Goal: Task Accomplishment & Management: Manage account settings

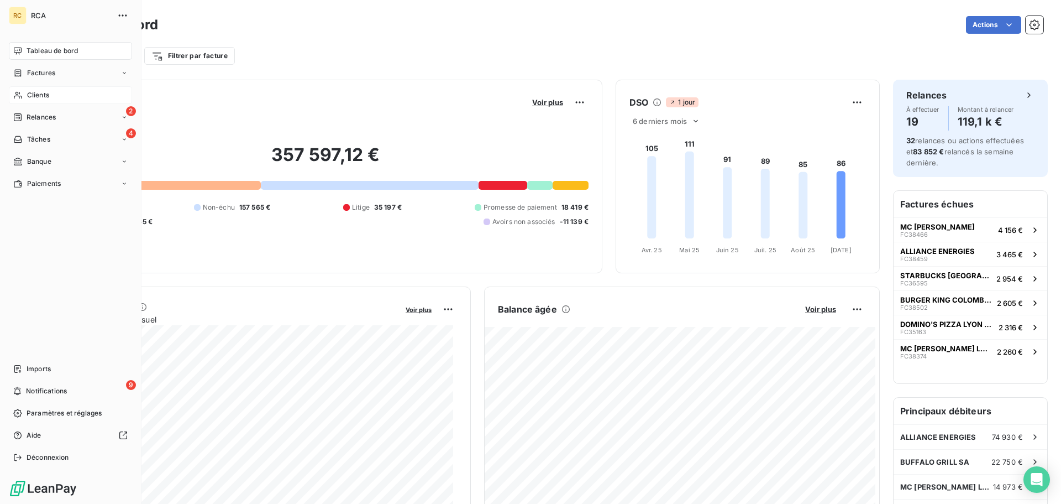
click at [64, 93] on div "Clients" at bounding box center [70, 95] width 123 height 18
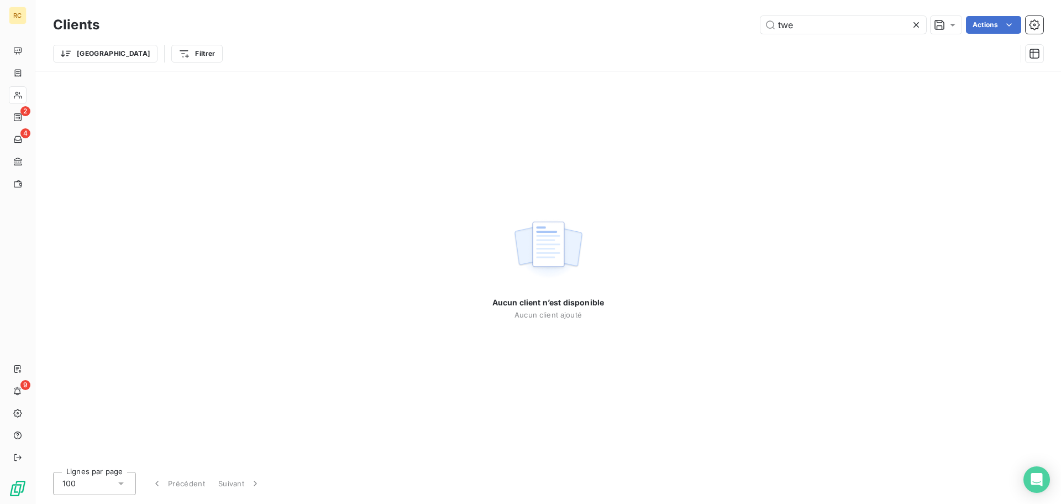
type input "twe"
click at [915, 23] on icon at bounding box center [916, 24] width 11 height 11
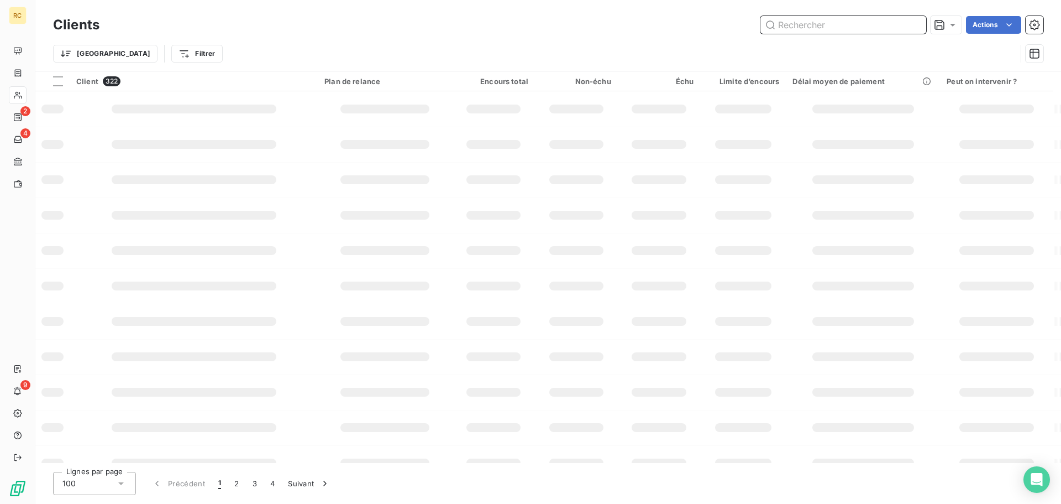
click at [902, 29] on input "text" at bounding box center [844, 25] width 166 height 18
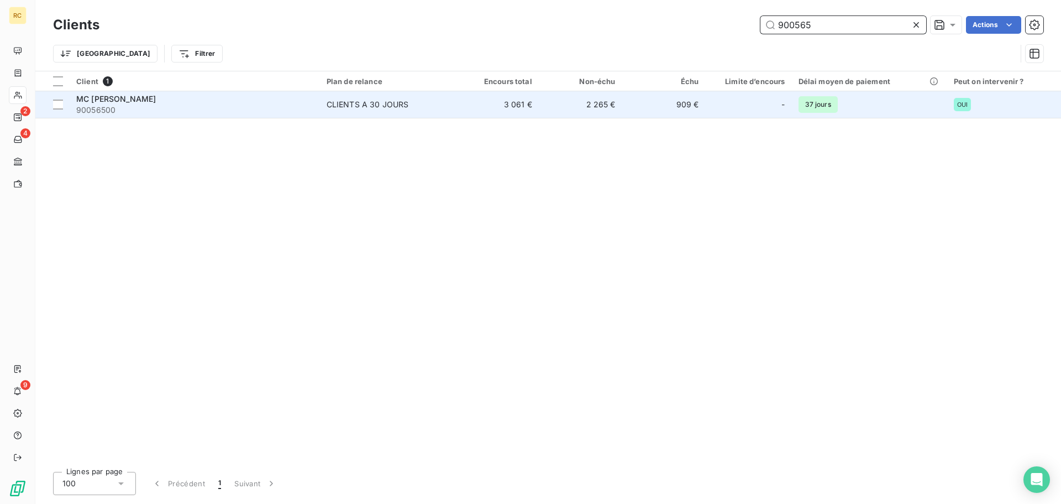
type input "900565"
click at [462, 115] on td "3 061 €" at bounding box center [497, 104] width 83 height 27
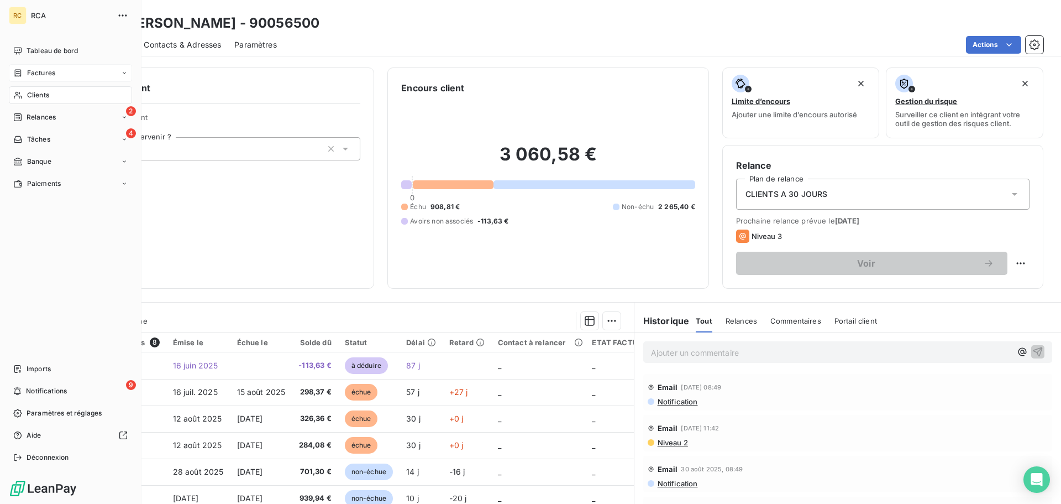
click at [50, 77] on span "Factures" at bounding box center [41, 73] width 28 height 10
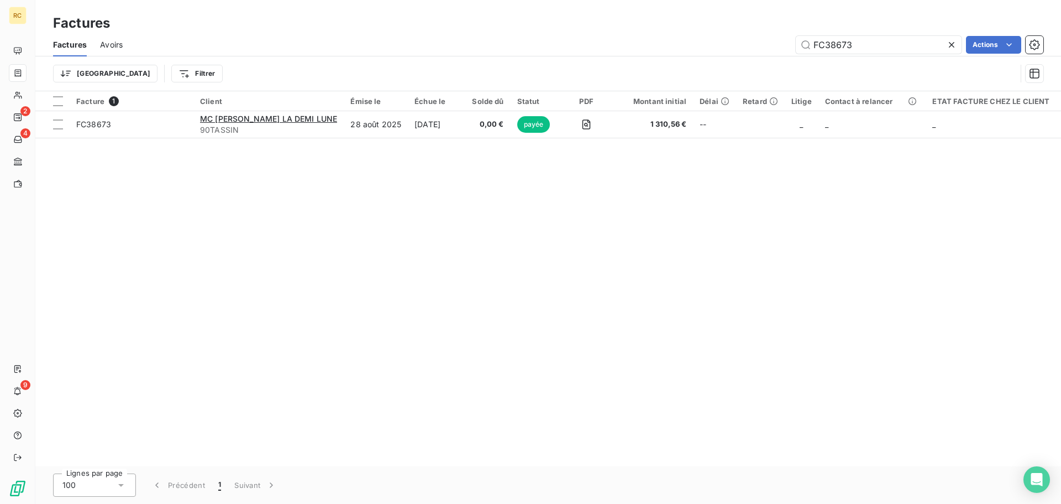
drag, startPoint x: 867, startPoint y: 48, endPoint x: 766, endPoint y: 49, distance: 101.2
click at [767, 49] on div "FC38673 Actions" at bounding box center [590, 45] width 908 height 18
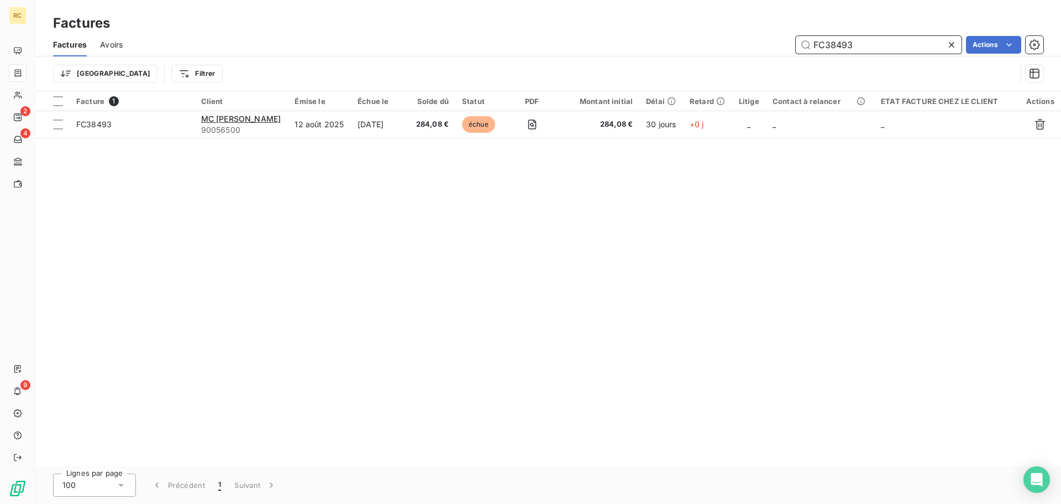
drag, startPoint x: 850, startPoint y: 42, endPoint x: 766, endPoint y: 42, distance: 83.5
click at [766, 42] on div "FC38493 Actions" at bounding box center [590, 45] width 908 height 18
paste input "77"
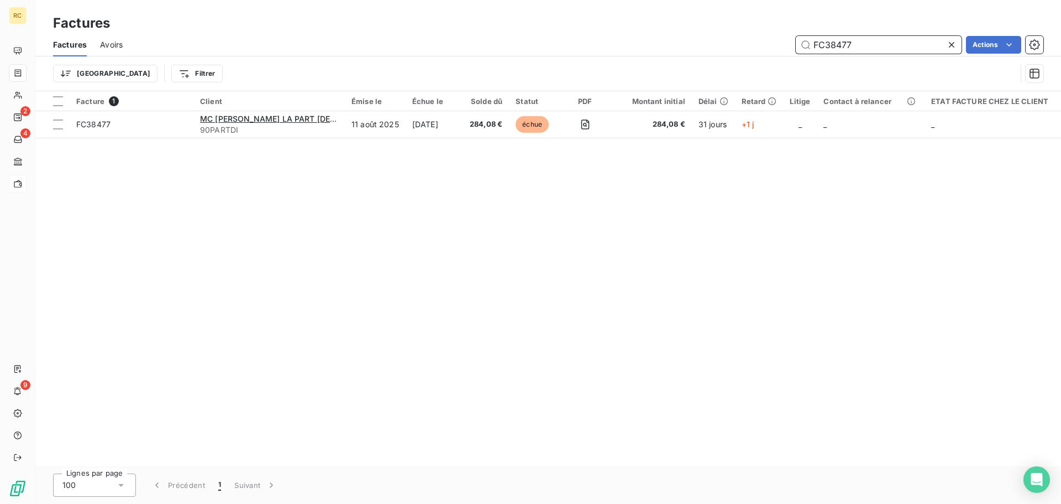
type input "FC38477"
drag, startPoint x: 863, startPoint y: 43, endPoint x: 769, endPoint y: 50, distance: 94.2
click at [769, 50] on div "FC38477 Actions" at bounding box center [590, 45] width 908 height 18
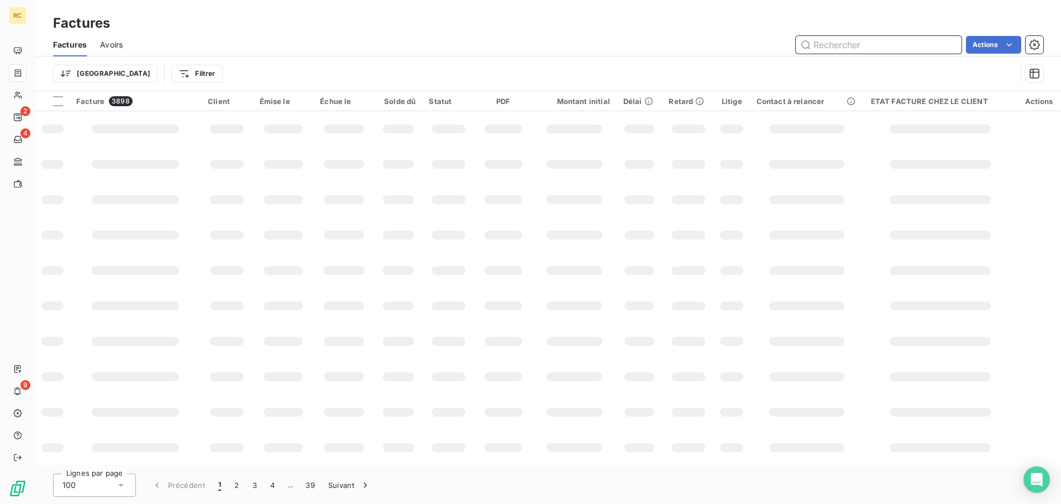
paste input "FC38478"
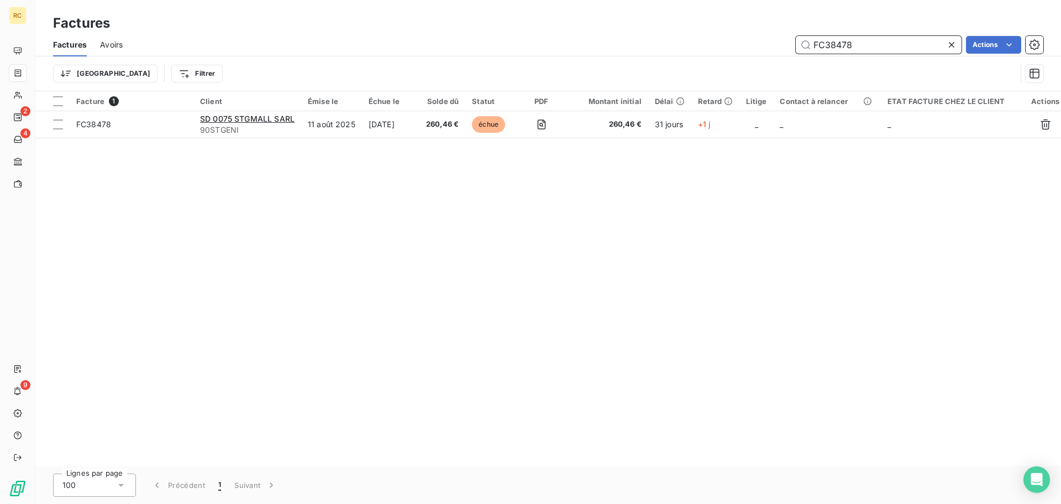
type input "FC38478"
click at [948, 48] on icon at bounding box center [951, 44] width 11 height 11
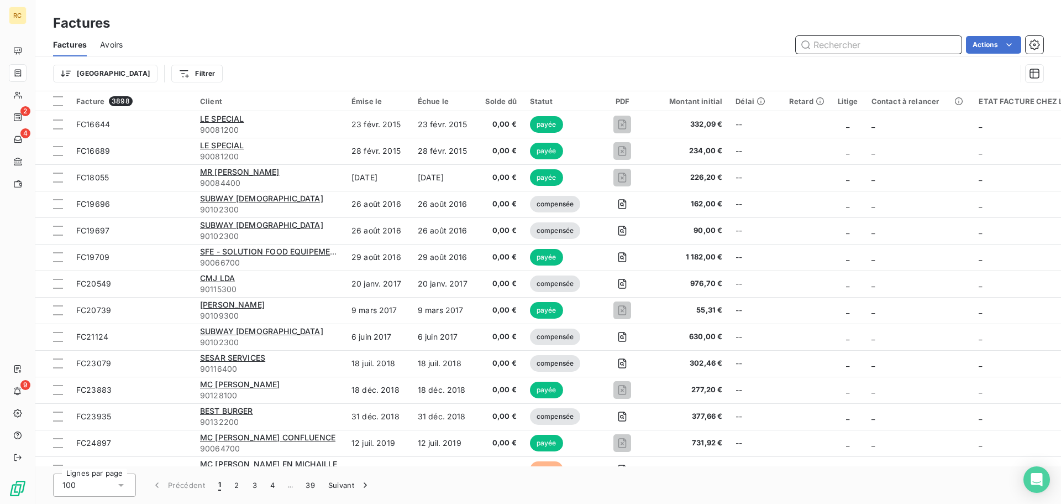
click at [861, 43] on input "text" at bounding box center [879, 45] width 166 height 18
paste input "FC38511"
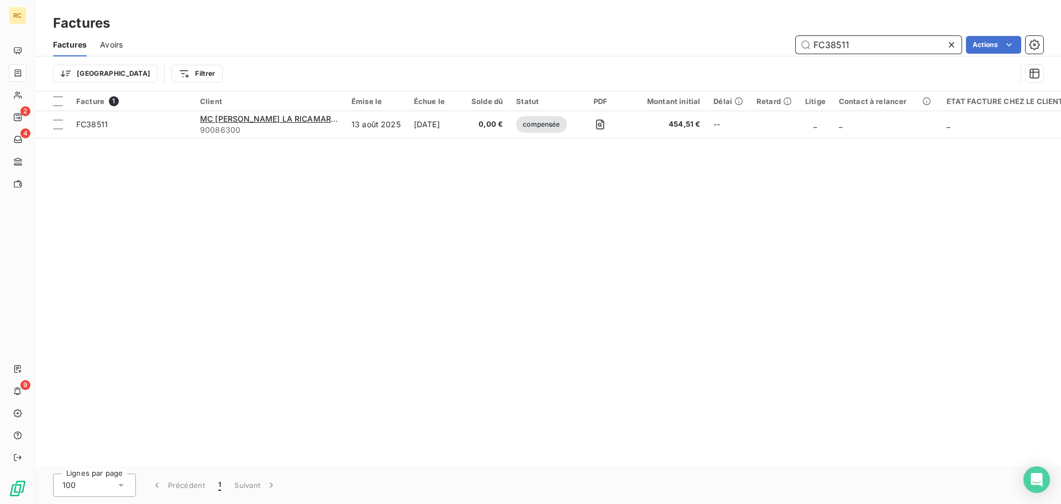
type input "FC38511"
drag, startPoint x: 862, startPoint y: 44, endPoint x: 763, endPoint y: 45, distance: 98.4
click at [763, 45] on div "FC38511 Actions" at bounding box center [590, 45] width 908 height 18
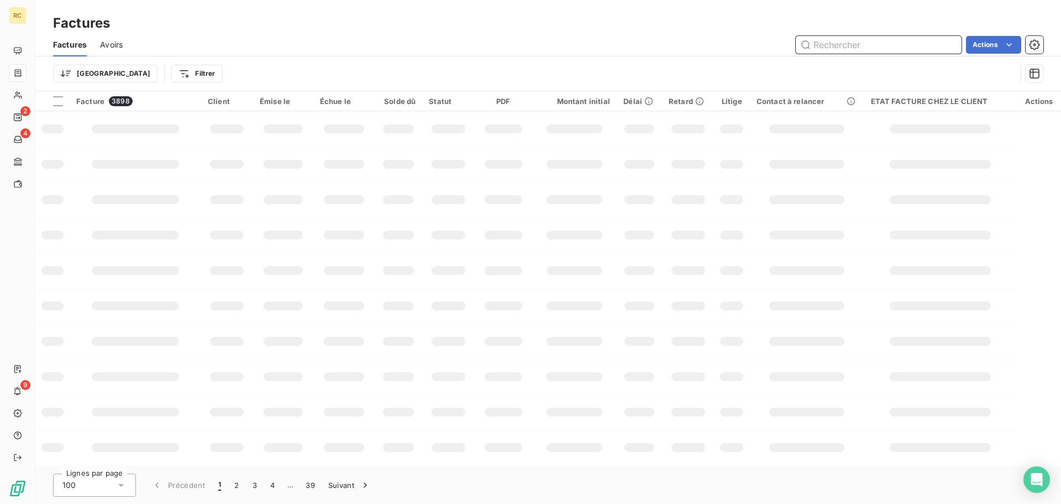
paste input "FC38511"
type input "FC38511"
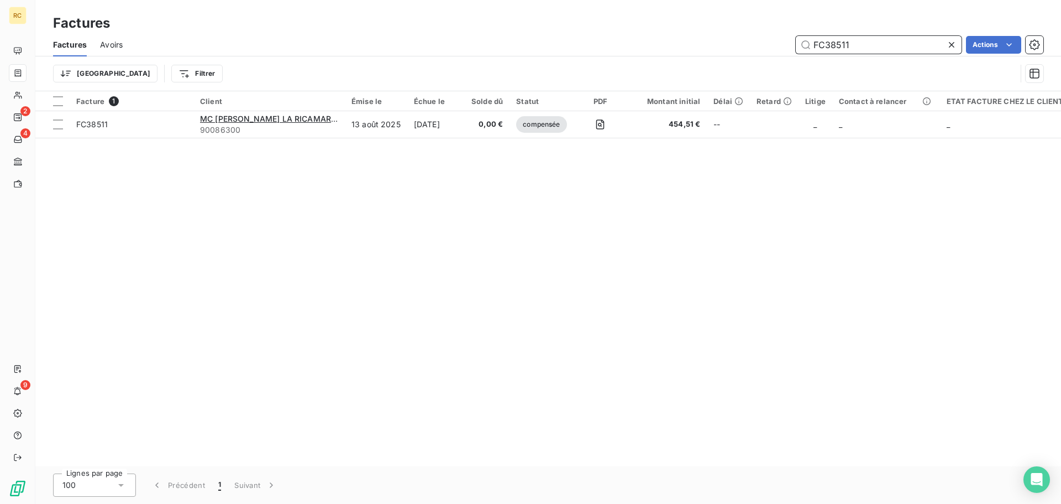
drag, startPoint x: 800, startPoint y: 40, endPoint x: 716, endPoint y: 44, distance: 84.1
click at [716, 44] on div "FC38511 Actions" at bounding box center [590, 45] width 908 height 18
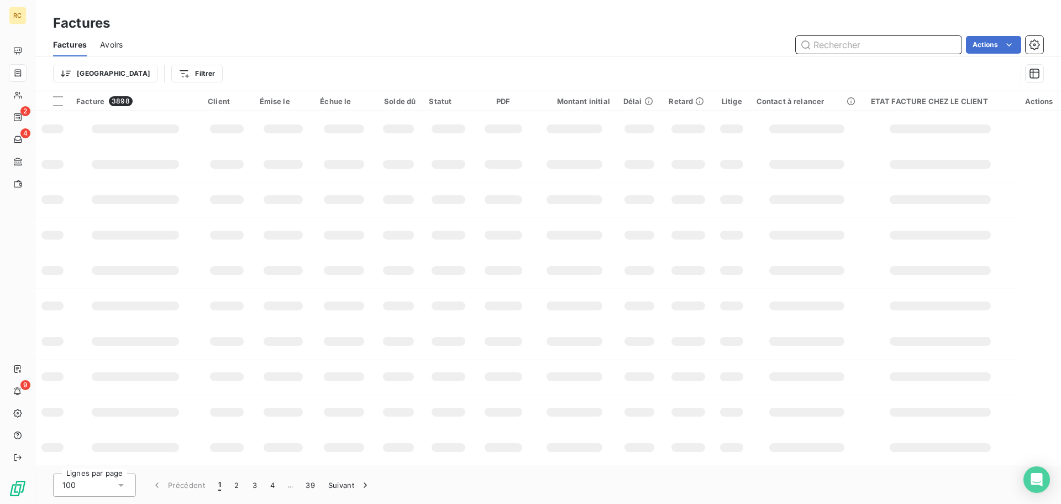
paste input "FC38511"
type input "FC38511"
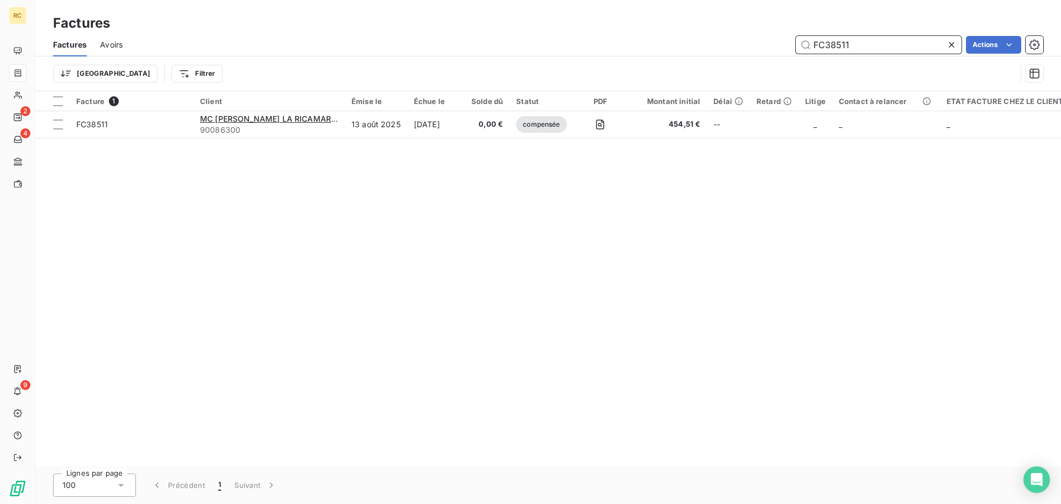
drag, startPoint x: 877, startPoint y: 48, endPoint x: 768, endPoint y: 41, distance: 109.1
click at [768, 41] on div "FC38511 Actions" at bounding box center [590, 45] width 908 height 18
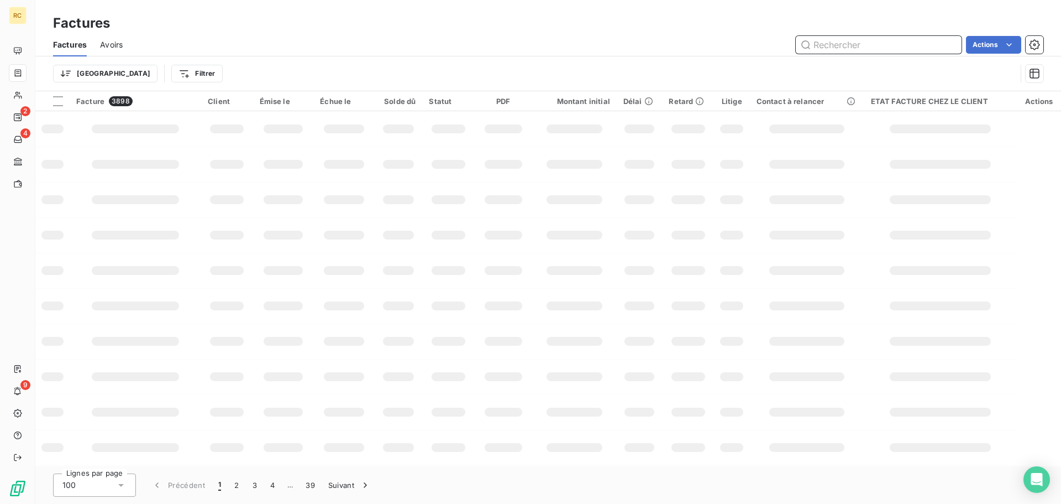
paste input "FC38511"
type input "FC38511"
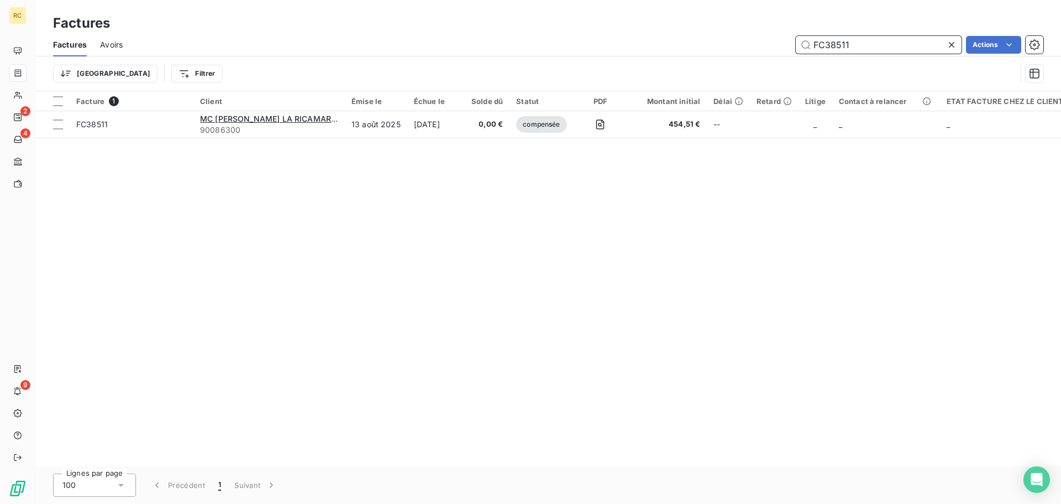
drag, startPoint x: 871, startPoint y: 46, endPoint x: 693, endPoint y: 42, distance: 177.5
click at [693, 42] on div "FC38511 Actions" at bounding box center [590, 45] width 908 height 18
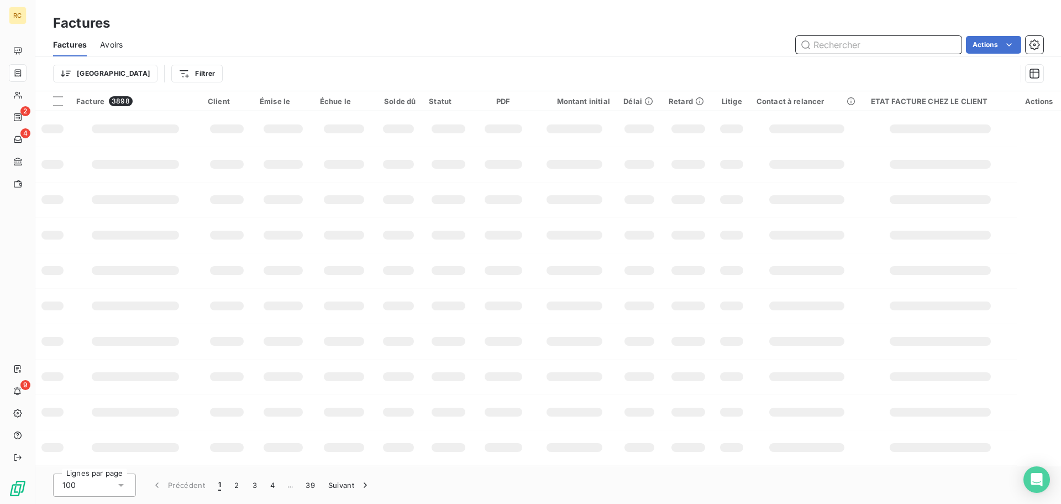
paste input "FC38511"
type input "FC38511"
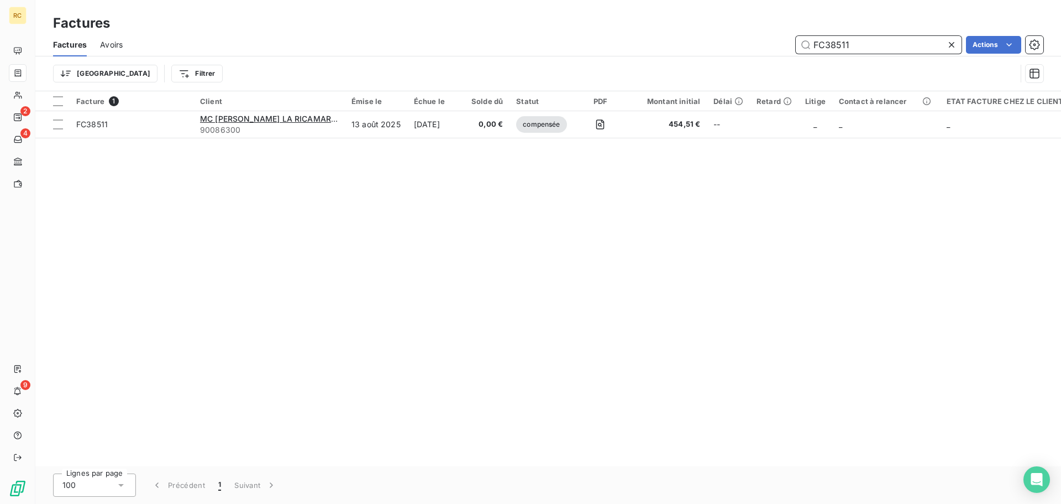
drag, startPoint x: 868, startPoint y: 47, endPoint x: 744, endPoint y: 44, distance: 124.4
click at [746, 44] on div "FC38511 Actions" at bounding box center [590, 45] width 908 height 18
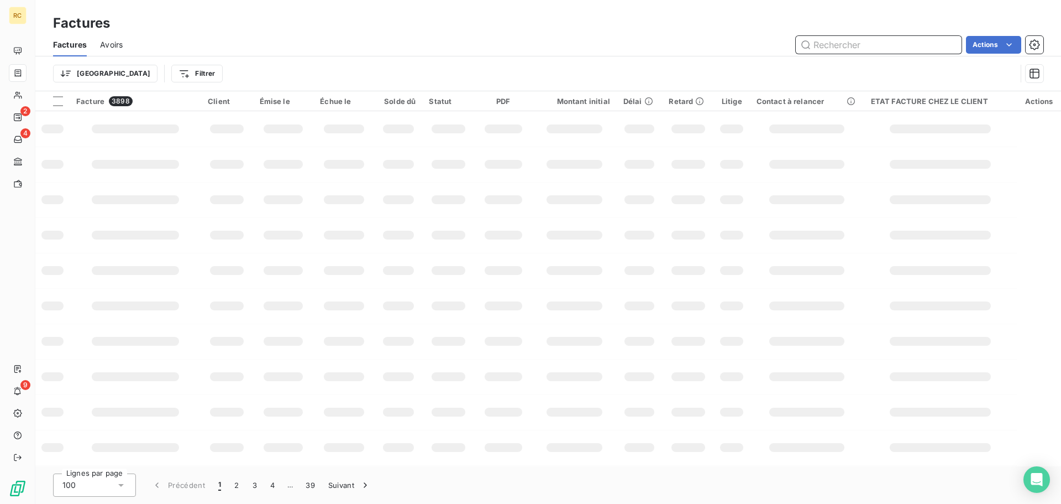
paste input "FC34376"
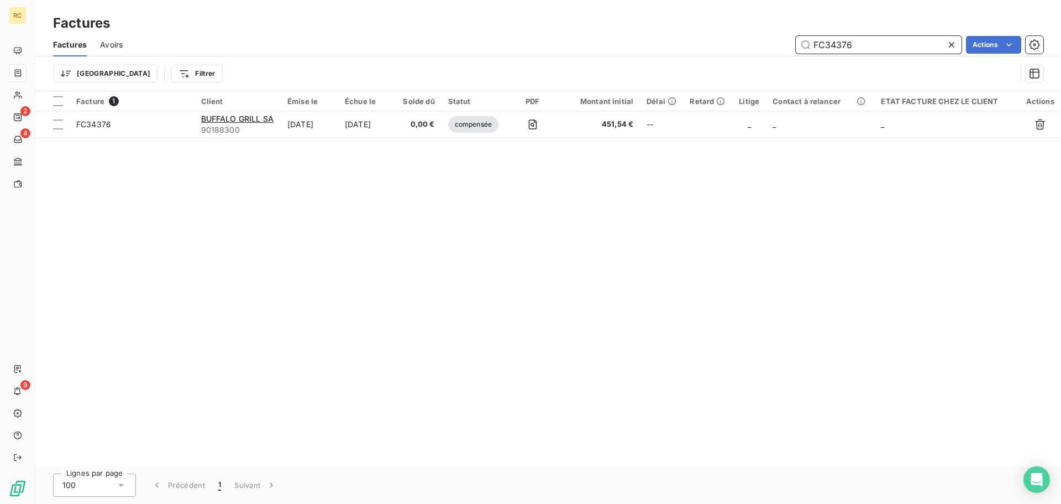
type input "FC34376"
drag, startPoint x: 865, startPoint y: 41, endPoint x: 744, endPoint y: 39, distance: 121.1
click at [744, 39] on div "FC34376 Actions" at bounding box center [590, 45] width 908 height 18
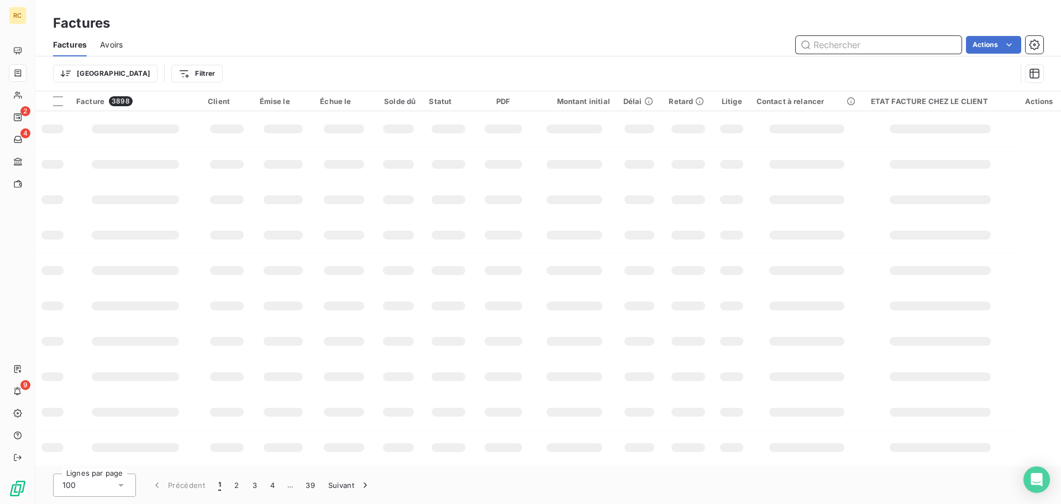
paste input "FC38353"
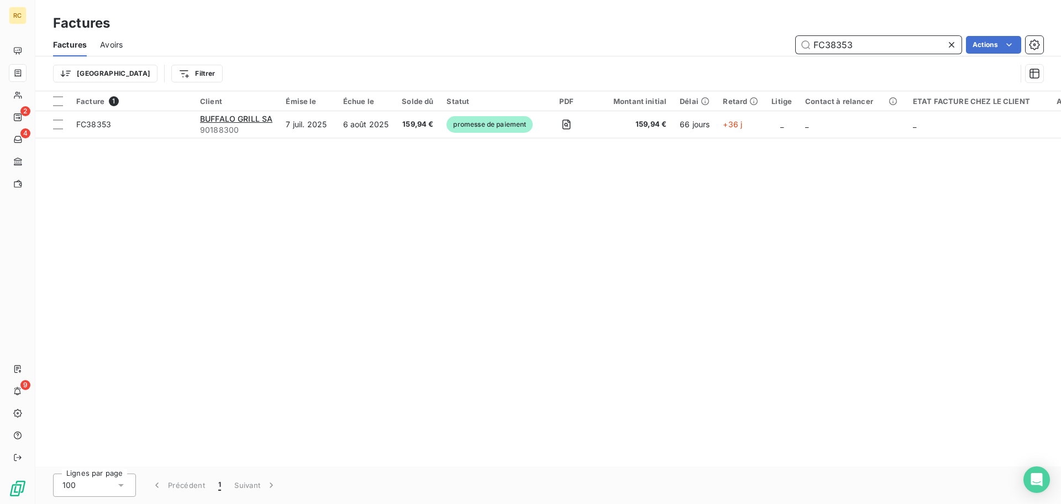
drag, startPoint x: 889, startPoint y: 48, endPoint x: 746, endPoint y: 44, distance: 143.8
click at [746, 44] on div "FC38353 Actions" at bounding box center [590, 45] width 908 height 18
paste input "687"
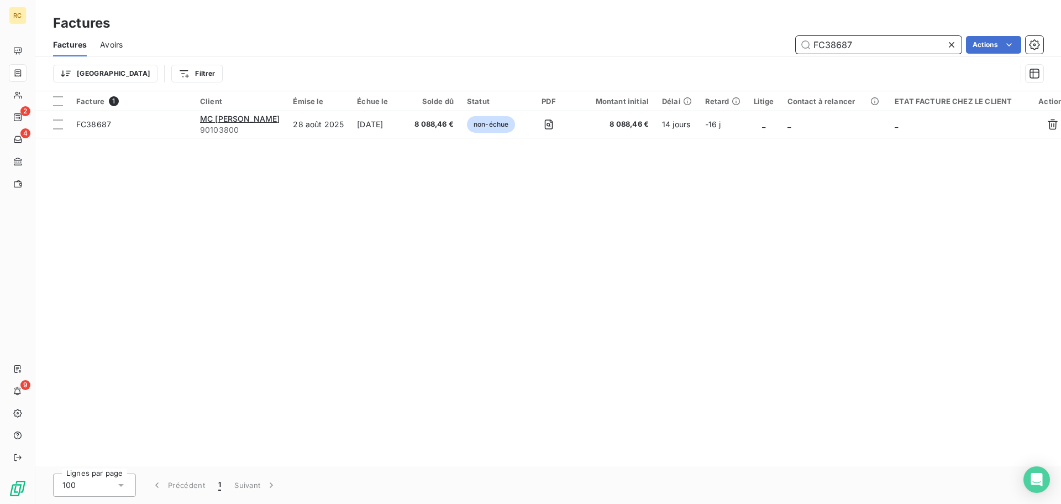
type input "FC38687"
drag, startPoint x: 871, startPoint y: 40, endPoint x: 785, endPoint y: 36, distance: 86.3
click at [785, 36] on div "FC38687 Actions" at bounding box center [590, 45] width 908 height 18
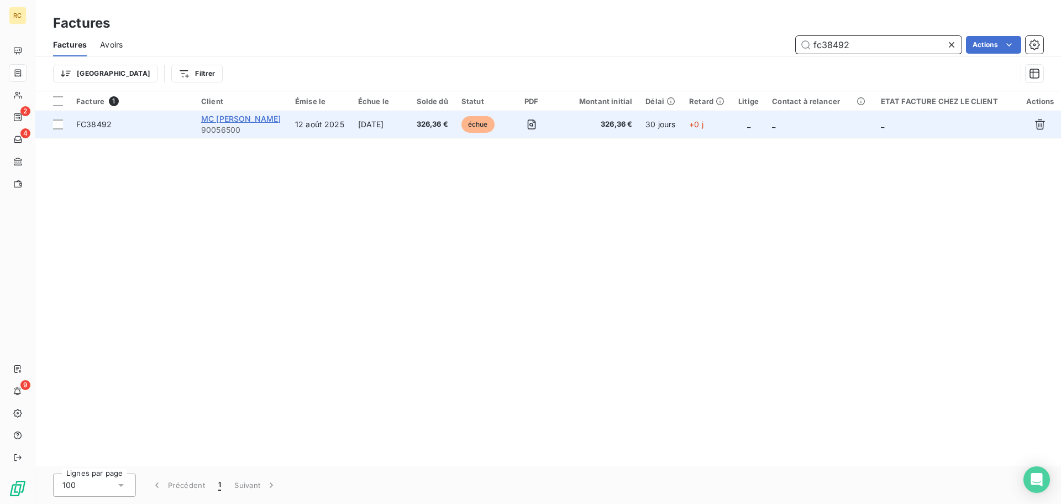
type input "fc38492"
click at [222, 118] on span "MC [PERSON_NAME]" at bounding box center [241, 118] width 80 height 9
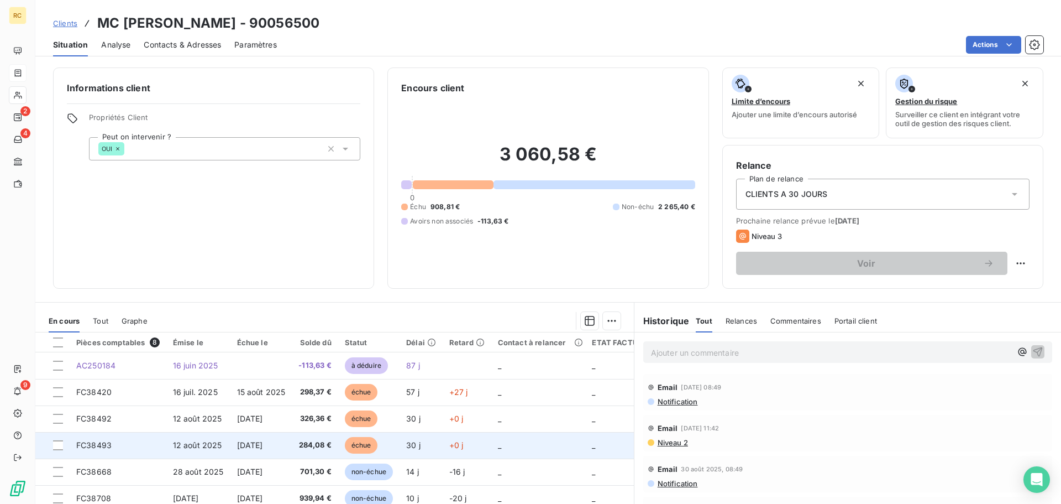
click at [305, 440] on span "284,08 €" at bounding box center [315, 444] width 33 height 11
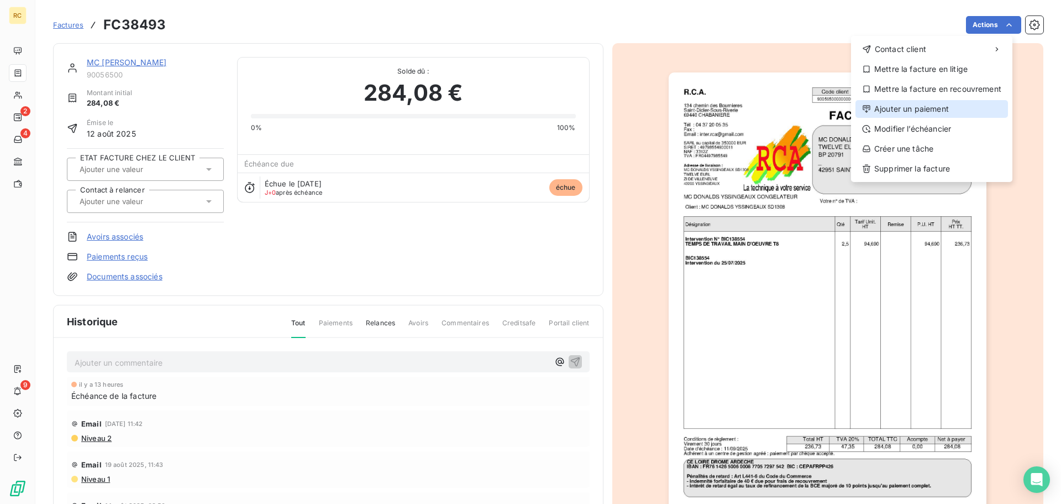
click at [957, 104] on div "Ajouter un paiement" at bounding box center [932, 109] width 153 height 18
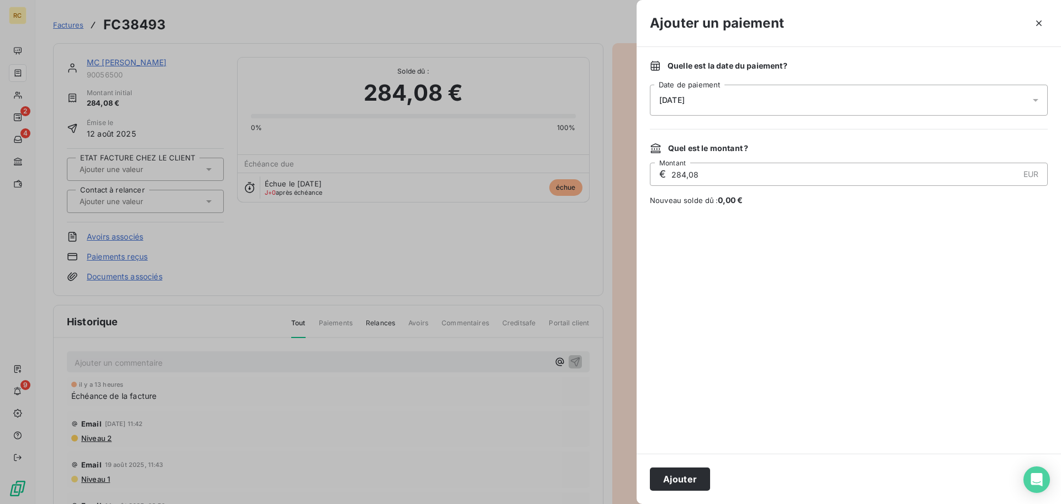
click at [825, 98] on div "[DATE]" at bounding box center [849, 100] width 398 height 31
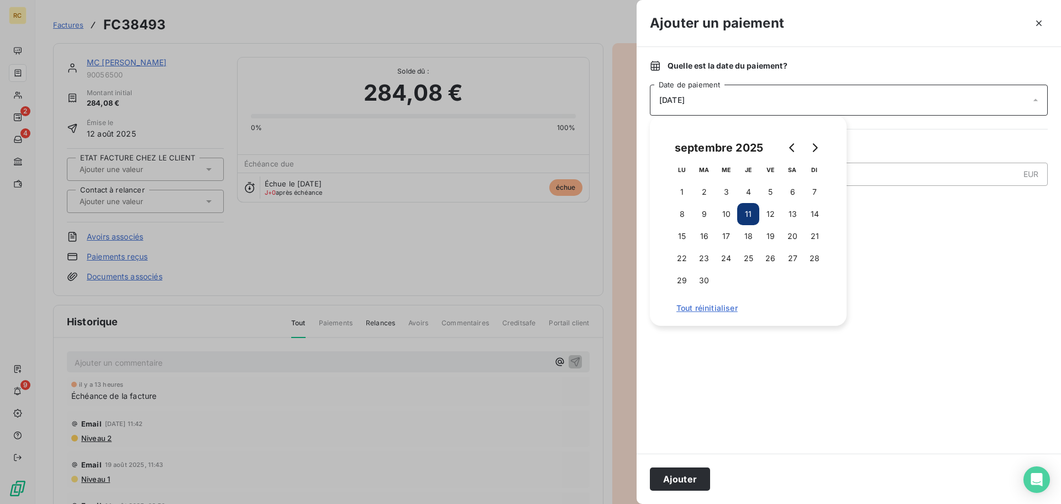
click at [745, 214] on button "11" at bounding box center [748, 214] width 22 height 22
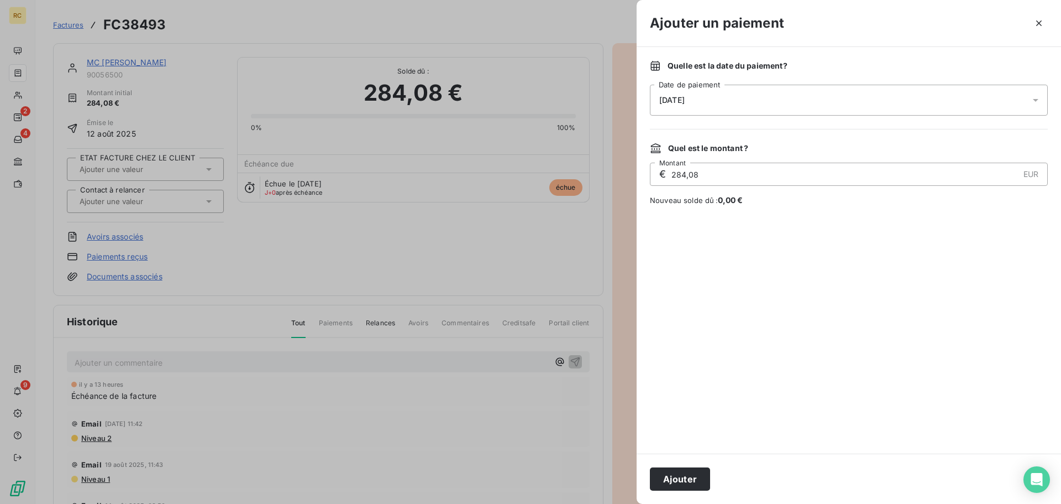
click at [924, 240] on div at bounding box center [849, 329] width 398 height 221
click at [693, 473] on button "Ajouter" at bounding box center [680, 478] width 60 height 23
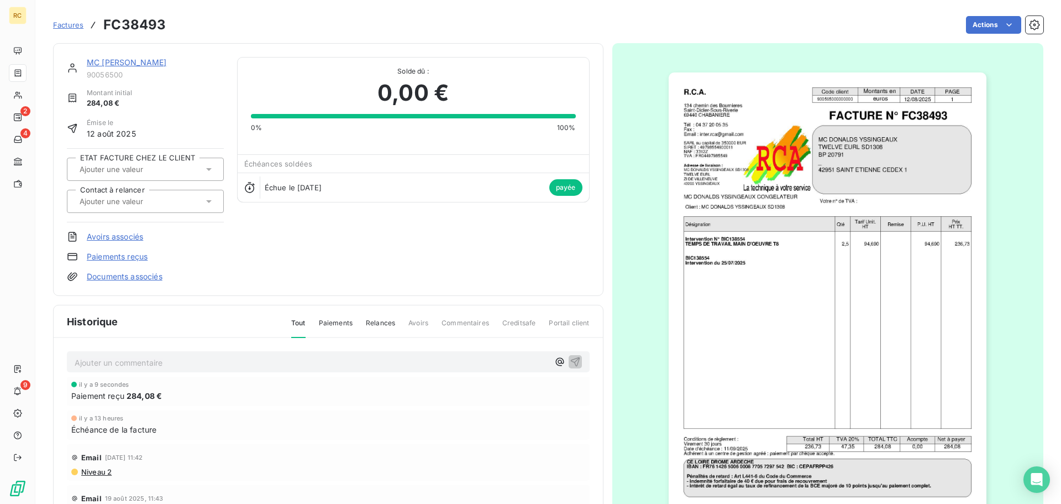
click at [133, 59] on link "MC [PERSON_NAME]" at bounding box center [127, 61] width 80 height 9
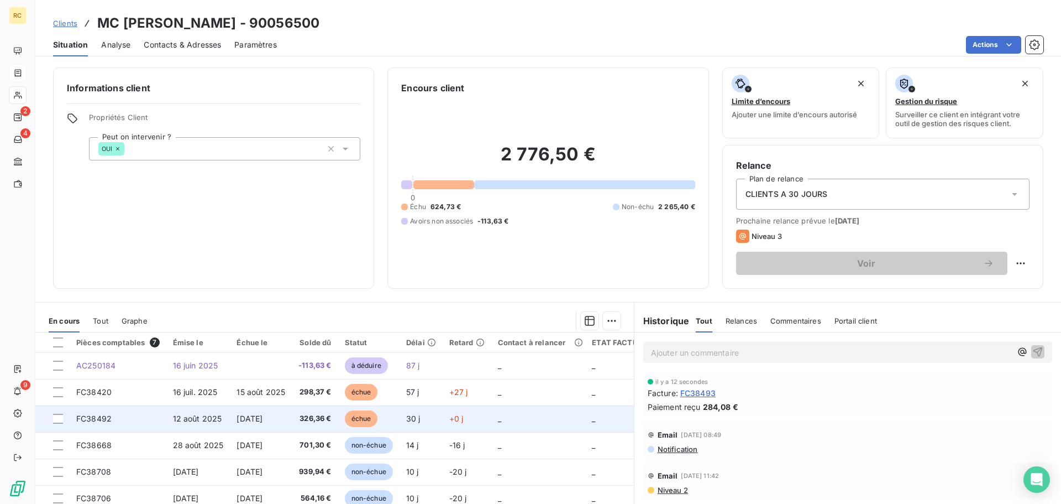
click at [328, 419] on span "326,36 €" at bounding box center [315, 418] width 33 height 11
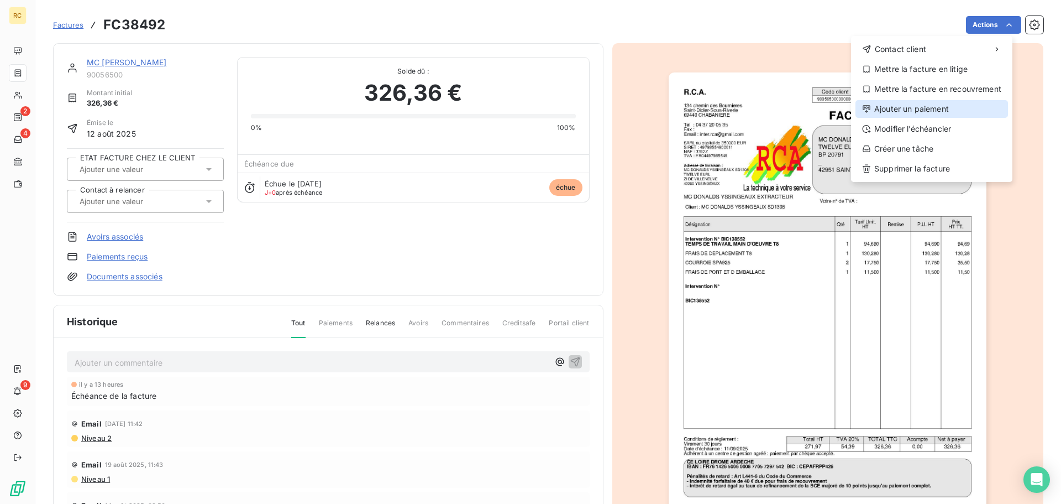
click at [958, 116] on div "Ajouter un paiement" at bounding box center [932, 109] width 153 height 18
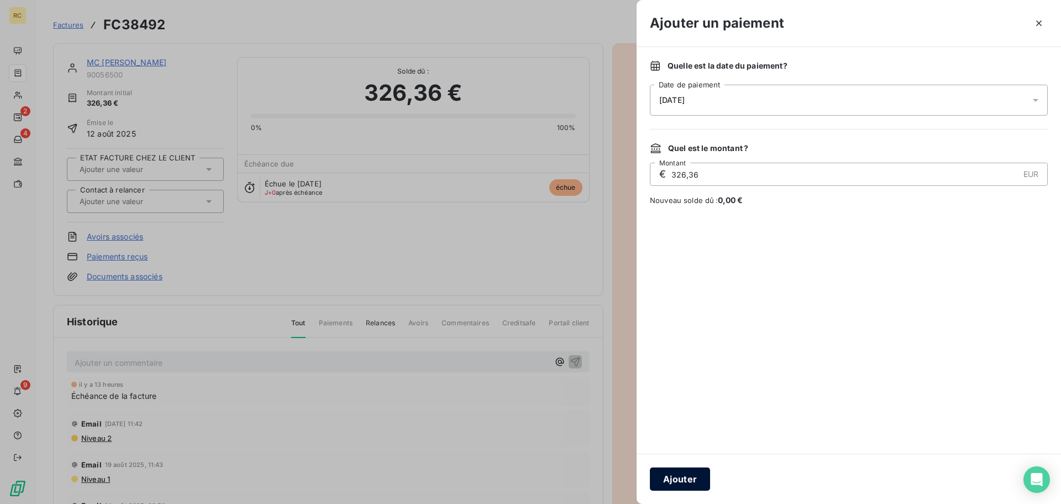
click at [701, 485] on button "Ajouter" at bounding box center [680, 478] width 60 height 23
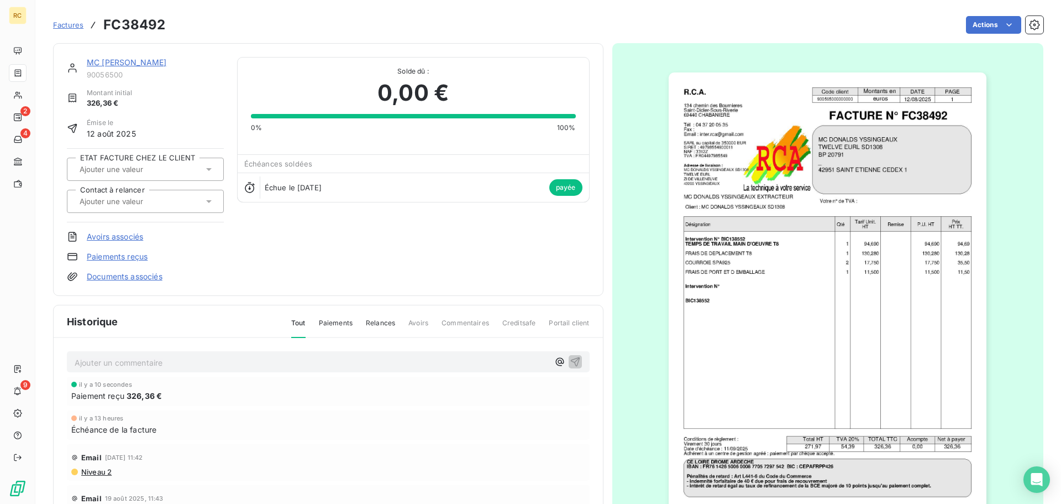
click at [130, 63] on link "MC [PERSON_NAME]" at bounding box center [127, 61] width 80 height 9
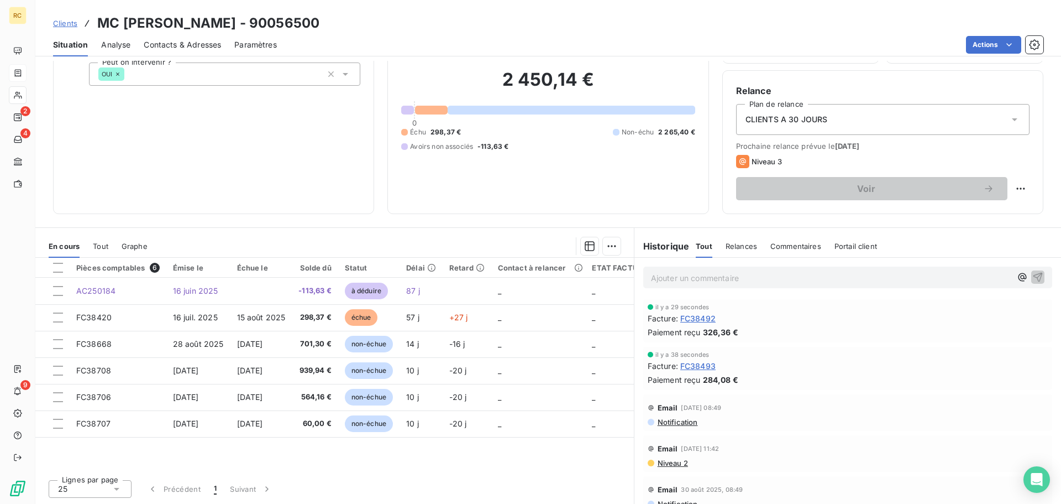
click at [733, 243] on span "Relances" at bounding box center [742, 246] width 32 height 9
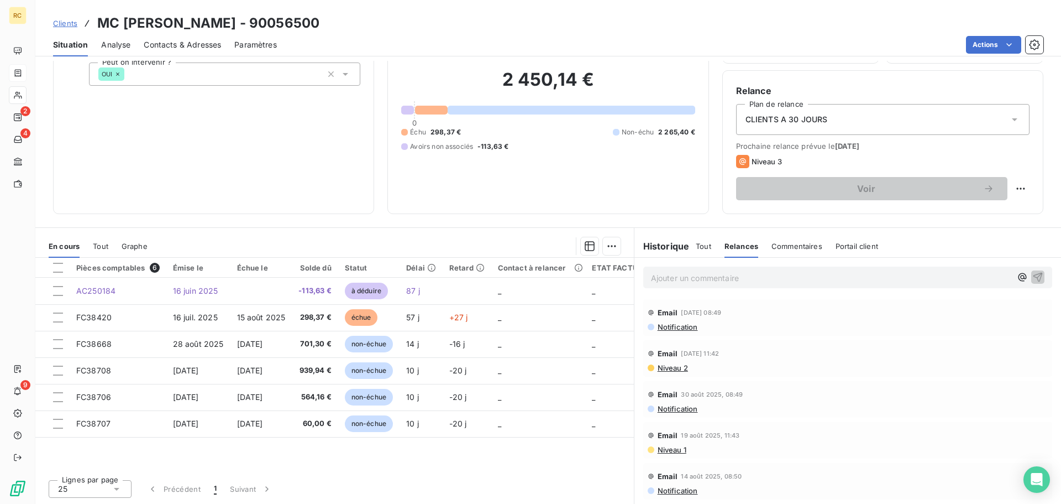
click at [67, 29] on div "Clients MC [PERSON_NAME] - 90056500" at bounding box center [186, 23] width 266 height 20
click at [69, 25] on span "Clients" at bounding box center [65, 23] width 24 height 9
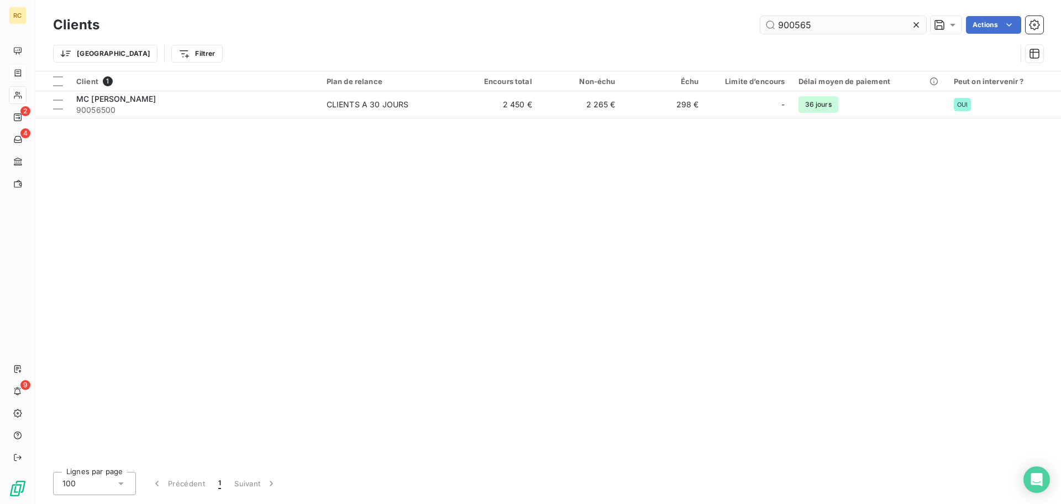
click at [831, 20] on input "900565" at bounding box center [844, 25] width 166 height 18
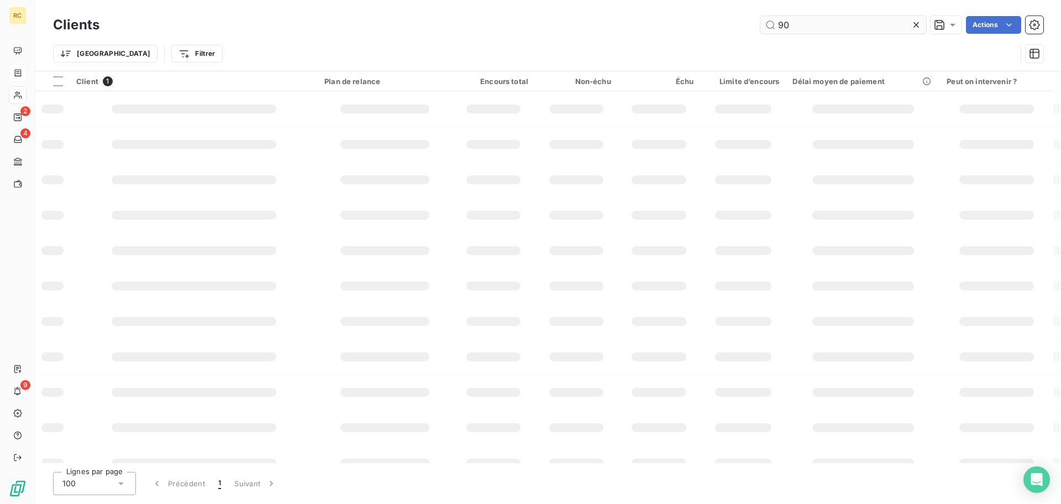
type input "9"
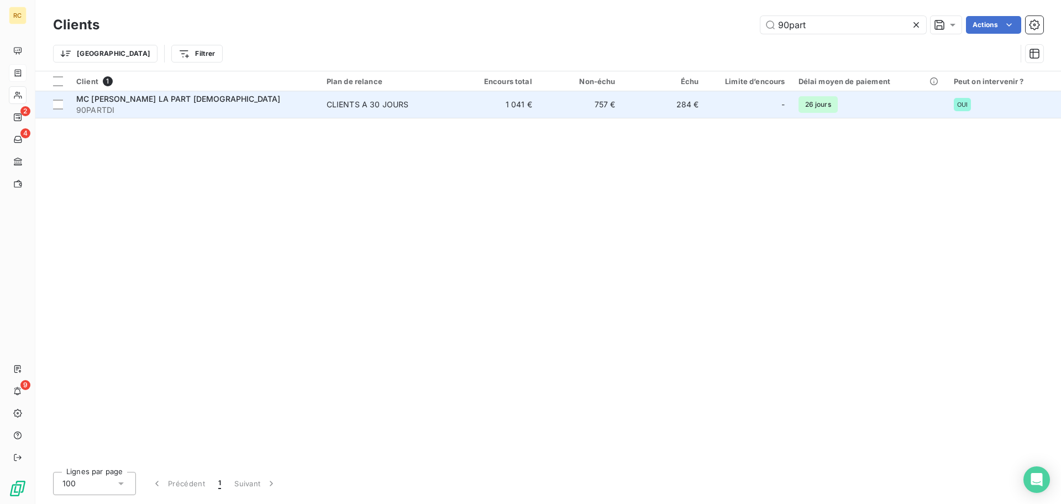
type input "90part"
click at [188, 96] on div "MC [PERSON_NAME] LA PART [DEMOGRAPHIC_DATA]" at bounding box center [194, 98] width 237 height 11
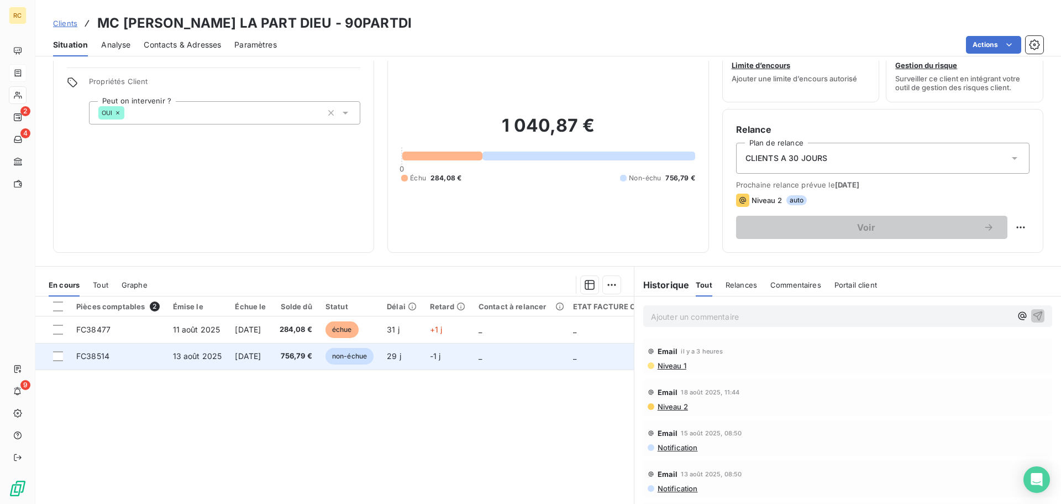
scroll to position [55, 0]
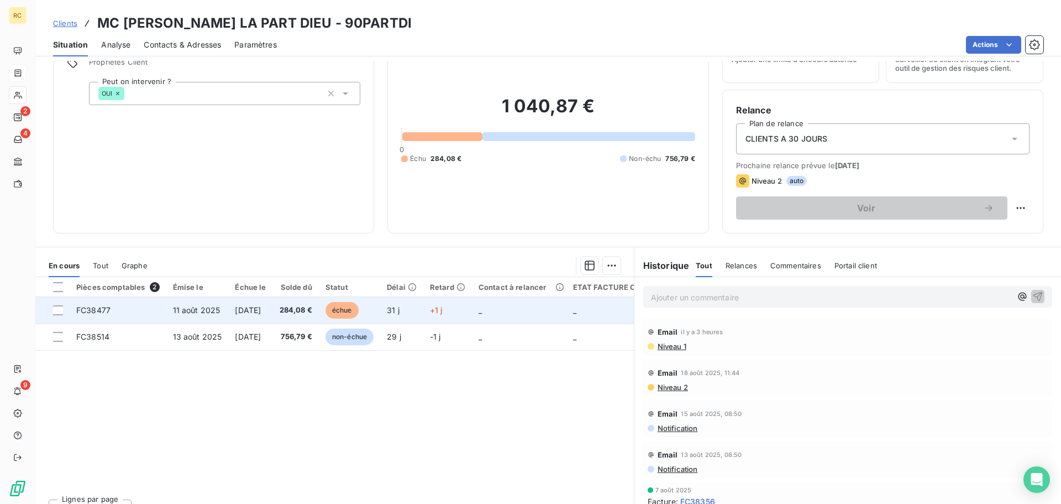
click at [296, 312] on td "284,08 €" at bounding box center [296, 310] width 46 height 27
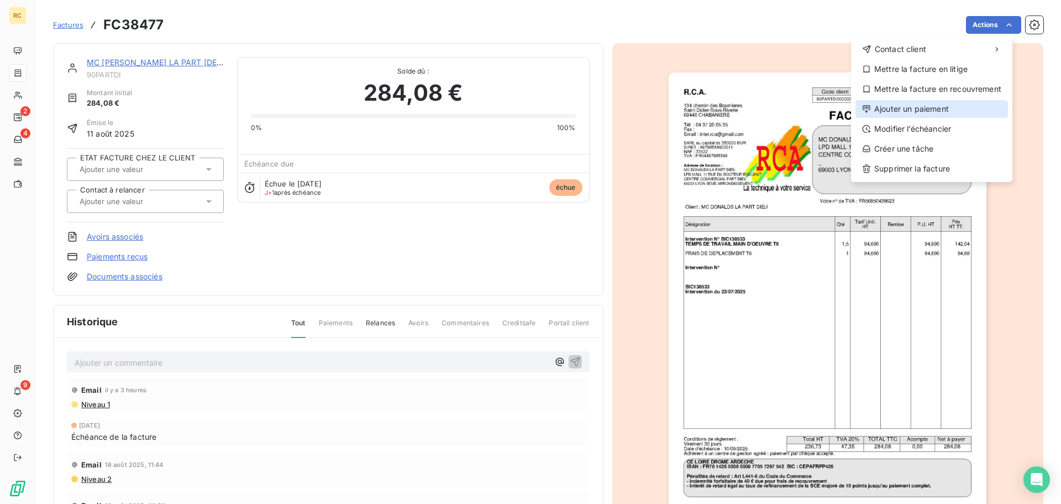
click at [968, 114] on div "Ajouter un paiement" at bounding box center [932, 109] width 153 height 18
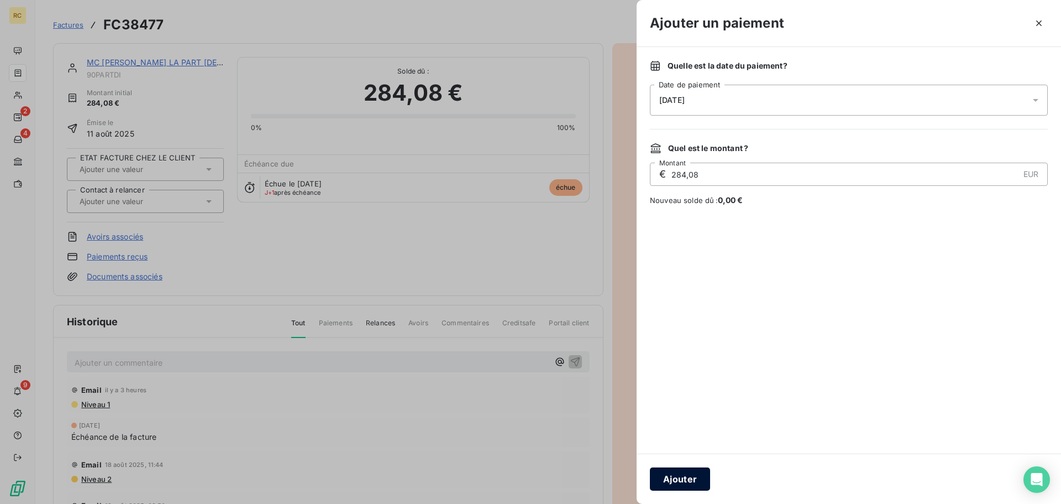
click at [679, 480] on button "Ajouter" at bounding box center [680, 478] width 60 height 23
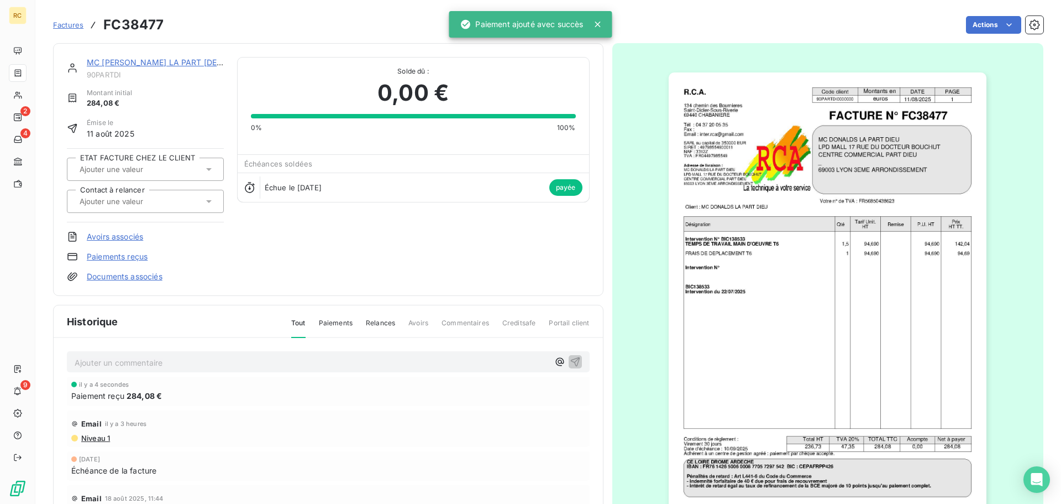
click at [74, 24] on span "Factures" at bounding box center [68, 24] width 30 height 9
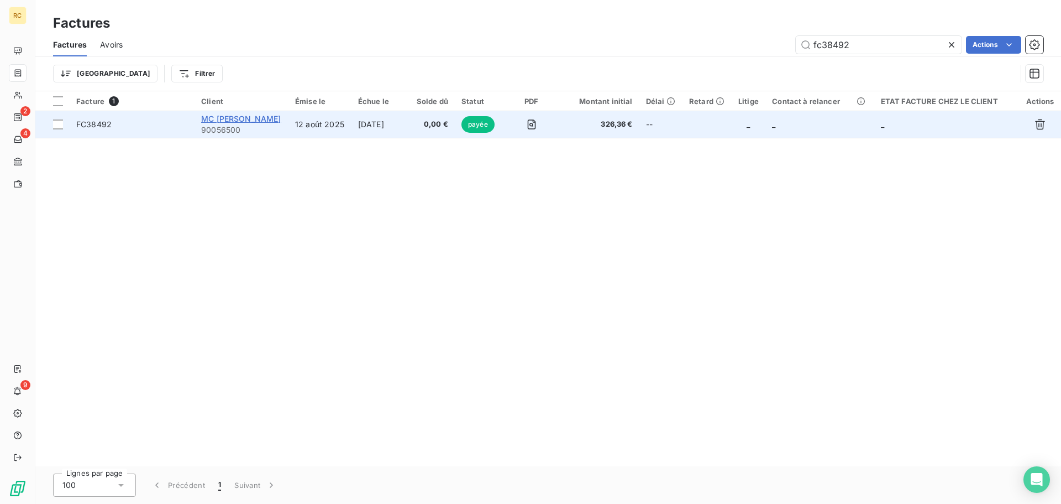
click at [265, 118] on span "MC [PERSON_NAME]" at bounding box center [241, 118] width 80 height 9
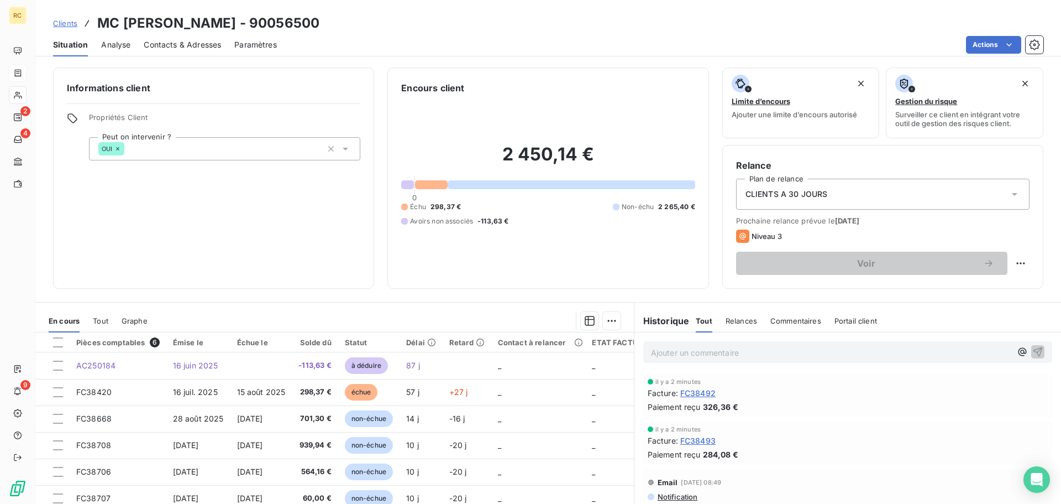
click at [67, 23] on span "Clients" at bounding box center [65, 23] width 24 height 9
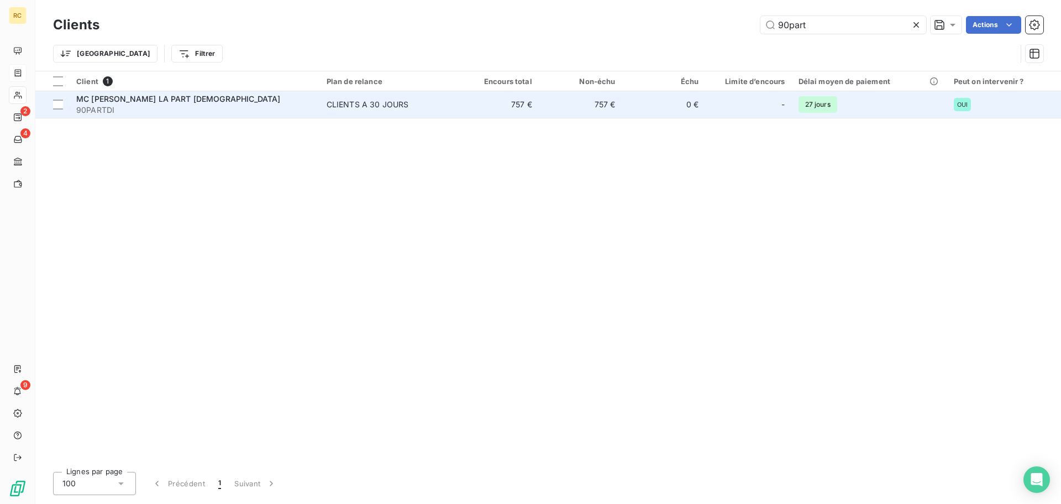
click at [256, 101] on div "MC [PERSON_NAME] LA PART [DEMOGRAPHIC_DATA]" at bounding box center [194, 98] width 237 height 11
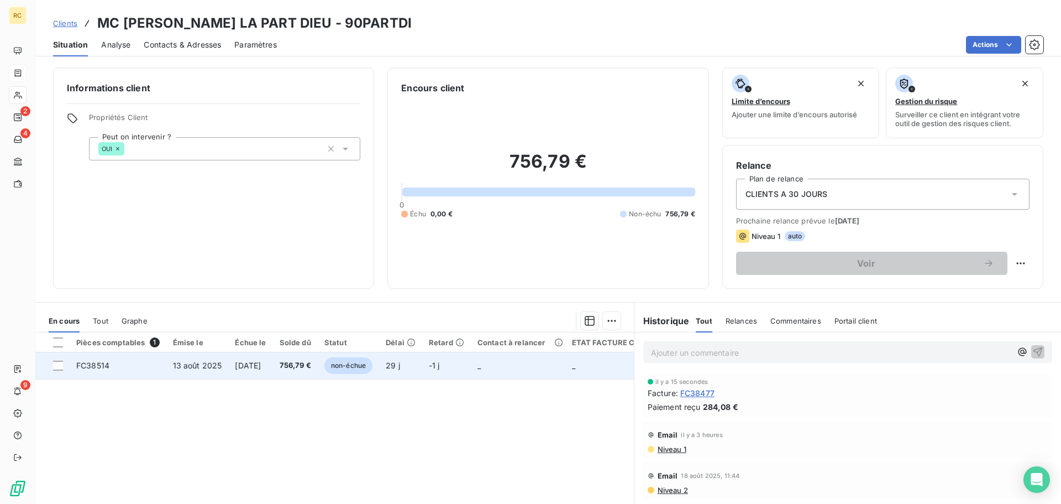
click at [310, 369] on span "756,79 €" at bounding box center [296, 365] width 32 height 11
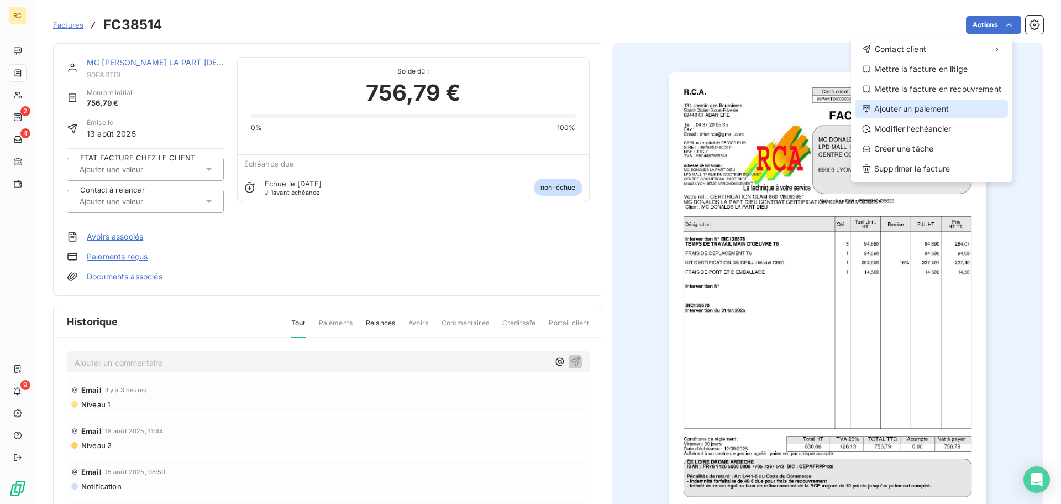
click at [956, 104] on div "Ajouter un paiement" at bounding box center [932, 109] width 153 height 18
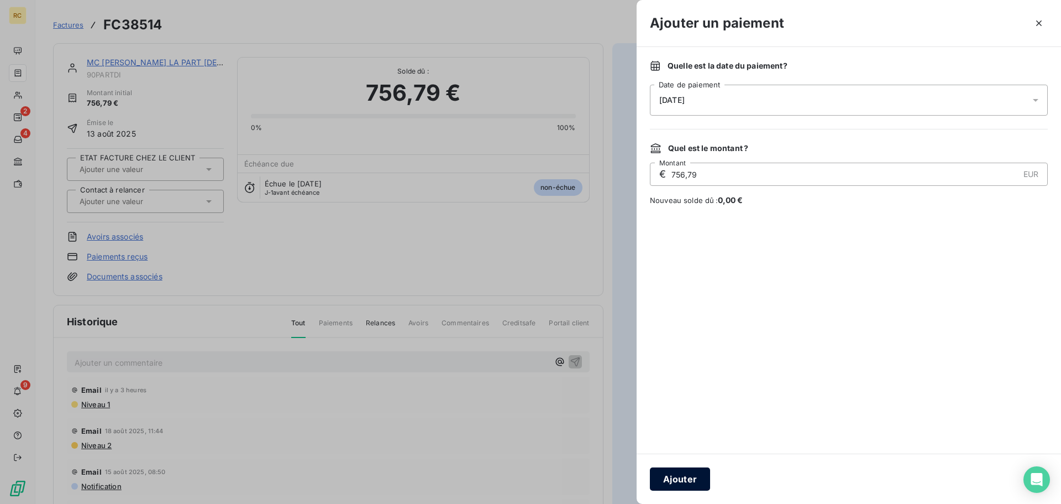
click at [682, 483] on button "Ajouter" at bounding box center [680, 478] width 60 height 23
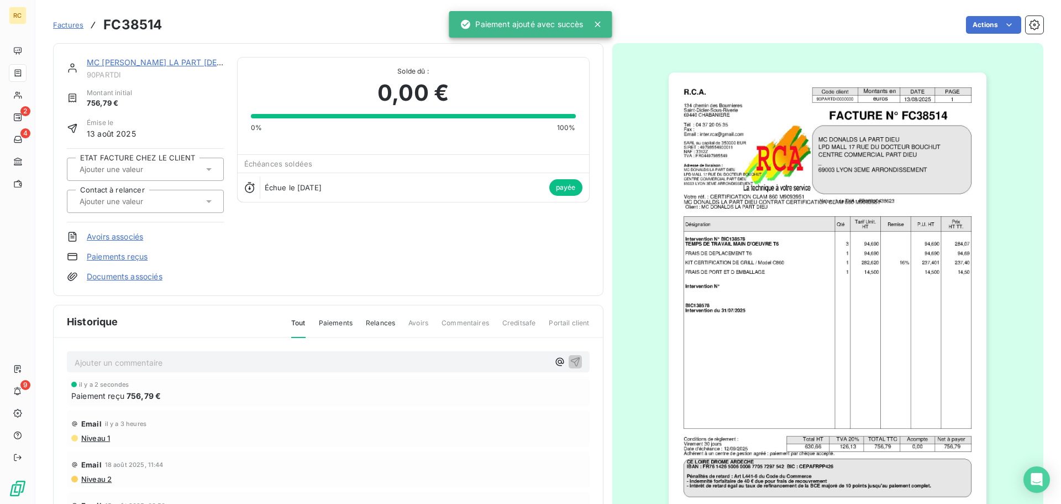
click at [132, 63] on link "MC [PERSON_NAME] LA PART [DEMOGRAPHIC_DATA]" at bounding box center [189, 61] width 205 height 9
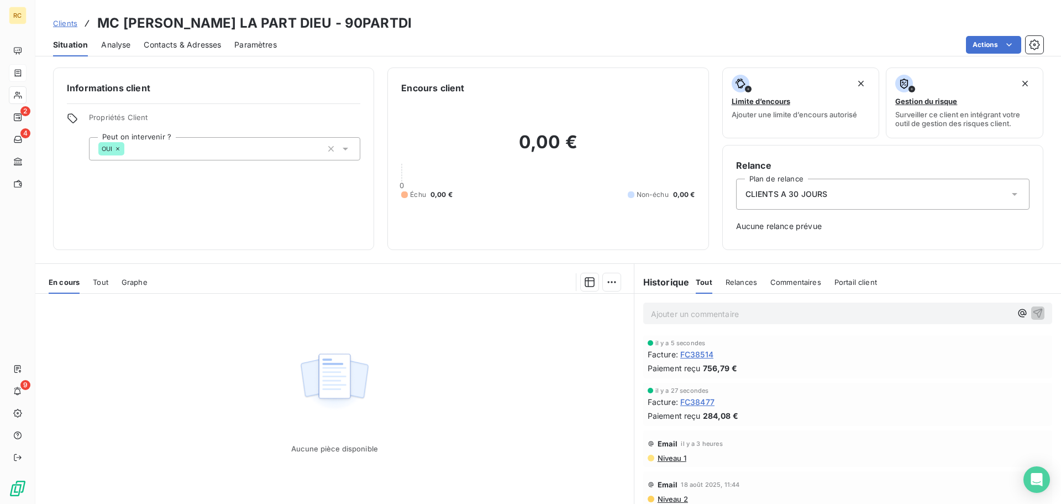
click at [74, 22] on span "Clients" at bounding box center [65, 23] width 24 height 9
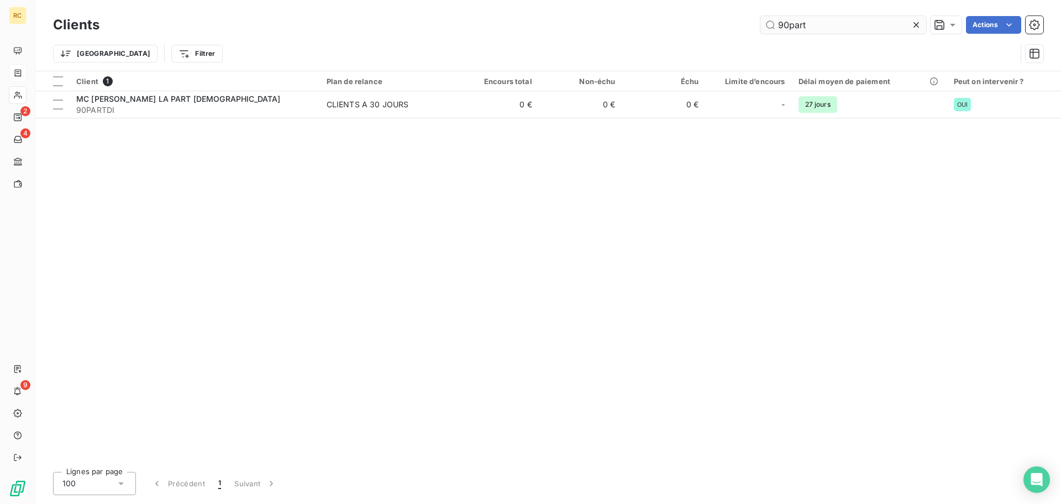
click at [903, 27] on input "90part" at bounding box center [844, 25] width 166 height 18
click at [913, 28] on icon at bounding box center [916, 24] width 11 height 11
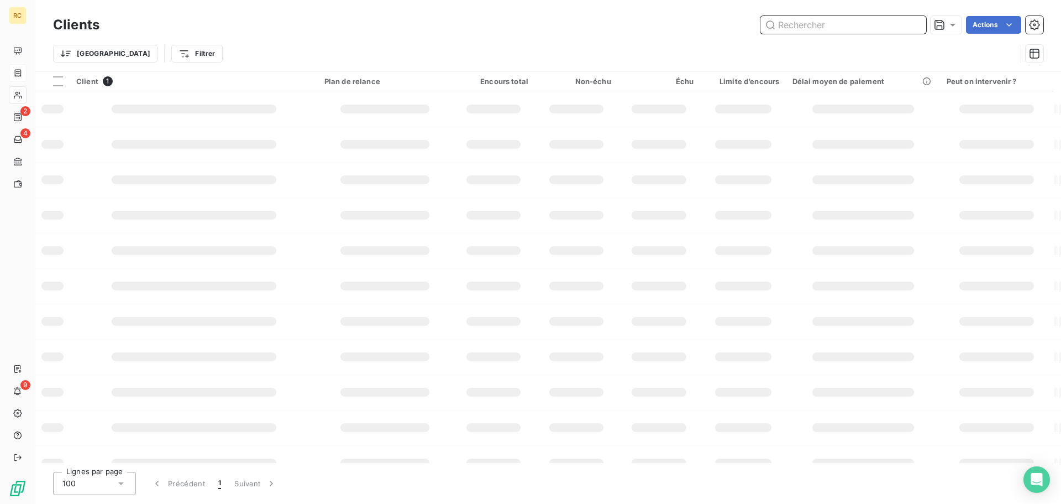
click at [842, 33] on input "text" at bounding box center [844, 25] width 166 height 18
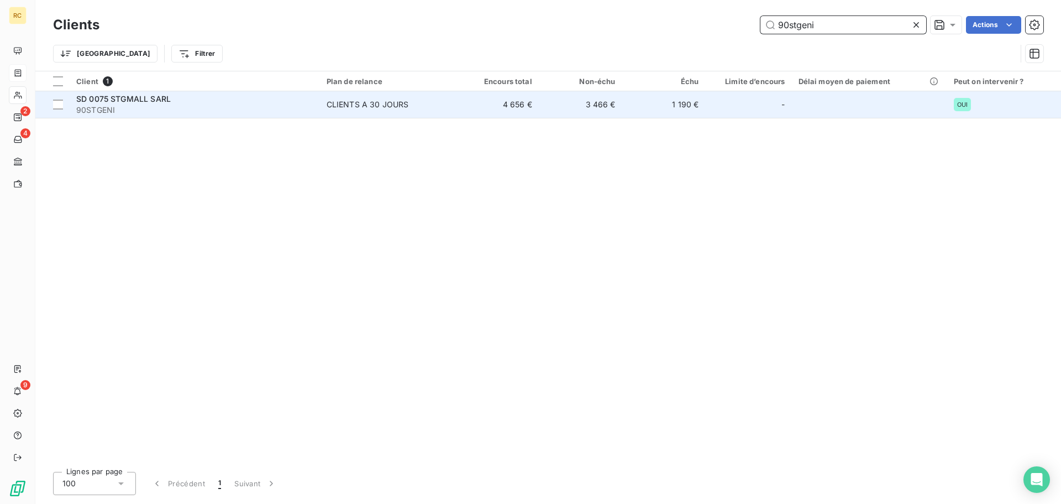
type input "90stgeni"
click at [157, 95] on span "SD 0075 STGMALL SARL" at bounding box center [123, 98] width 95 height 9
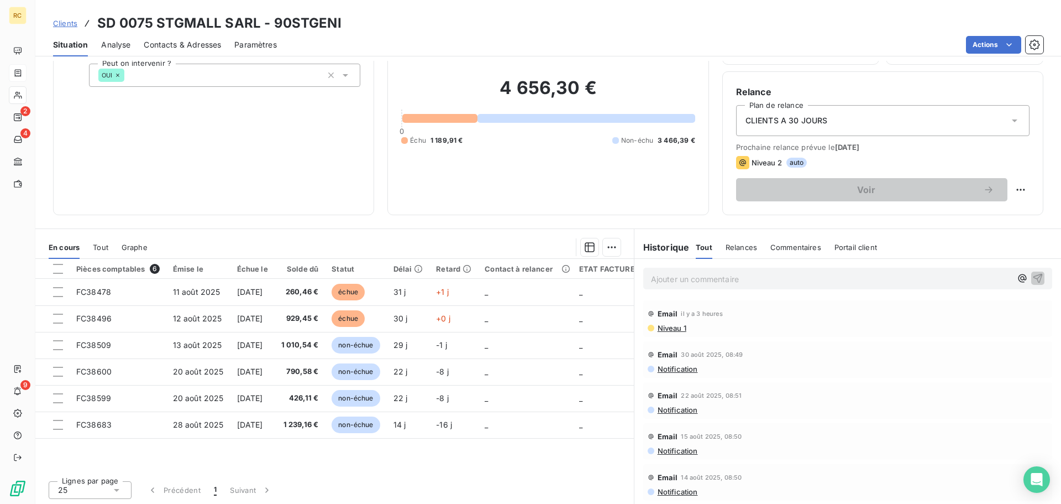
scroll to position [75, 0]
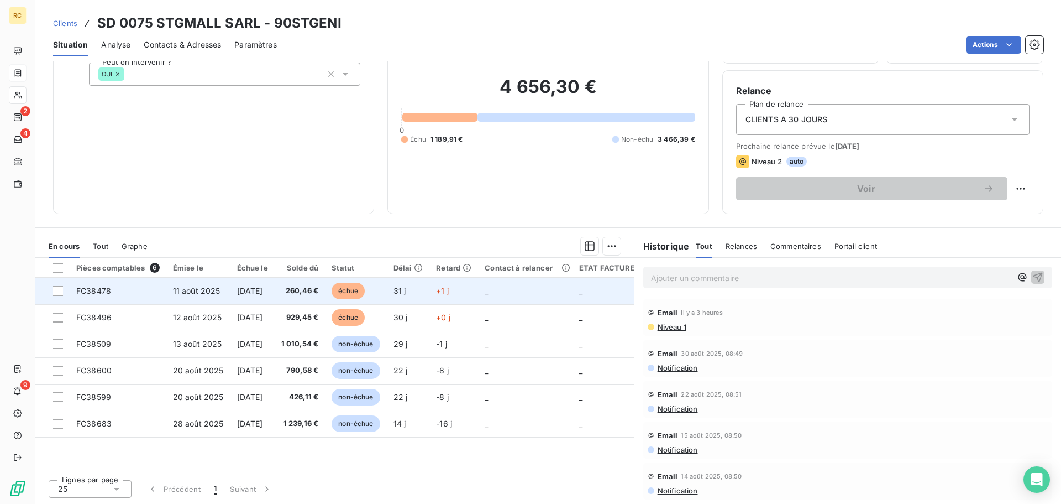
click at [319, 294] on span "260,46 €" at bounding box center [300, 290] width 38 height 11
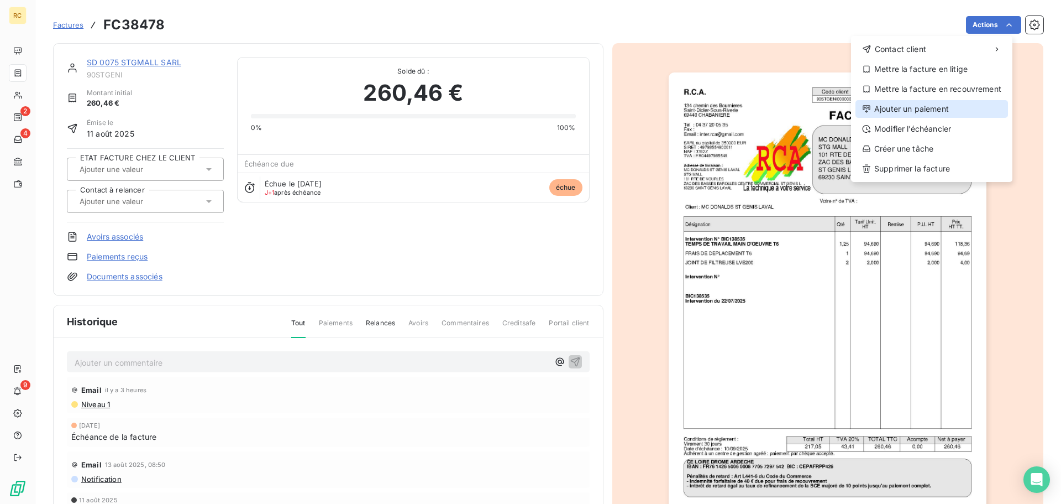
click at [933, 108] on div "Ajouter un paiement" at bounding box center [932, 109] width 153 height 18
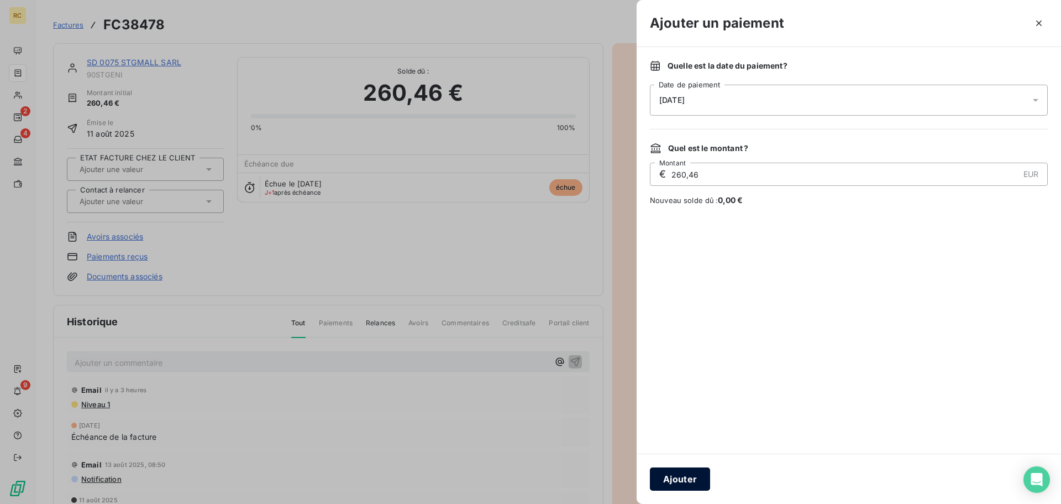
click at [675, 478] on button "Ajouter" at bounding box center [680, 478] width 60 height 23
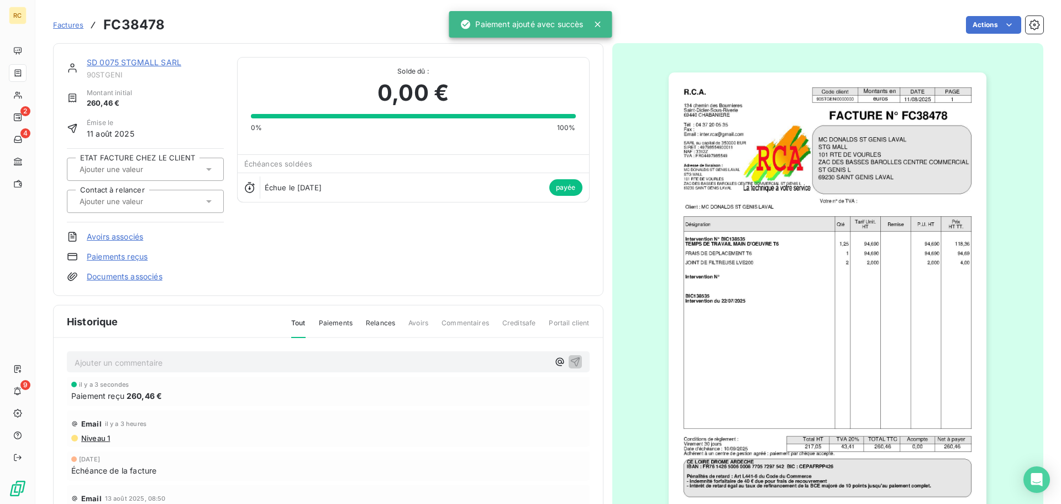
click at [158, 61] on link "SD 0075 STGMALL SARL" at bounding box center [134, 61] width 95 height 9
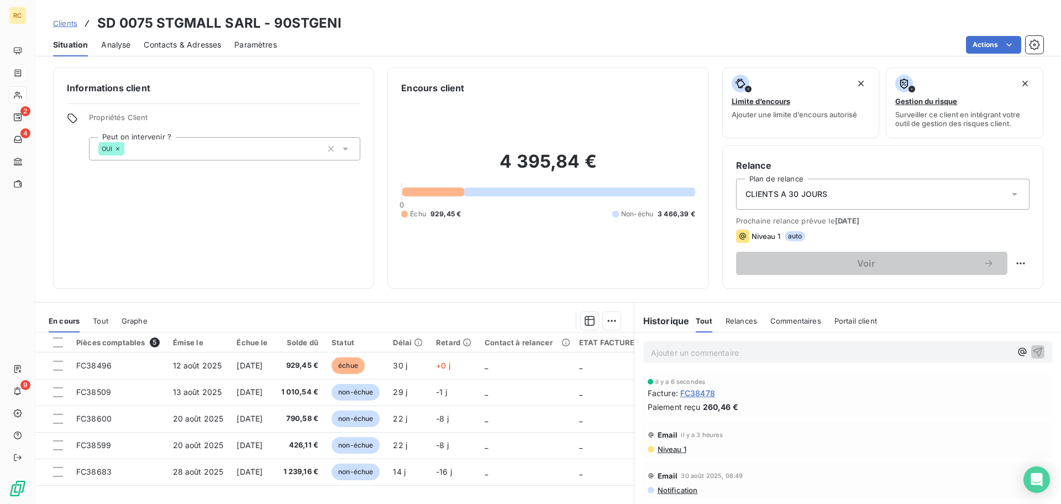
click at [319, 369] on span "929,45 €" at bounding box center [300, 365] width 38 height 11
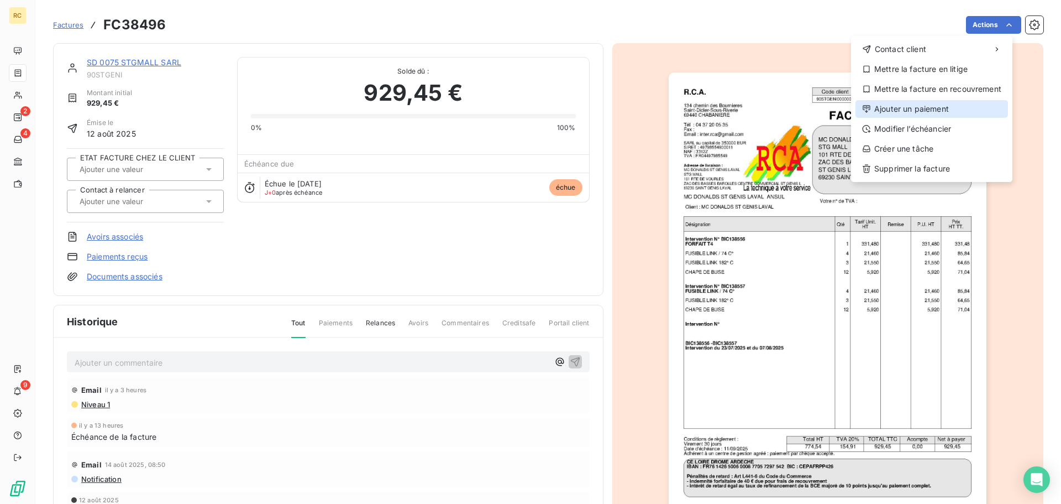
click at [935, 107] on div "Ajouter un paiement" at bounding box center [932, 109] width 153 height 18
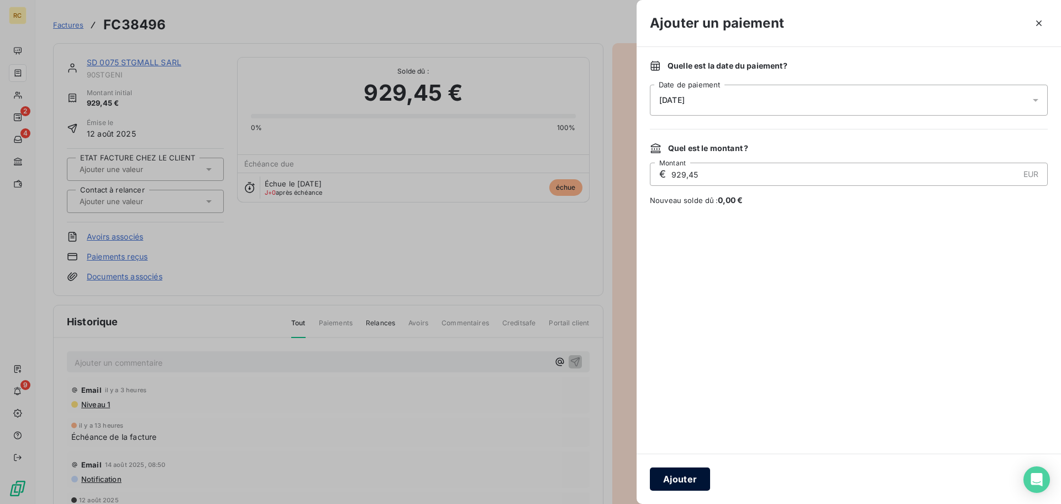
click at [681, 478] on button "Ajouter" at bounding box center [680, 478] width 60 height 23
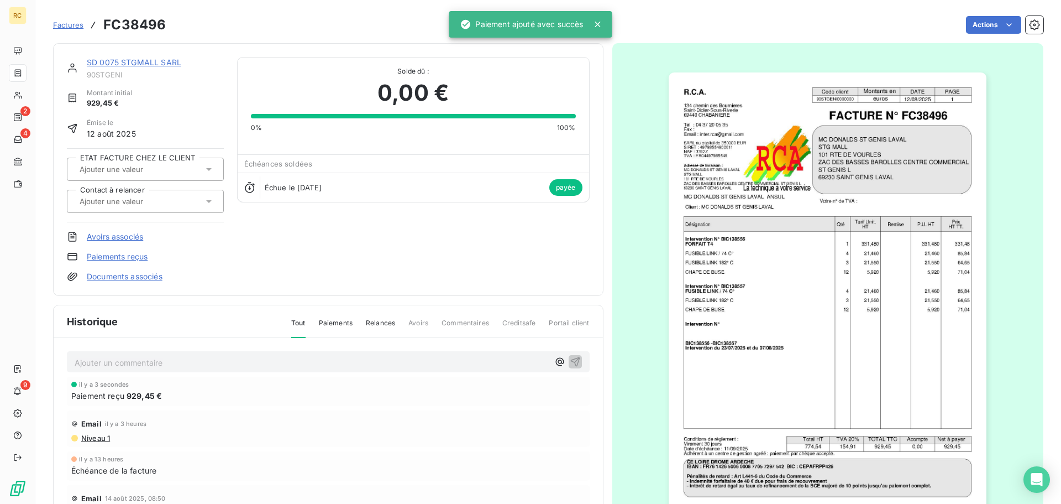
click at [142, 61] on link "SD 0075 STGMALL SARL" at bounding box center [134, 61] width 95 height 9
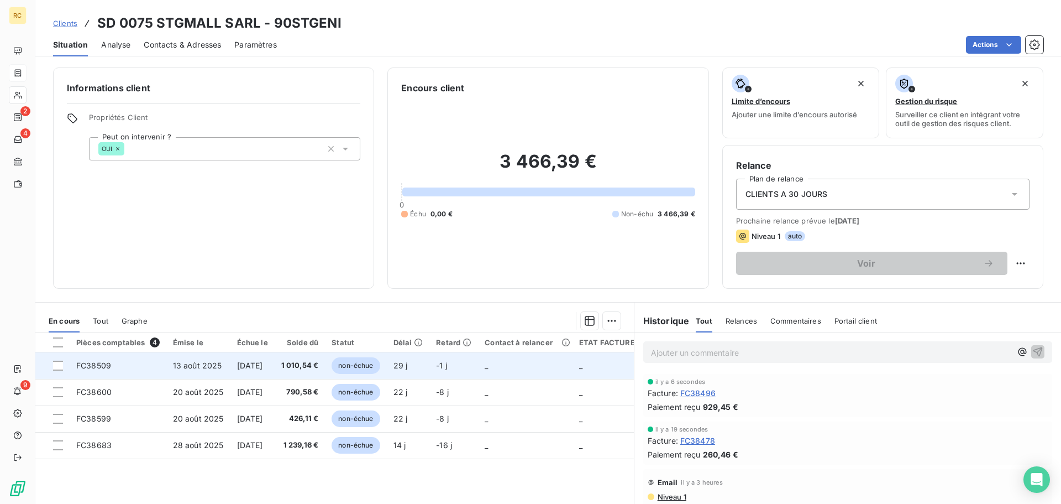
click at [311, 365] on span "1 010,54 €" at bounding box center [300, 365] width 38 height 11
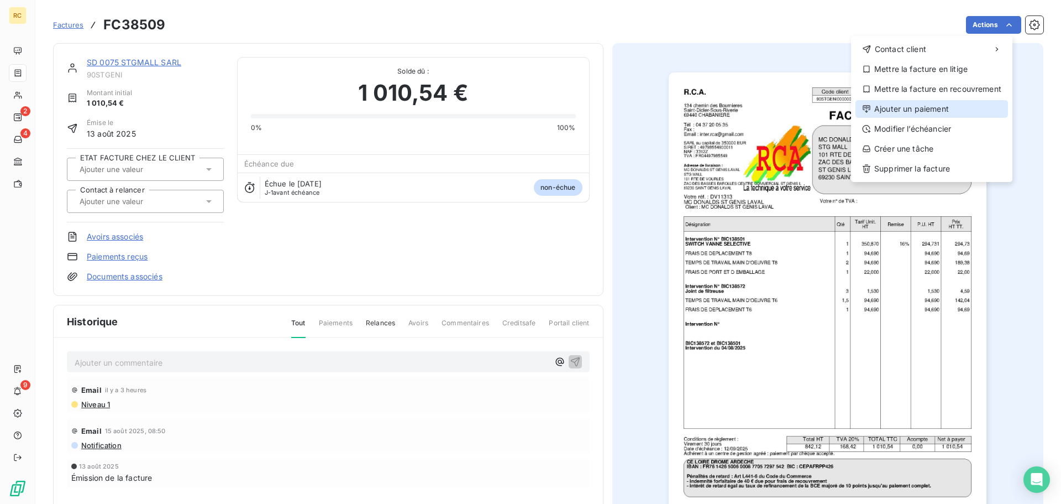
click at [930, 107] on div "Ajouter un paiement" at bounding box center [932, 109] width 153 height 18
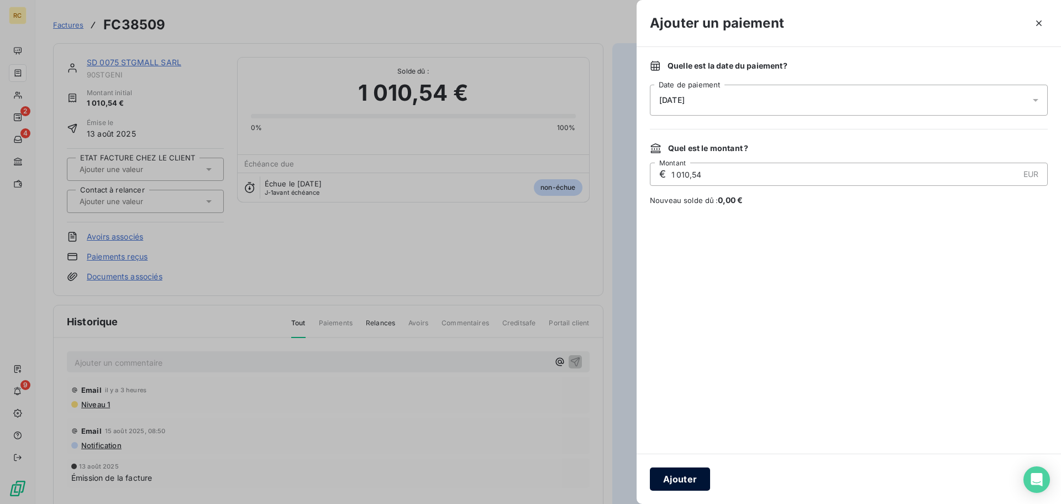
click at [688, 472] on button "Ajouter" at bounding box center [680, 478] width 60 height 23
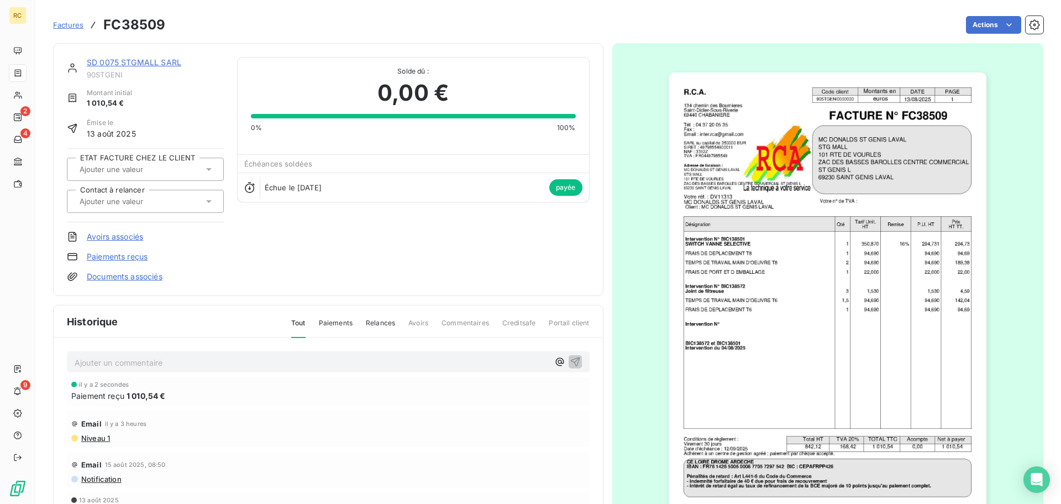
click at [168, 63] on link "SD 0075 STGMALL SARL" at bounding box center [134, 61] width 95 height 9
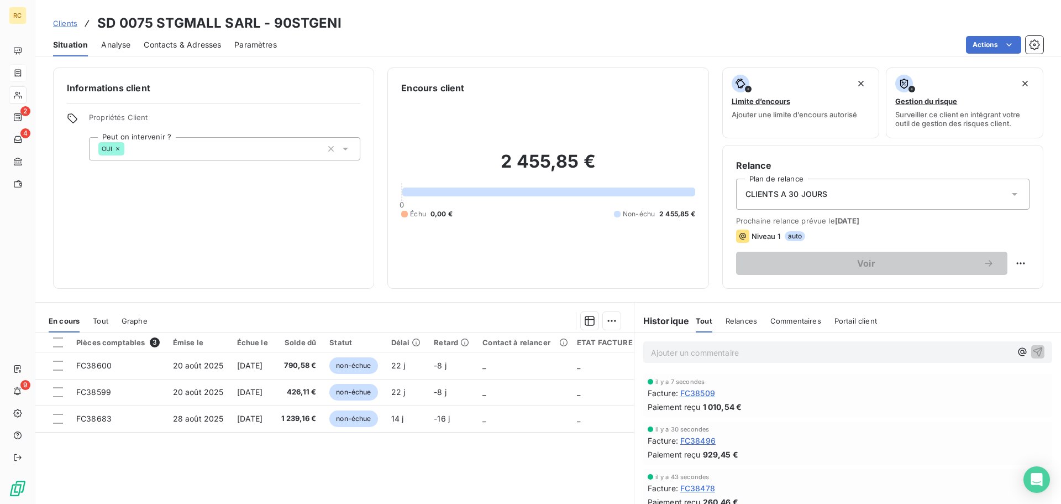
click at [71, 22] on span "Clients" at bounding box center [65, 23] width 24 height 9
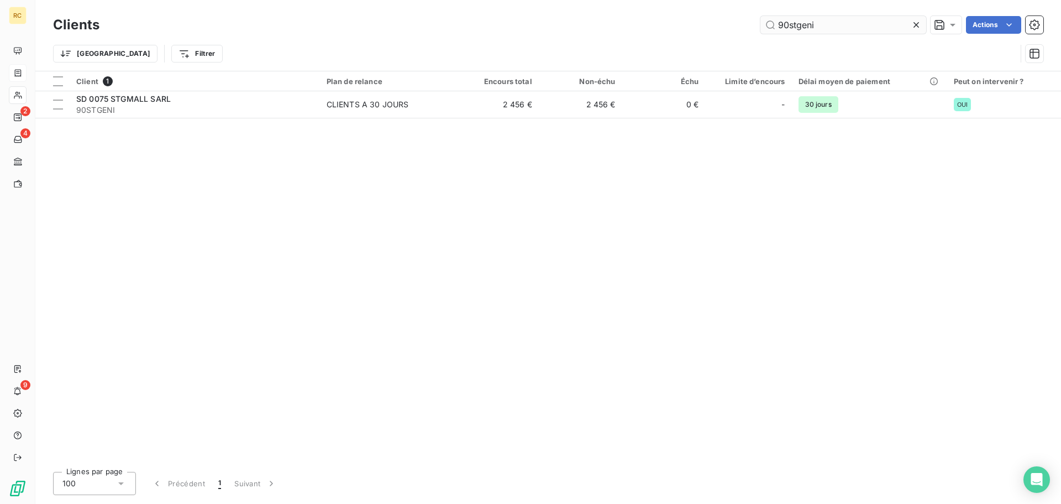
click at [833, 25] on input "90stgeni" at bounding box center [844, 25] width 166 height 18
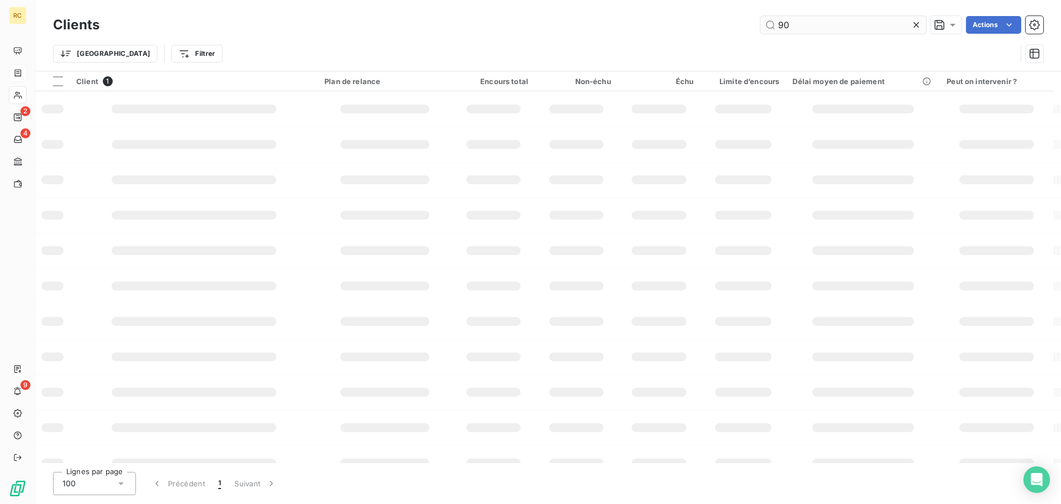
type input "9"
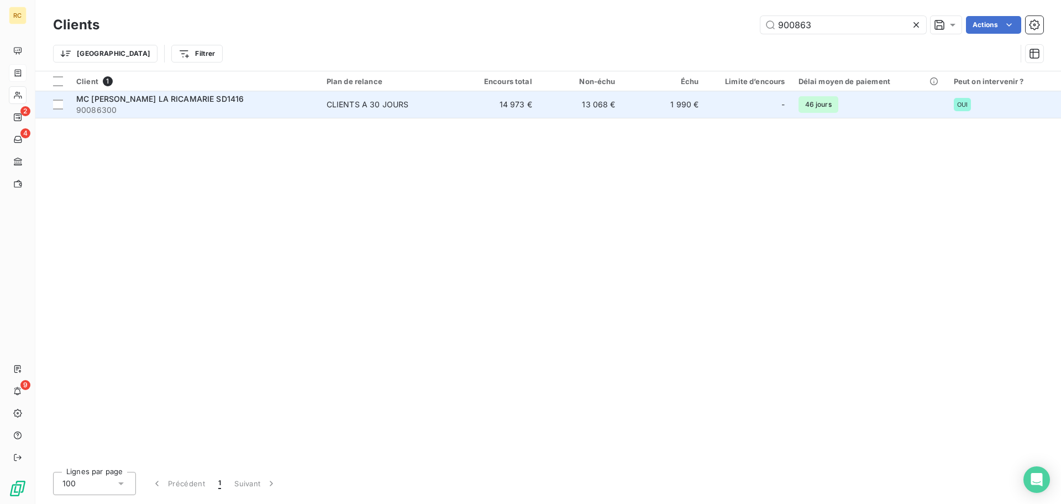
type input "900863"
click at [281, 106] on span "90086300" at bounding box center [194, 109] width 237 height 11
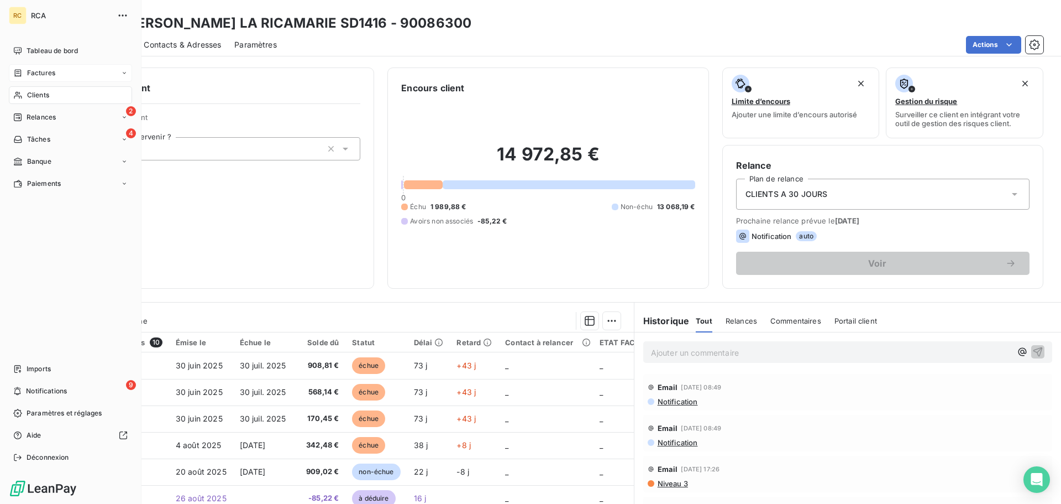
click at [21, 71] on icon at bounding box center [18, 72] width 7 height 7
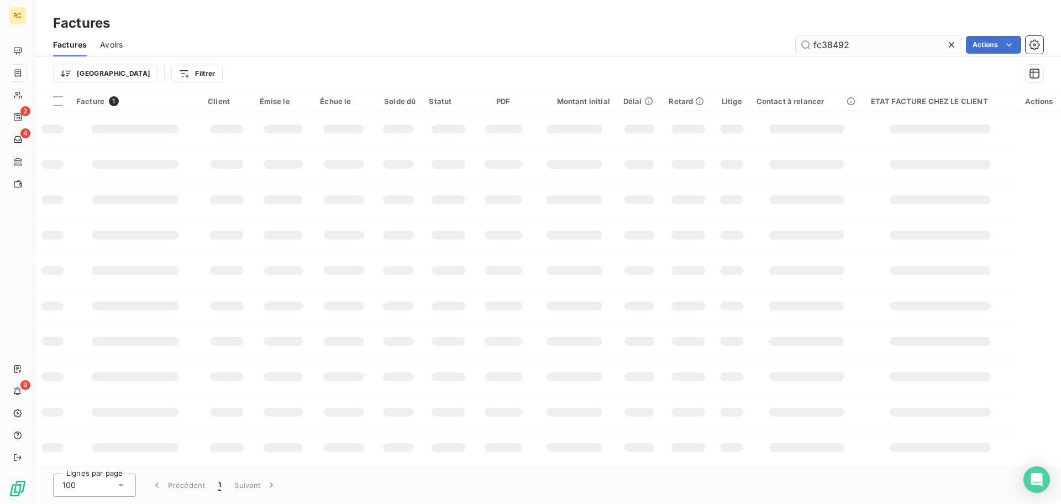
click at [850, 49] on input "fc38492" at bounding box center [879, 45] width 166 height 18
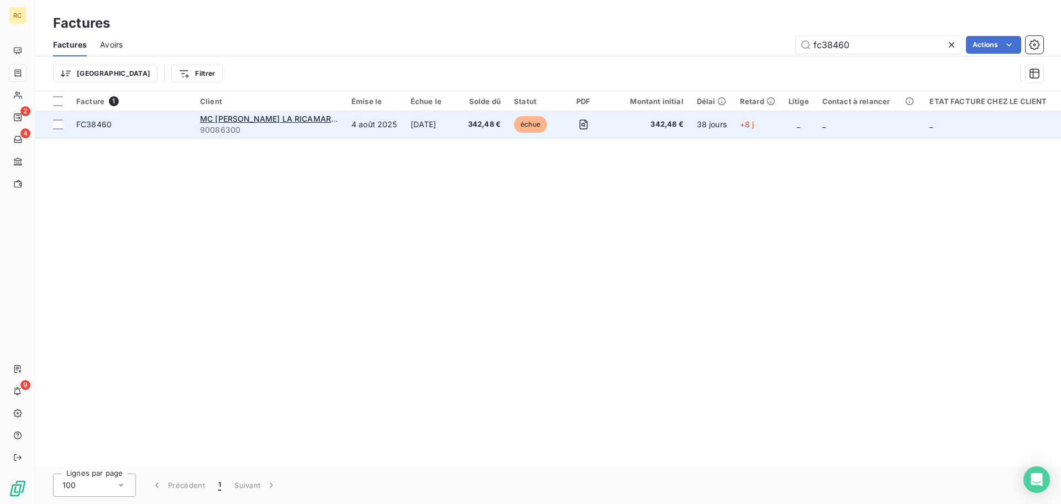
type input "fc38460"
click at [430, 131] on td "[DATE]" at bounding box center [432, 124] width 57 height 27
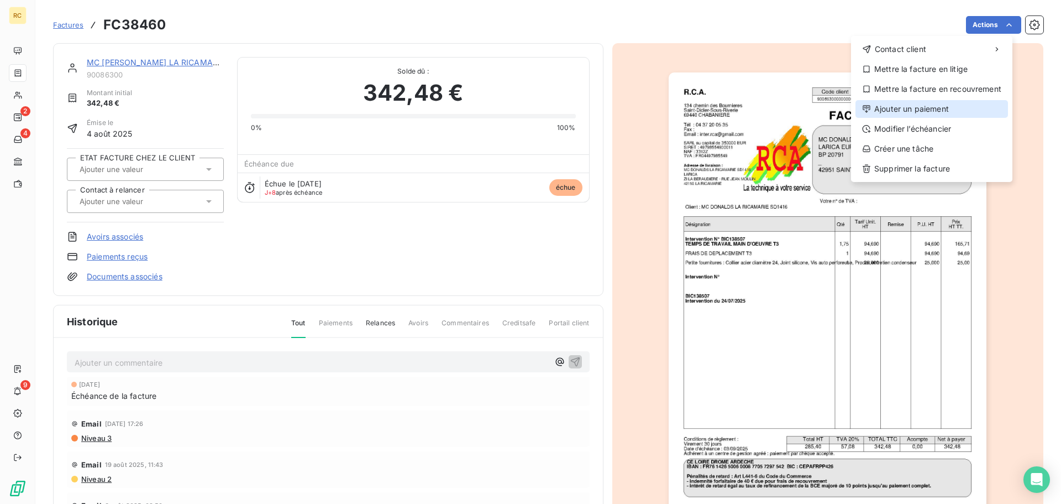
click at [923, 113] on div "Ajouter un paiement" at bounding box center [932, 109] width 153 height 18
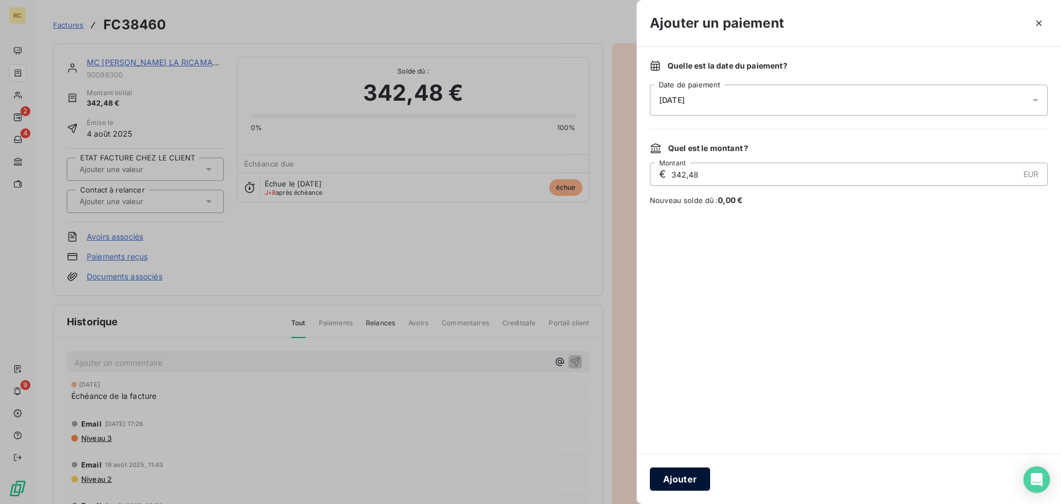
click at [698, 477] on button "Ajouter" at bounding box center [680, 478] width 60 height 23
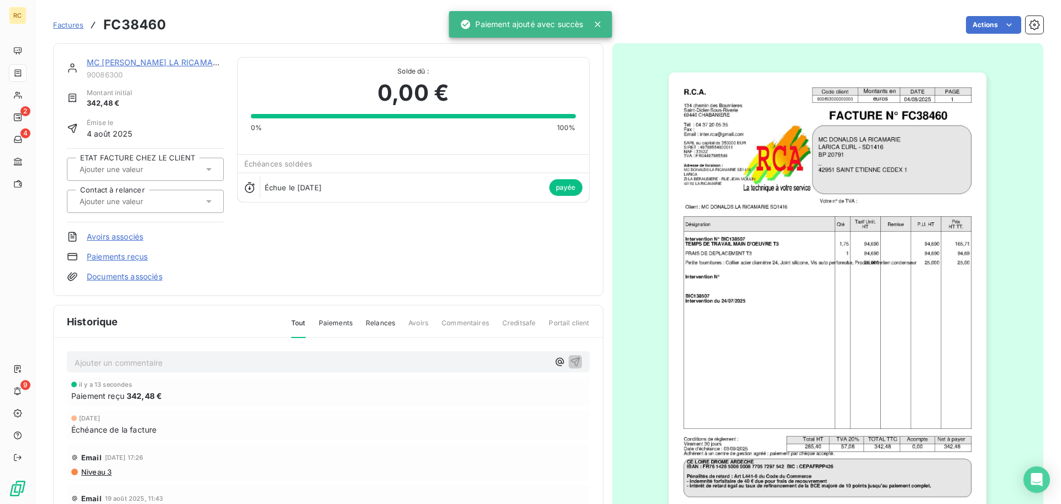
click at [68, 24] on span "Factures" at bounding box center [68, 24] width 30 height 9
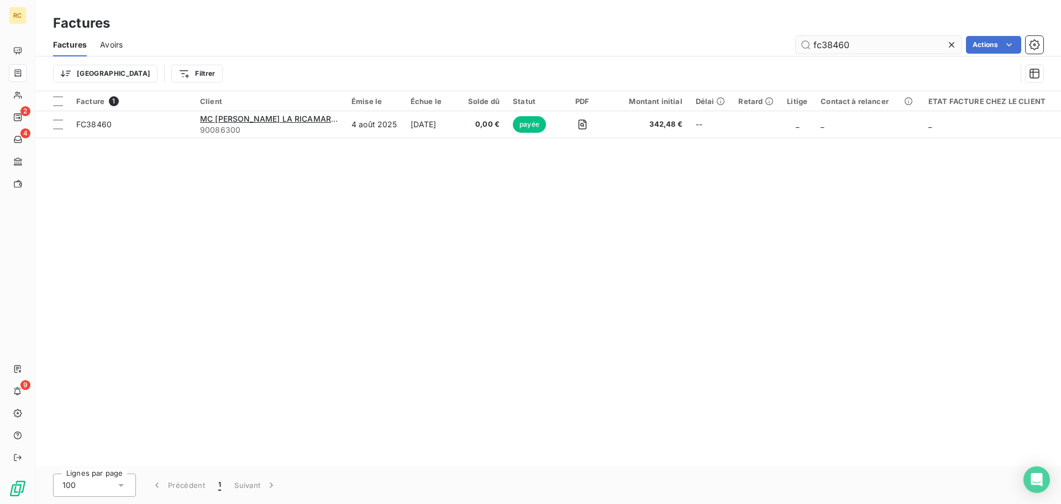
click at [893, 43] on input "fc38460" at bounding box center [879, 45] width 166 height 18
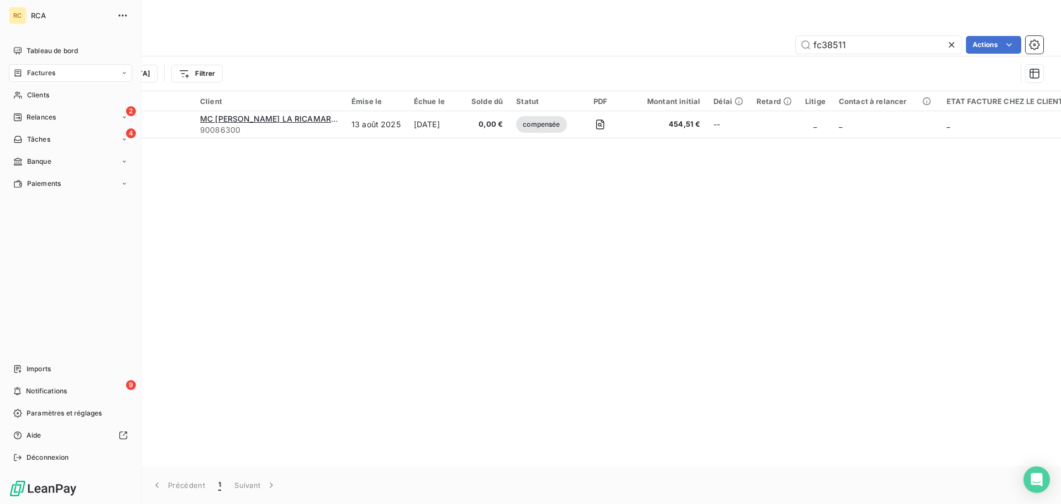
type input "fc38511"
click at [74, 70] on div "Factures" at bounding box center [70, 73] width 123 height 18
drag, startPoint x: 60, startPoint y: 113, endPoint x: 107, endPoint y: 122, distance: 48.4
click at [60, 114] on div "Avoirs" at bounding box center [77, 117] width 110 height 18
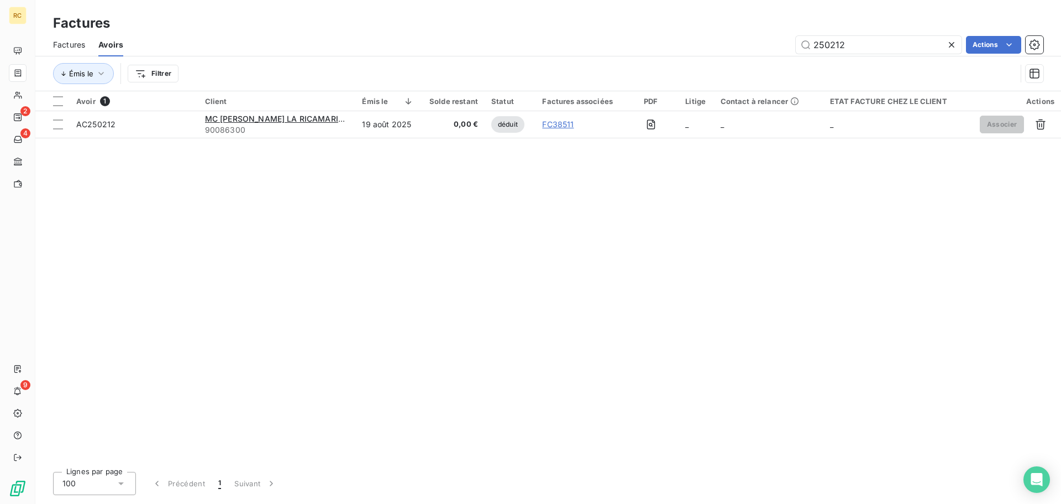
type input "250212"
drag, startPoint x: 848, startPoint y: 48, endPoint x: 767, endPoint y: 49, distance: 81.3
click at [767, 49] on div "250212 Actions" at bounding box center [590, 45] width 907 height 18
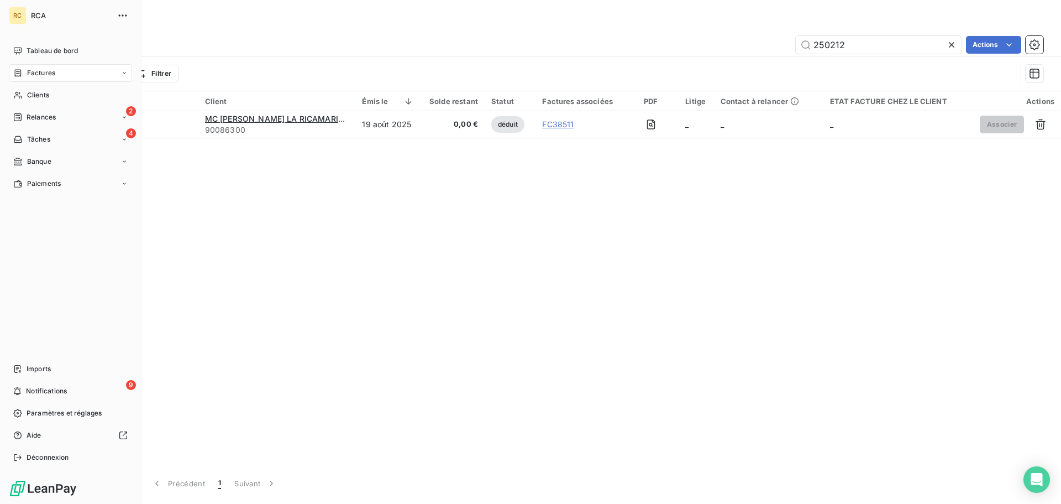
click at [41, 67] on div "Factures" at bounding box center [70, 73] width 123 height 18
click at [62, 89] on div "Factures" at bounding box center [77, 95] width 110 height 18
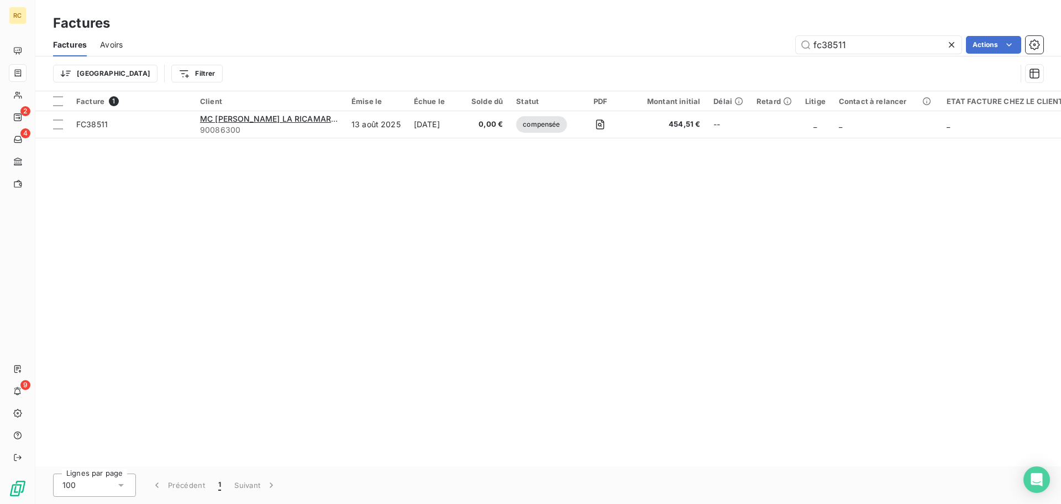
drag, startPoint x: 861, startPoint y: 43, endPoint x: 750, endPoint y: 48, distance: 111.2
click at [751, 48] on div "fc38511 Actions" at bounding box center [590, 45] width 908 height 18
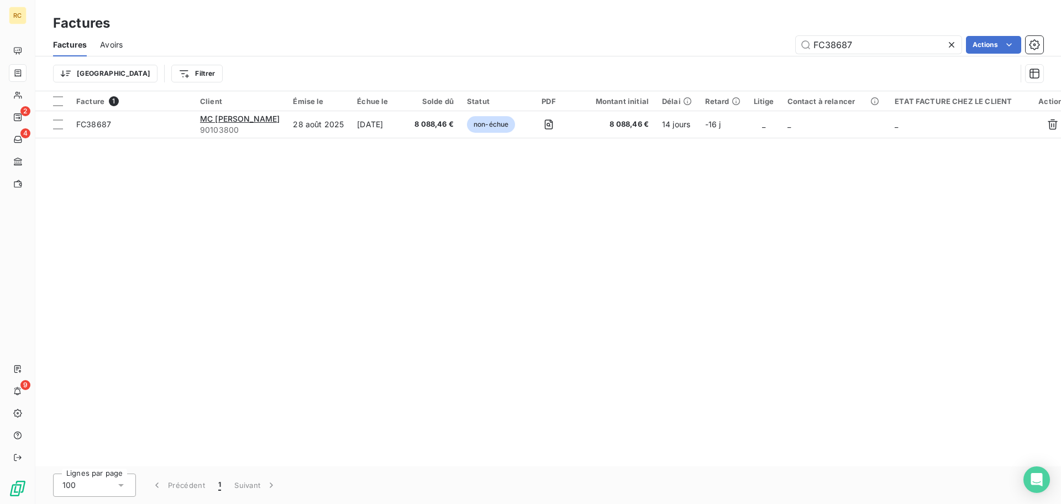
type input "FC38687"
drag, startPoint x: 851, startPoint y: 45, endPoint x: 761, endPoint y: 49, distance: 89.7
click at [761, 49] on div "FC38687 Actions" at bounding box center [590, 45] width 908 height 18
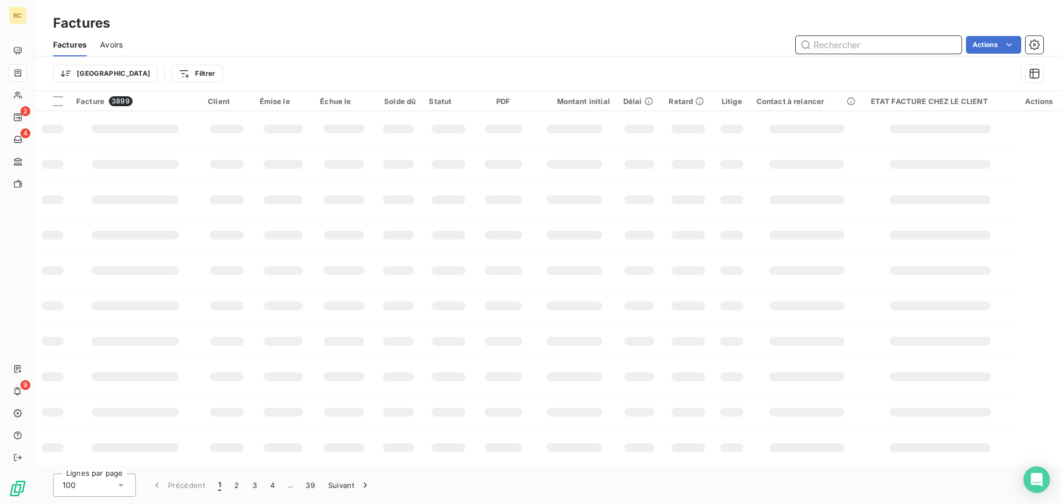
paste input "FC38687"
type input "FC38687"
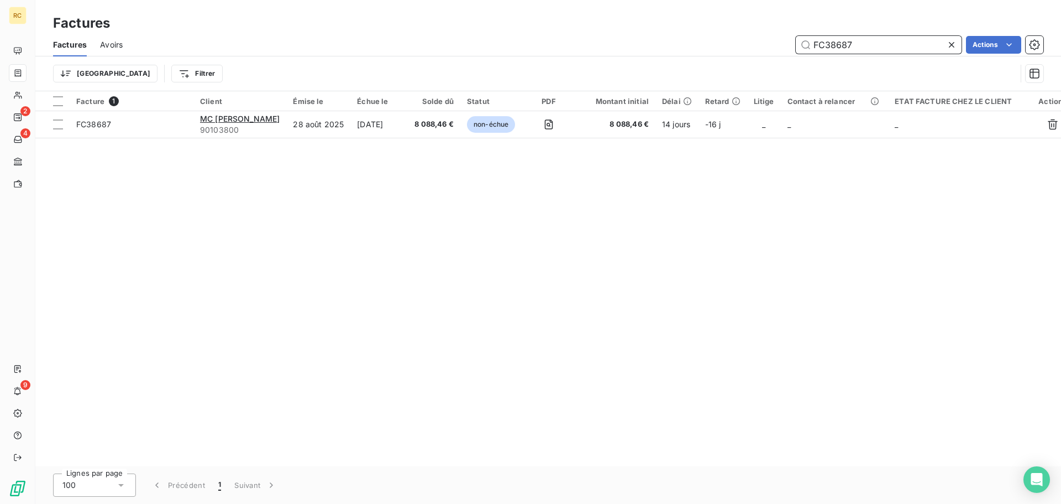
drag, startPoint x: 770, startPoint y: 45, endPoint x: 726, endPoint y: 48, distance: 43.8
click at [727, 45] on div "FC38687 Actions" at bounding box center [590, 45] width 908 height 18
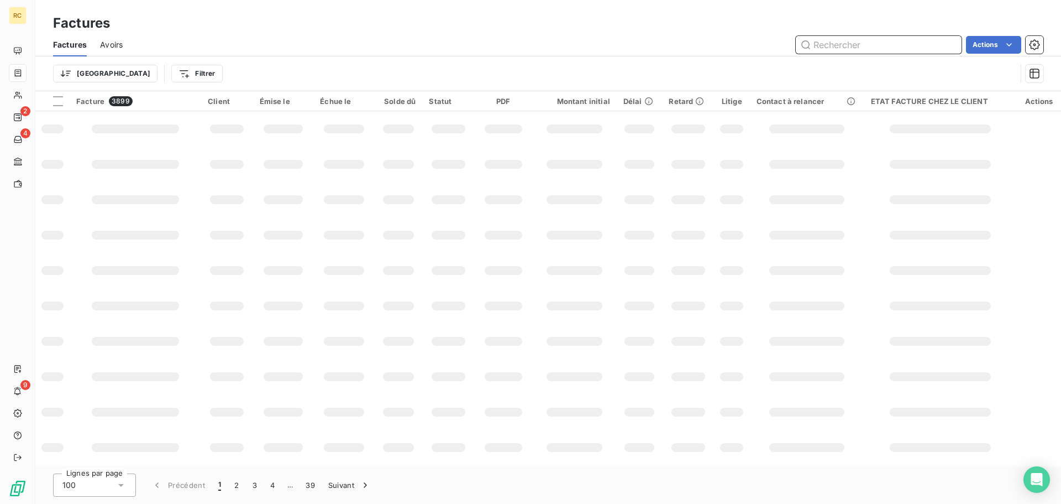
paste input "FC38526"
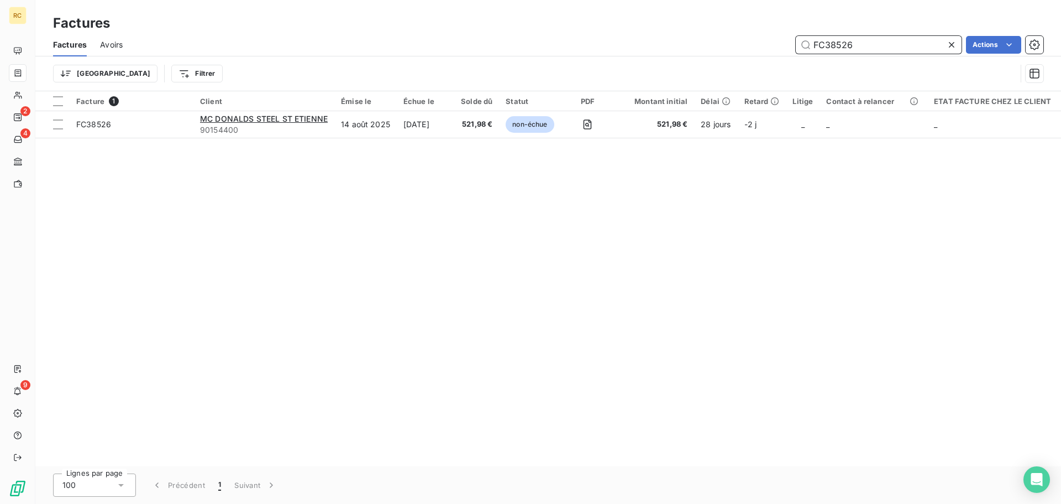
type input "FC38526"
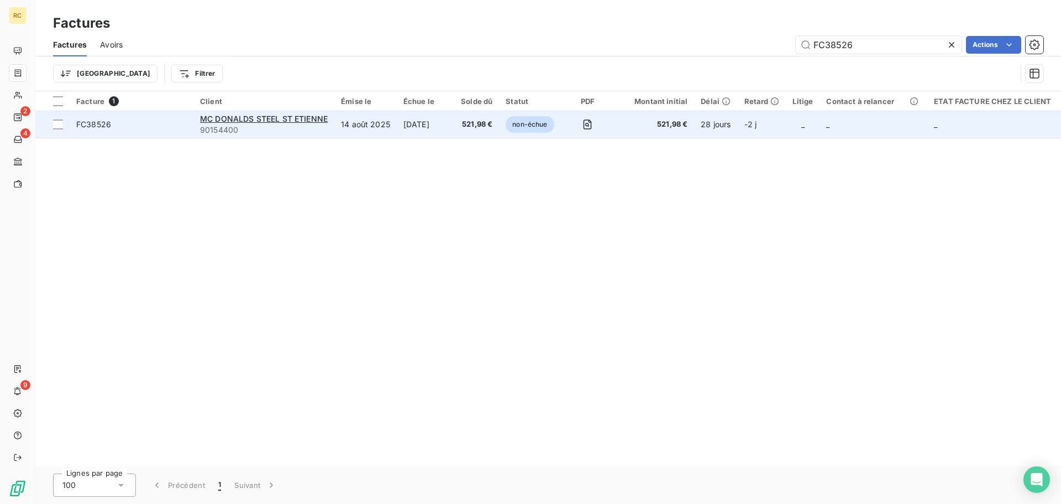
click at [155, 125] on span "FC38526" at bounding box center [131, 124] width 111 height 11
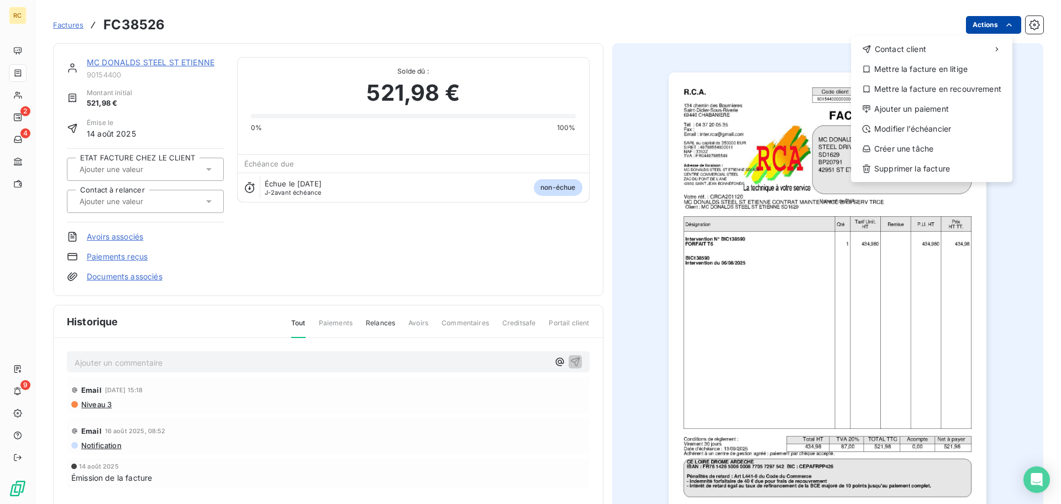
click at [995, 24] on html "RC 2 4 9 Factures FC38526 Actions Contact client Mettre la facture en litige Me…" at bounding box center [530, 252] width 1061 height 504
click at [954, 102] on div "Ajouter un paiement" at bounding box center [932, 109] width 153 height 18
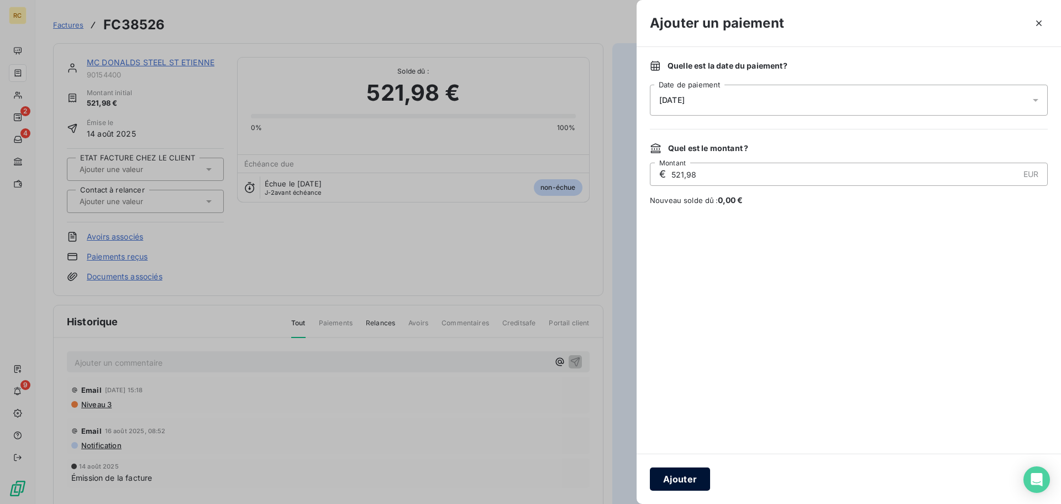
click at [685, 477] on button "Ajouter" at bounding box center [680, 478] width 60 height 23
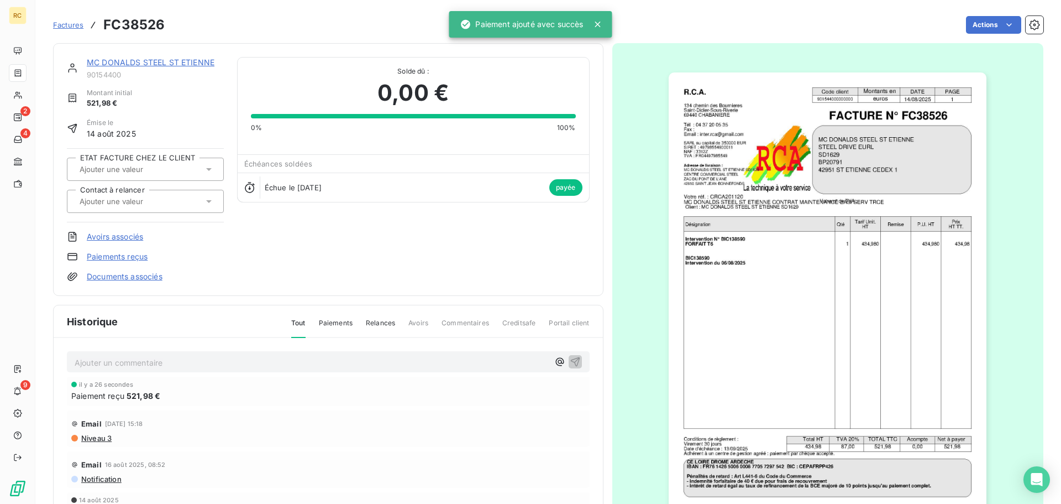
click at [58, 29] on span "Factures" at bounding box center [68, 24] width 30 height 9
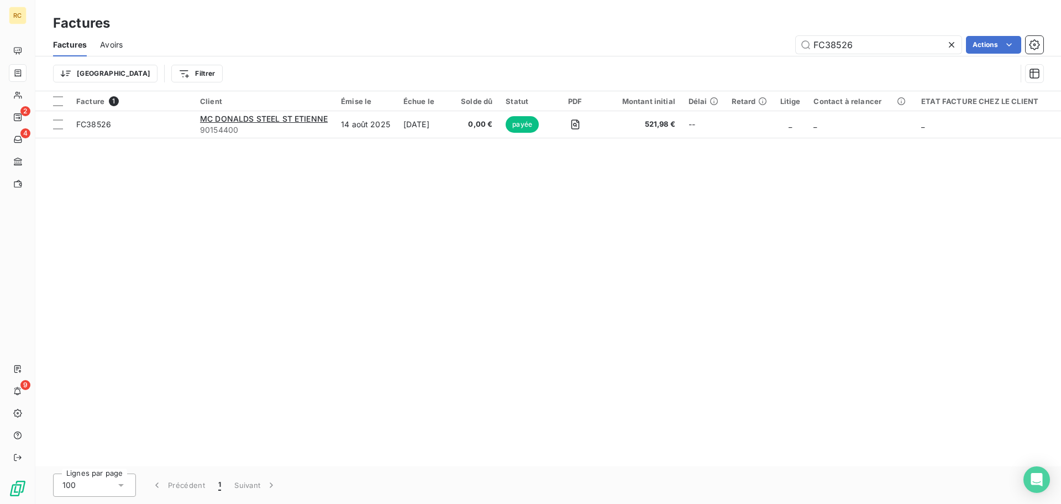
drag, startPoint x: 799, startPoint y: 36, endPoint x: 720, endPoint y: 41, distance: 79.2
click at [720, 41] on div "FC38526 Actions" at bounding box center [590, 45] width 908 height 18
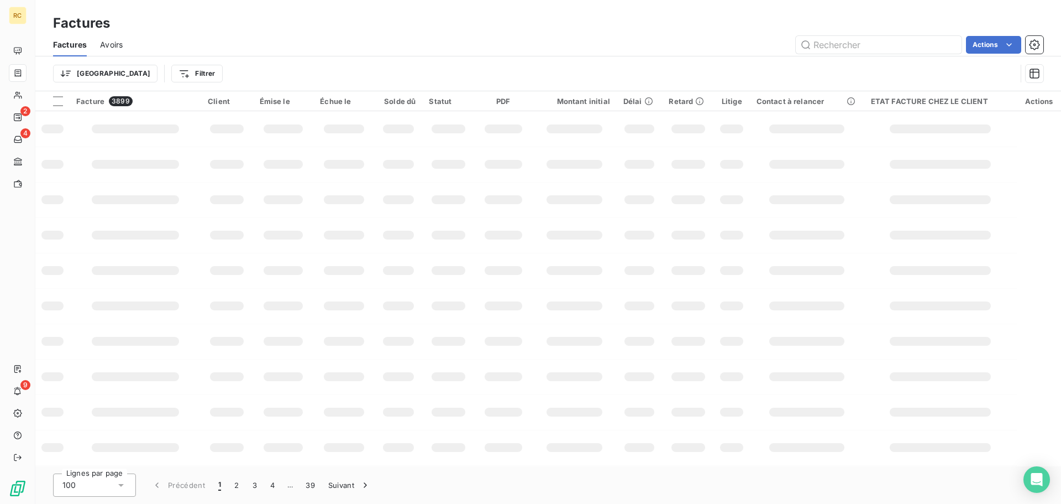
type input "FC38526"
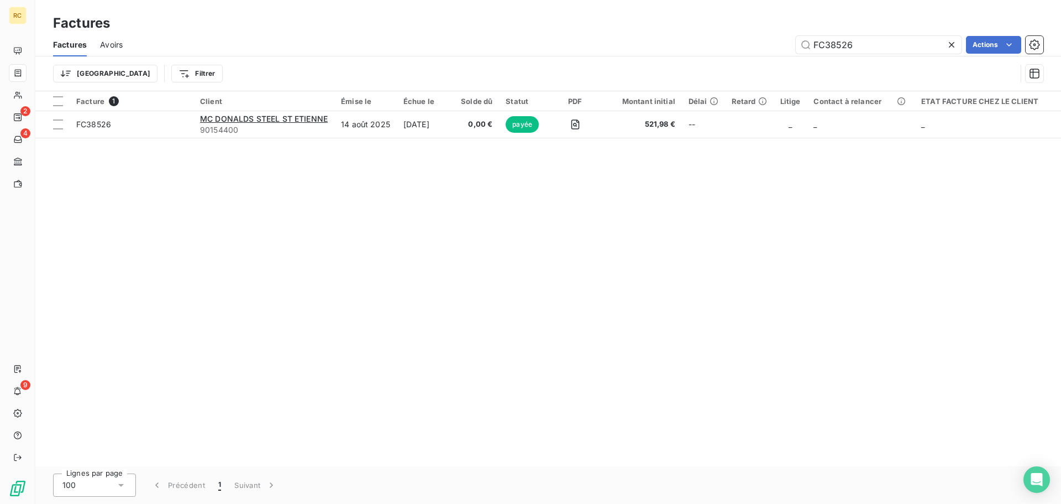
drag, startPoint x: 850, startPoint y: 46, endPoint x: 778, endPoint y: 43, distance: 71.4
click at [780, 43] on div "FC38526 Actions" at bounding box center [590, 45] width 908 height 18
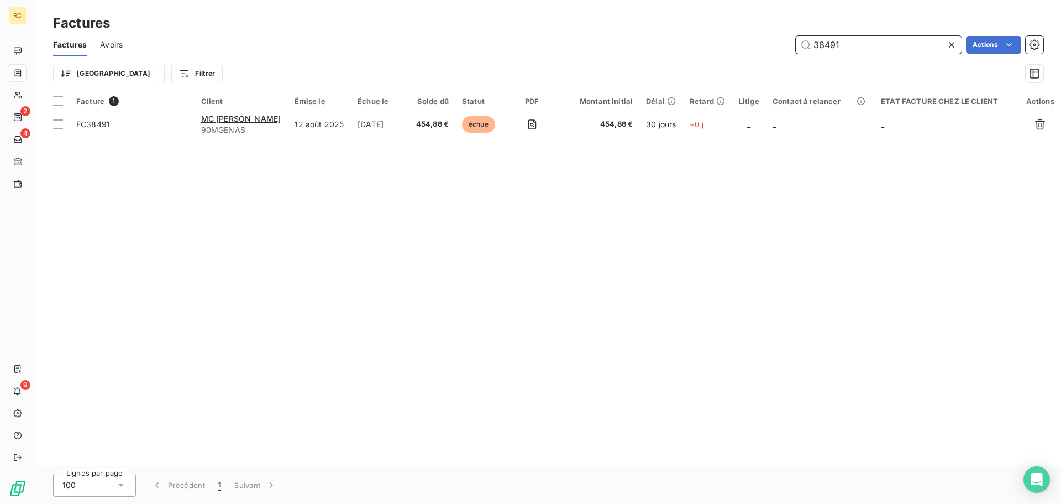
type input "38491"
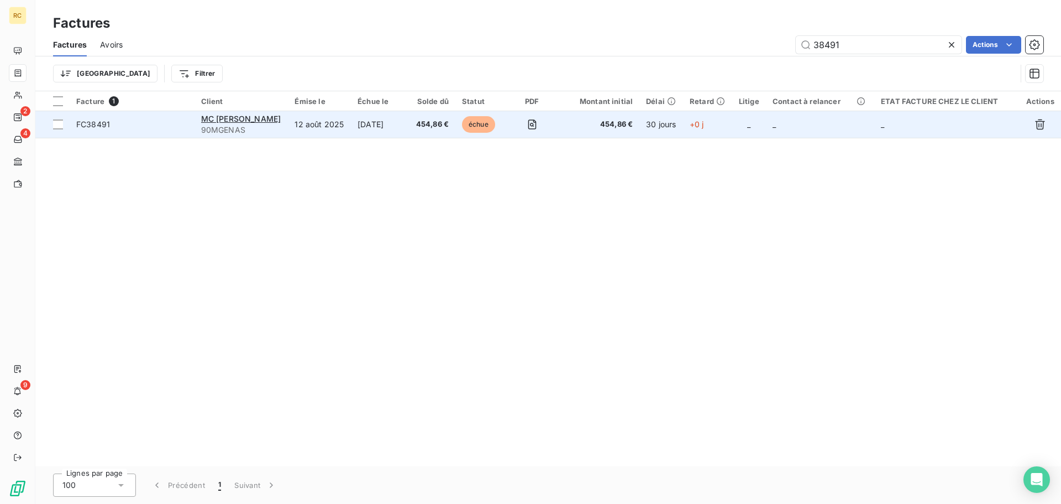
click at [282, 130] on span "90MGENAS" at bounding box center [241, 129] width 81 height 11
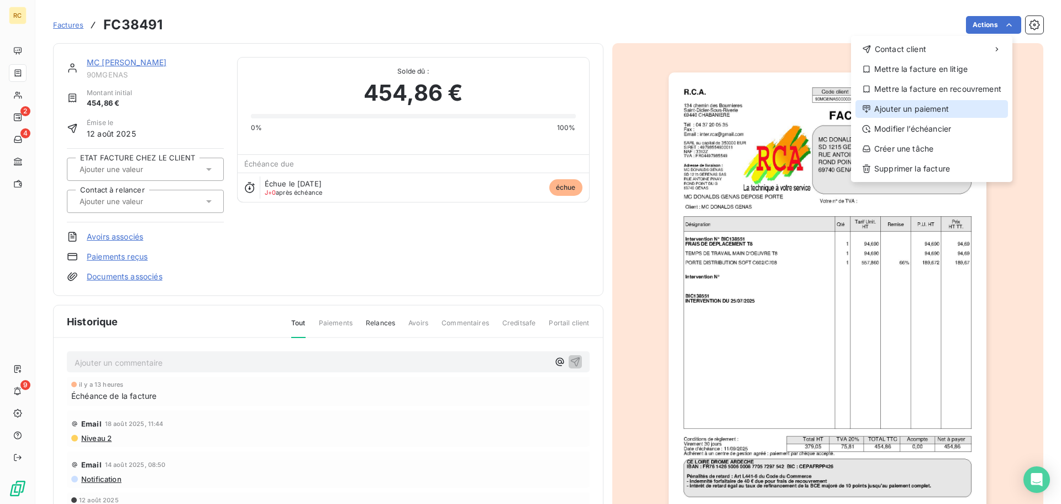
click at [946, 111] on div "Ajouter un paiement" at bounding box center [932, 109] width 153 height 18
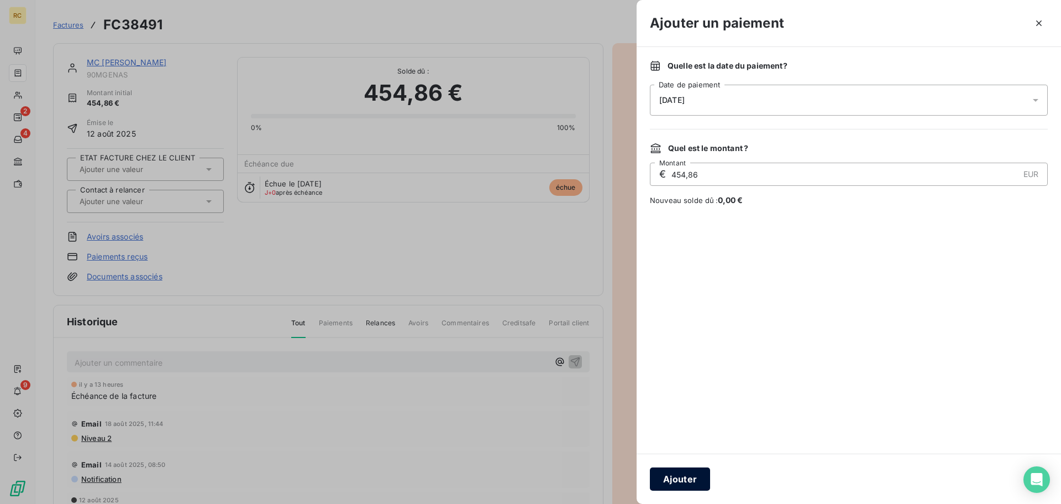
click at [685, 488] on button "Ajouter" at bounding box center [680, 478] width 60 height 23
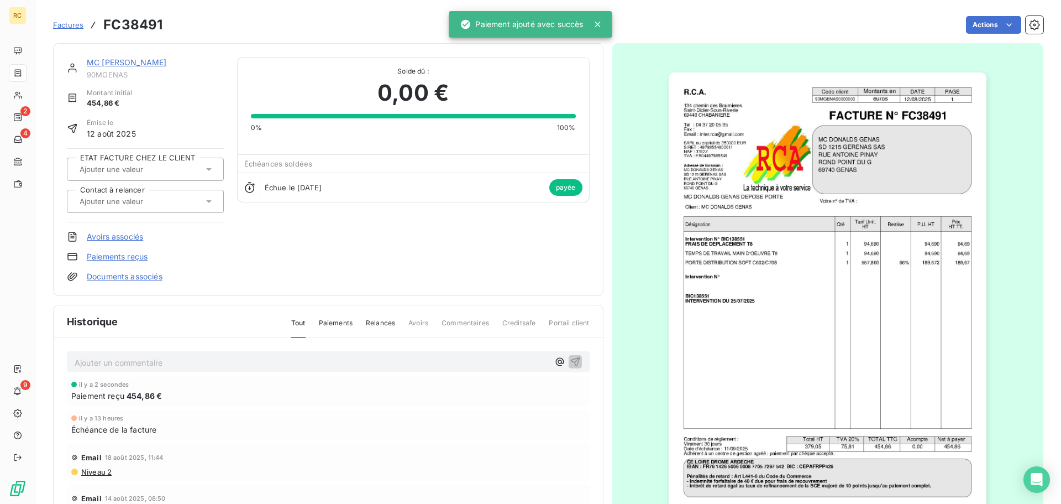
click at [80, 24] on span "Factures" at bounding box center [68, 24] width 30 height 9
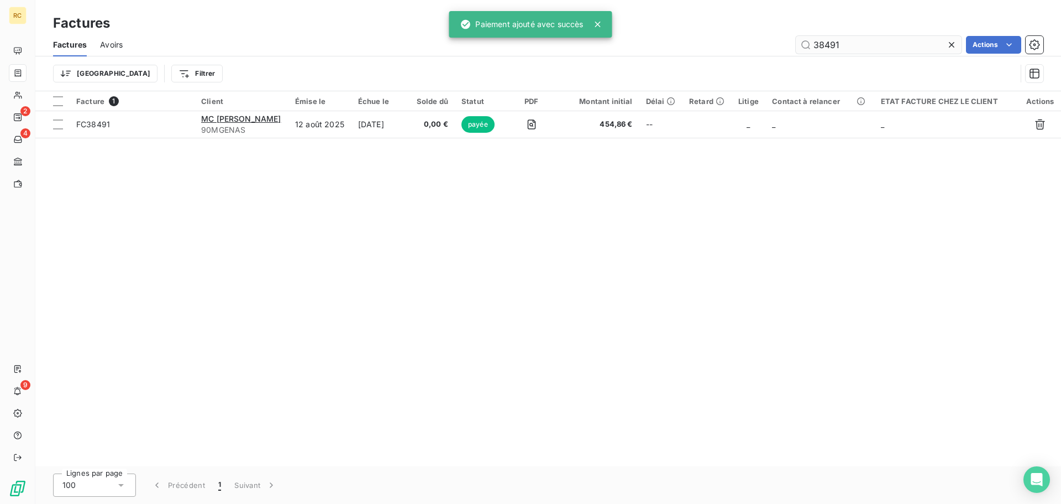
click at [846, 45] on input "38491" at bounding box center [879, 45] width 166 height 18
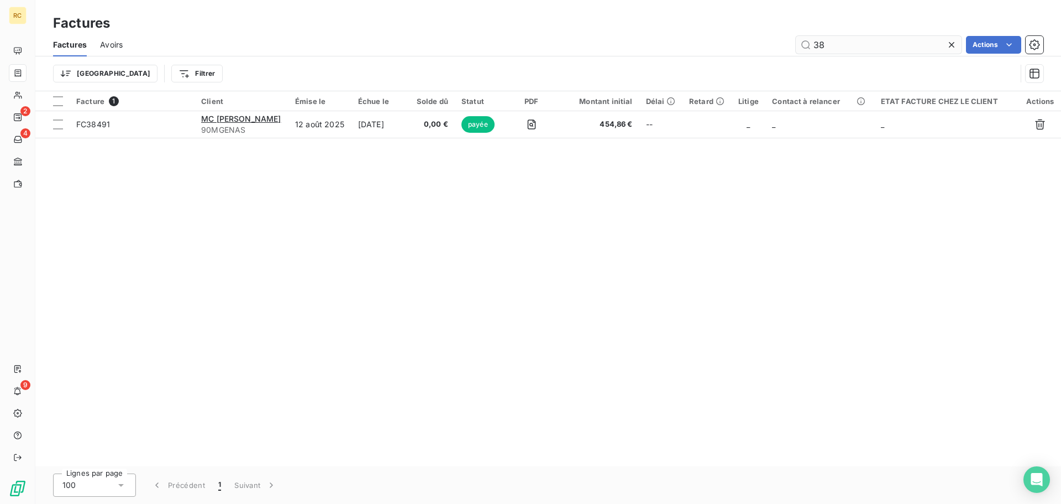
type input "3"
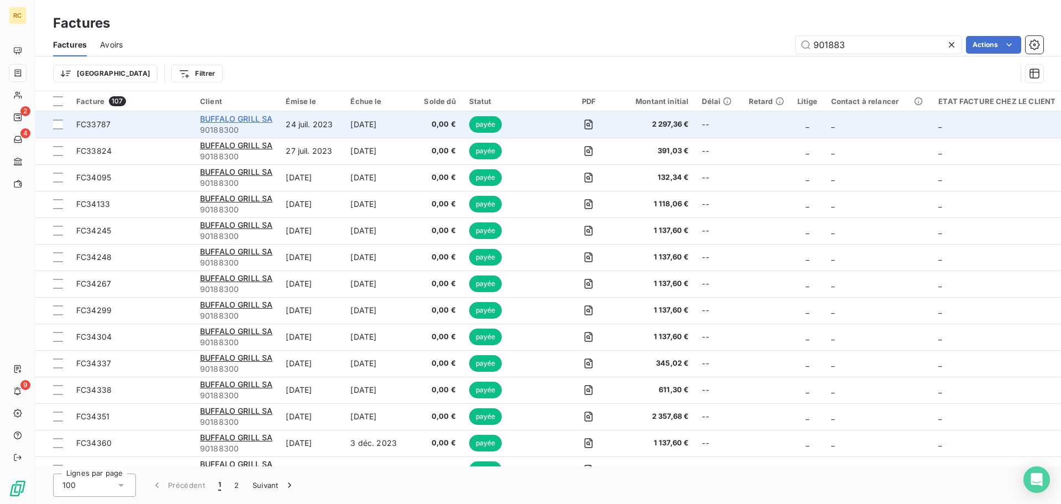
type input "901883"
click at [240, 118] on span "BUFFALO GRILL SA" at bounding box center [236, 118] width 72 height 9
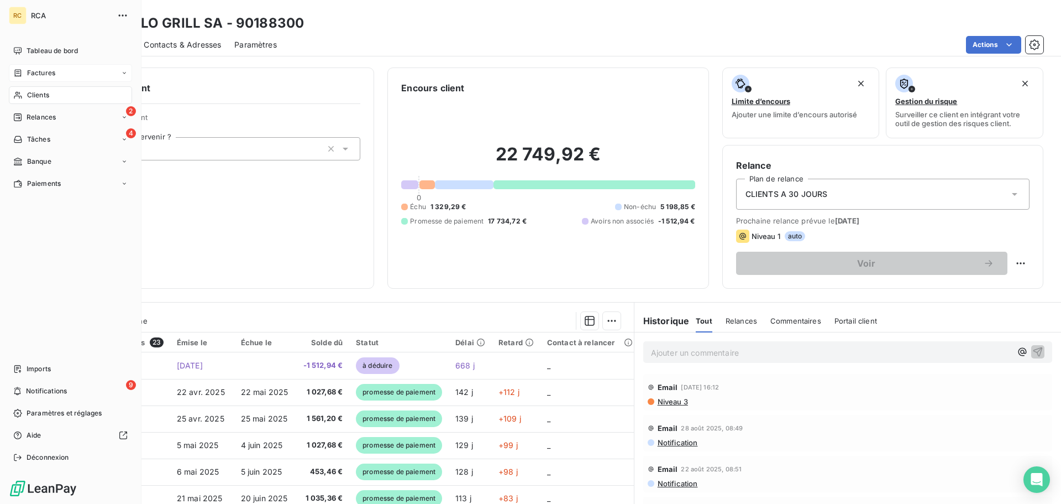
click at [49, 75] on span "Factures" at bounding box center [41, 73] width 28 height 10
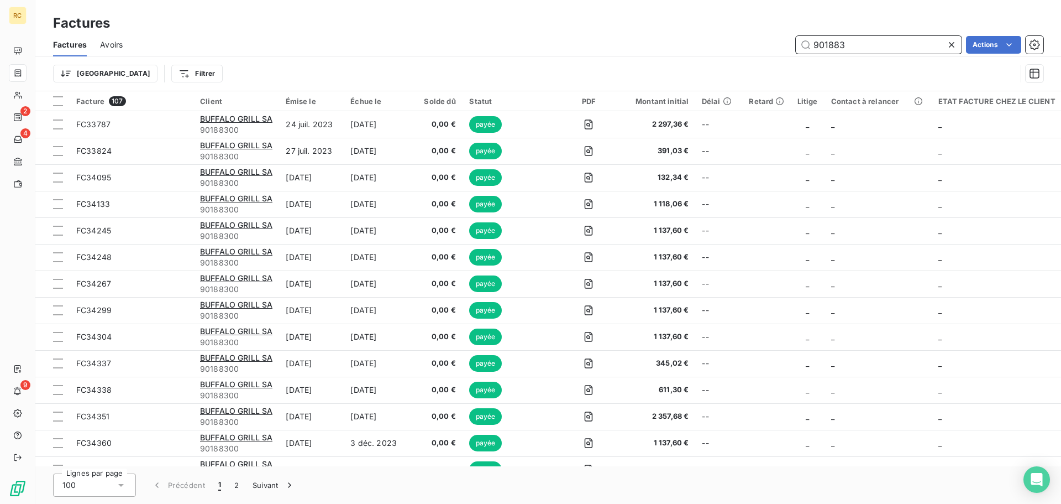
drag, startPoint x: 854, startPoint y: 39, endPoint x: 834, endPoint y: 38, distance: 19.9
click at [834, 38] on input "901883" at bounding box center [879, 45] width 166 height 18
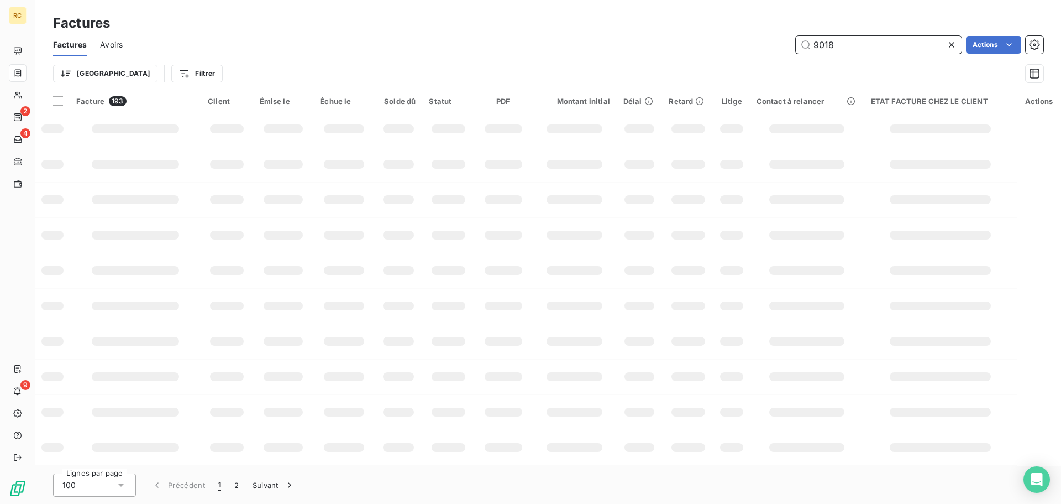
paste input "FC34376"
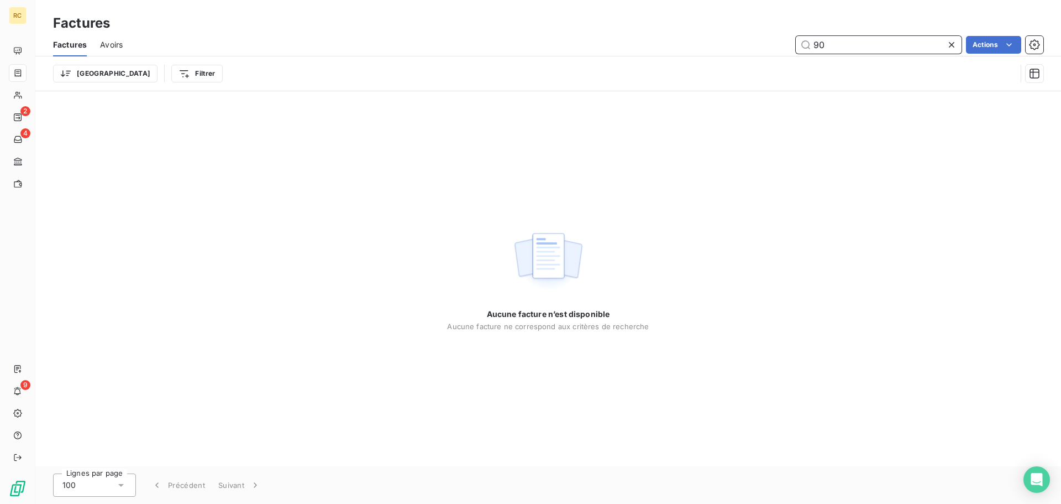
type input "9"
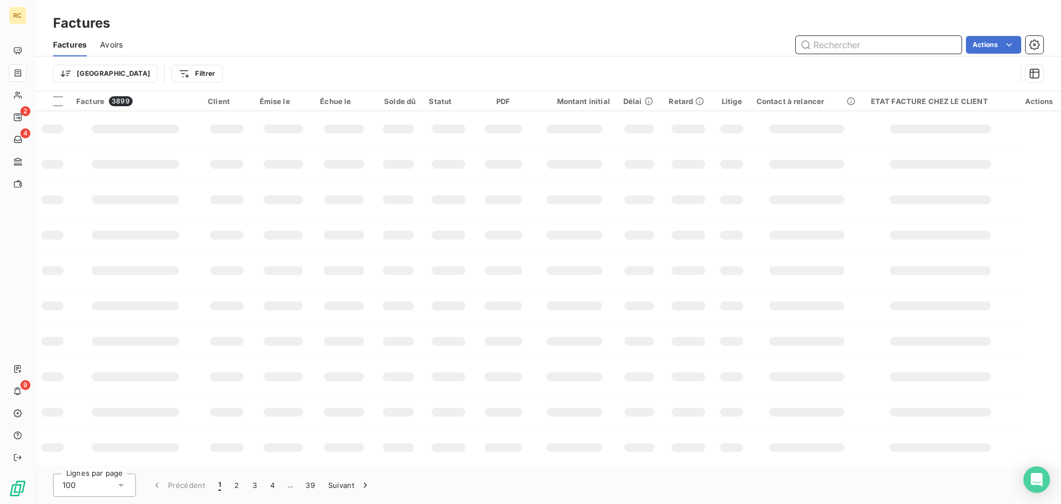
paste input "FC34376"
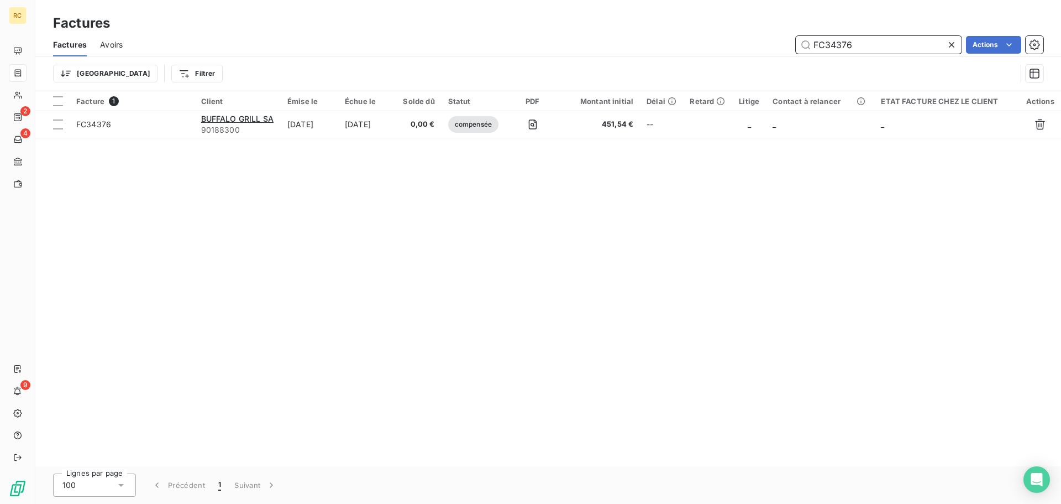
type input "FC34376"
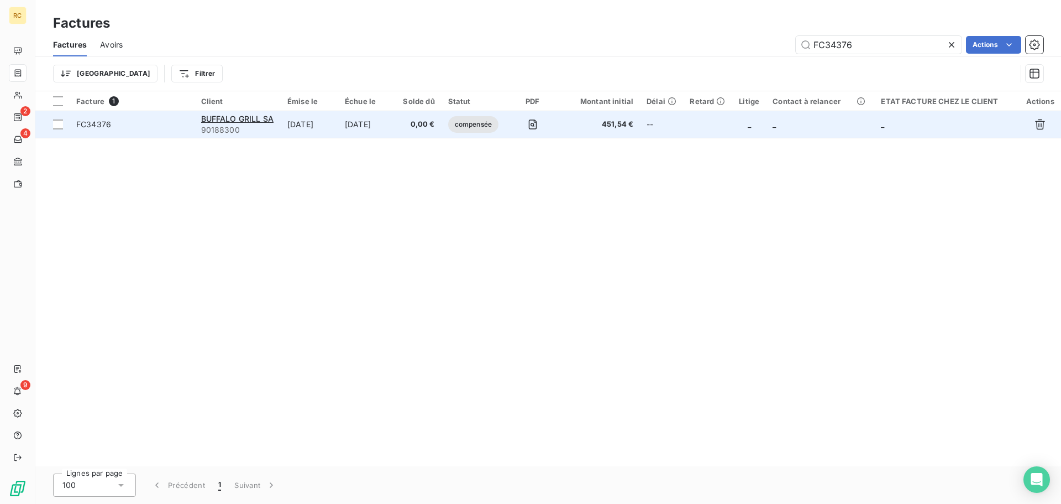
click at [352, 125] on td "[DATE]" at bounding box center [367, 124] width 58 height 27
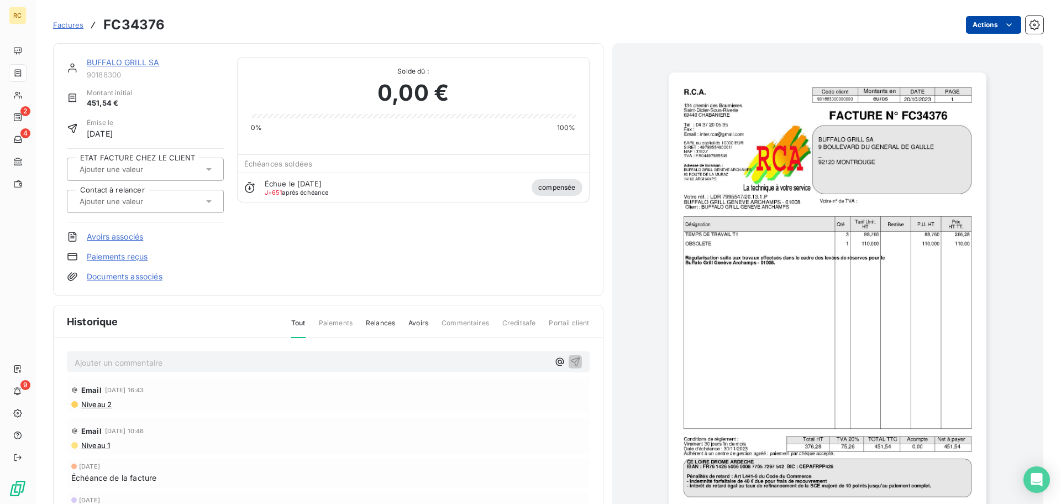
click at [995, 28] on html "RC 2 4 9 Factures FC34376 Actions BUFFALO GRILL SA 90188300 Montant initial 451…" at bounding box center [530, 252] width 1061 height 504
click at [1006, 21] on html "RC 2 4 9 Factures FC34376 Actions Contact client Créer une tâche Supprimer la f…" at bounding box center [530, 252] width 1061 height 504
click at [388, 329] on html "RC 2 4 9 Factures FC34376 Actions Contact client Créer une tâche Supprimer la f…" at bounding box center [530, 252] width 1061 height 504
click at [385, 323] on span "Relances" at bounding box center [380, 327] width 29 height 19
click at [300, 324] on span "Tout" at bounding box center [298, 327] width 14 height 19
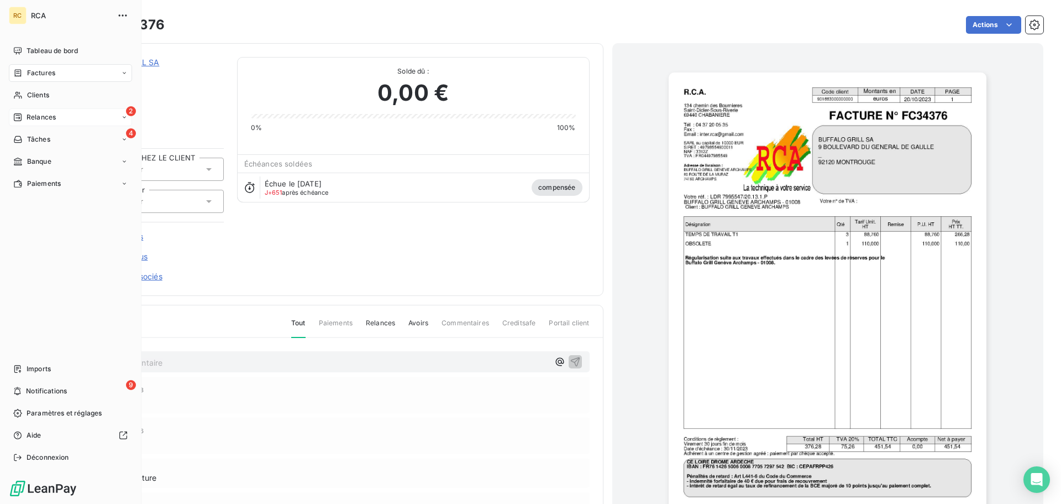
click at [125, 116] on icon at bounding box center [124, 117] width 7 height 7
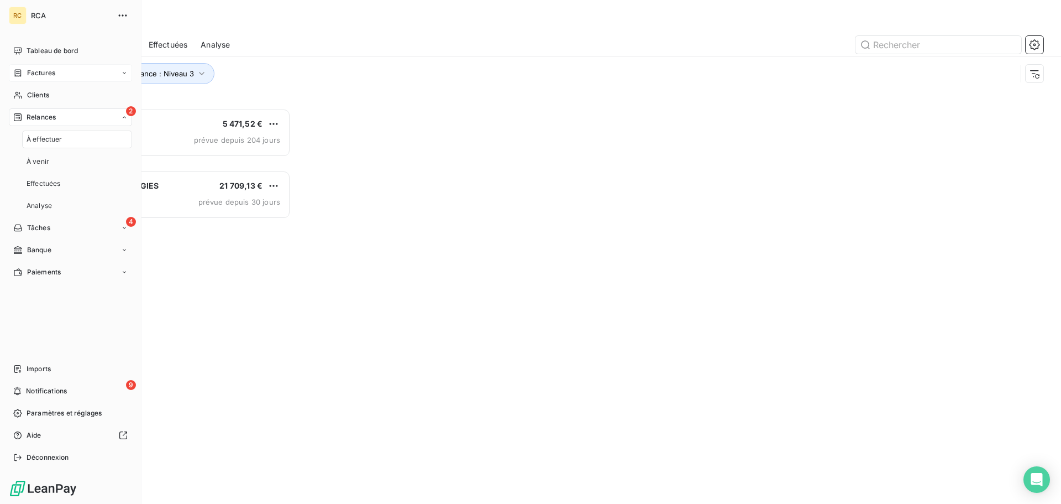
scroll to position [387, 229]
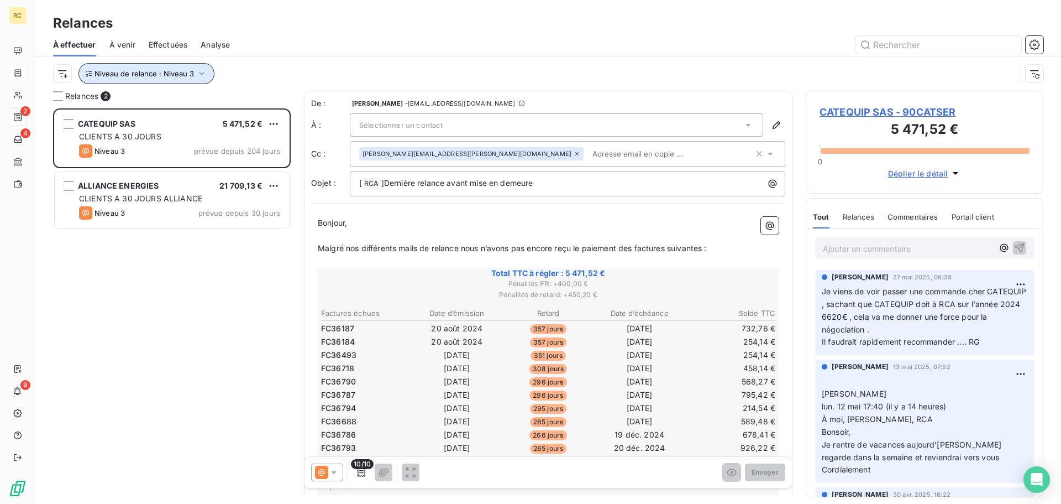
click at [139, 70] on span "Niveau de relance : Niveau 3" at bounding box center [145, 73] width 100 height 9
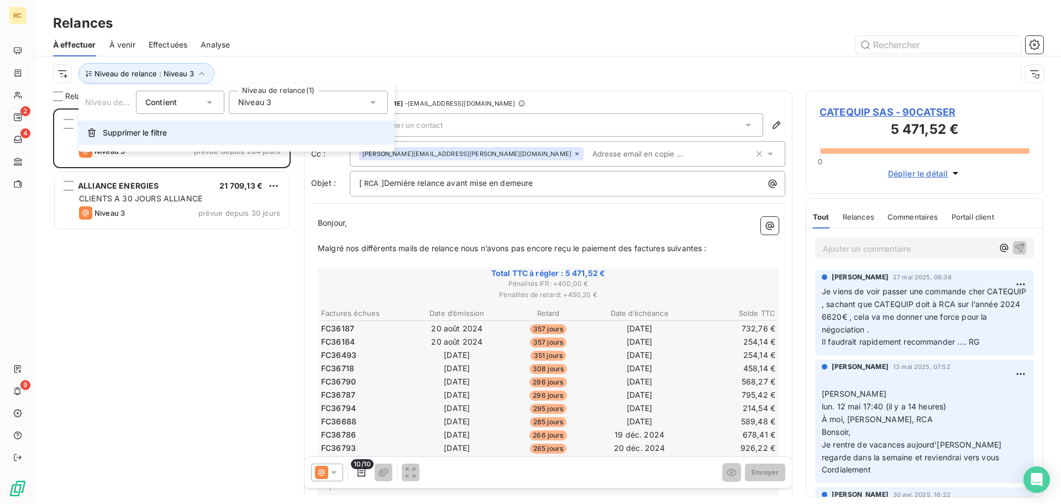
click at [144, 129] on span "Supprimer le filtre" at bounding box center [135, 132] width 64 height 11
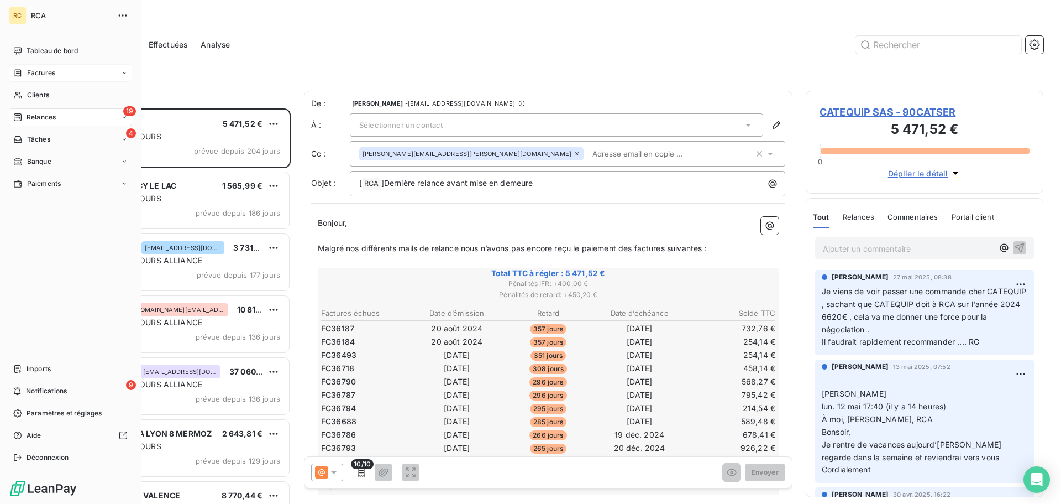
click at [64, 70] on div "Factures" at bounding box center [70, 73] width 123 height 18
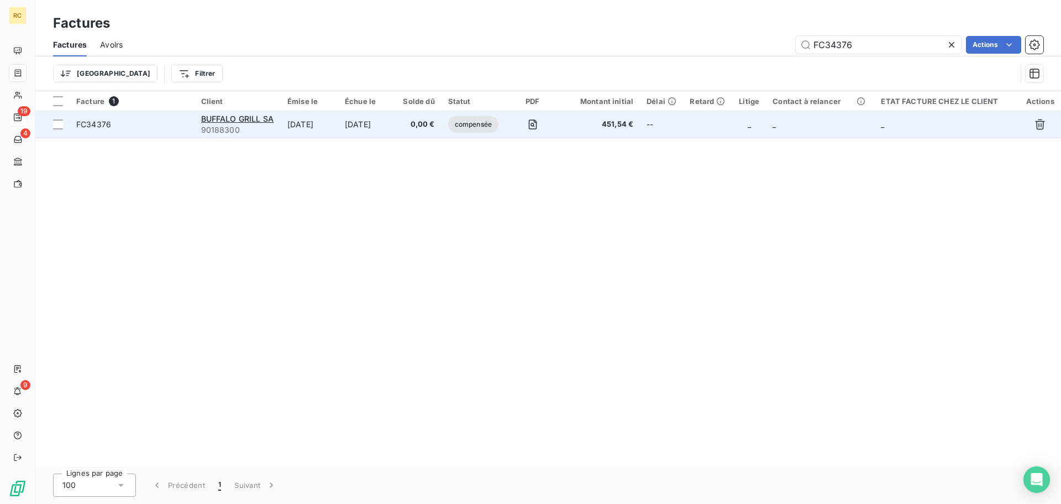
click at [295, 123] on td "[DATE]" at bounding box center [309, 124] width 57 height 27
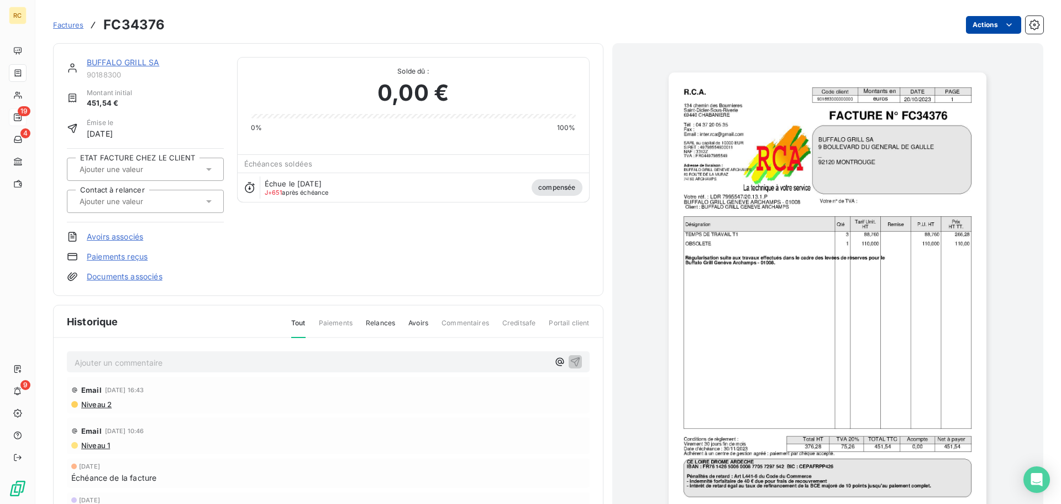
click at [1009, 29] on html "RC 19 4 9 Factures FC34376 Actions BUFFALO GRILL SA 90188300 Montant initial 45…" at bounding box center [530, 252] width 1061 height 504
click at [560, 193] on html "RC 19 4 9 Factures FC34376 Actions Contact client Créer une tâche Supprimer la …" at bounding box center [530, 252] width 1061 height 504
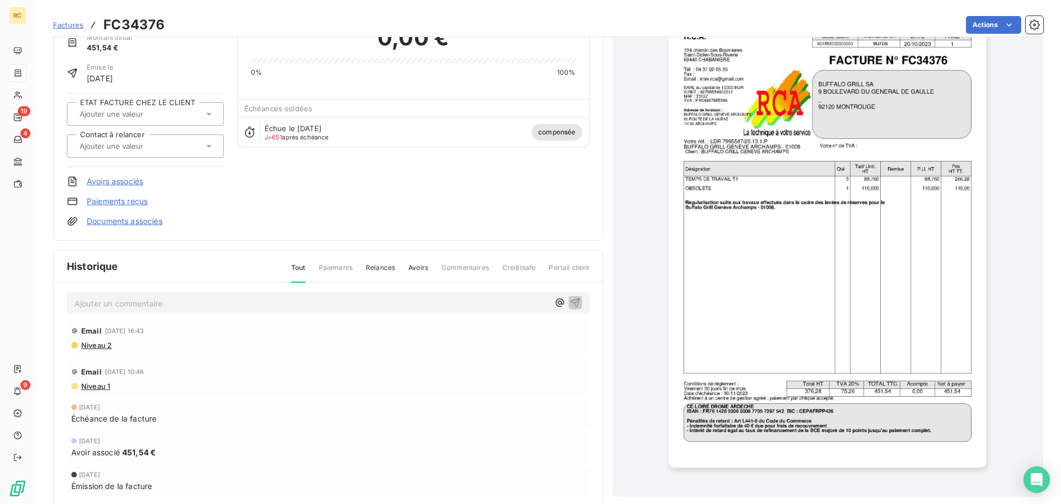
scroll to position [6, 0]
click at [342, 262] on div "Historique Tout Paiements Relances Avoirs Commentaires Creditsafe Portail client" at bounding box center [328, 266] width 549 height 33
click at [342, 268] on span "Paiements" at bounding box center [336, 272] width 34 height 19
click at [338, 270] on span "Paiements" at bounding box center [336, 272] width 34 height 19
click at [394, 270] on div "Tout Paiements Relances Avoirs Commentaires Creditsafe Portail client" at bounding box center [434, 272] width 312 height 19
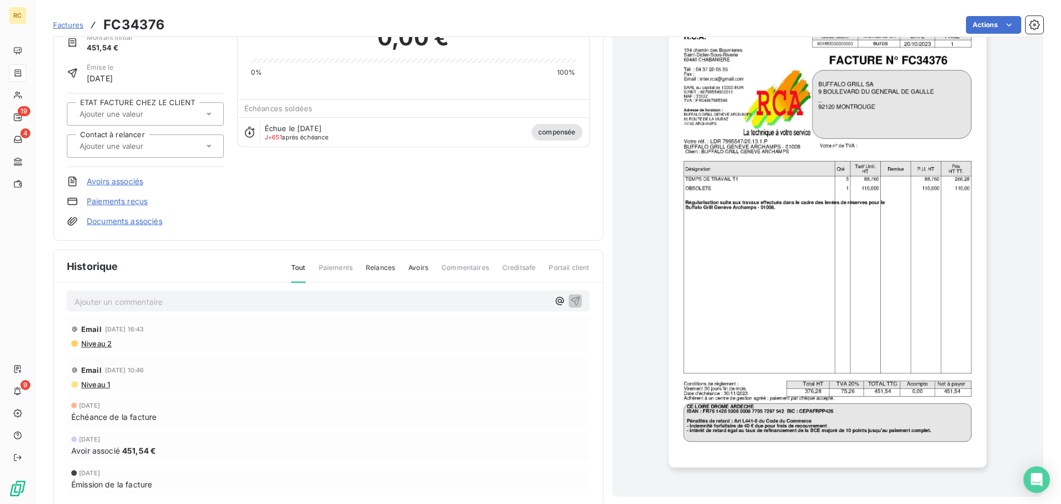
click at [383, 267] on span "Relances" at bounding box center [380, 272] width 29 height 19
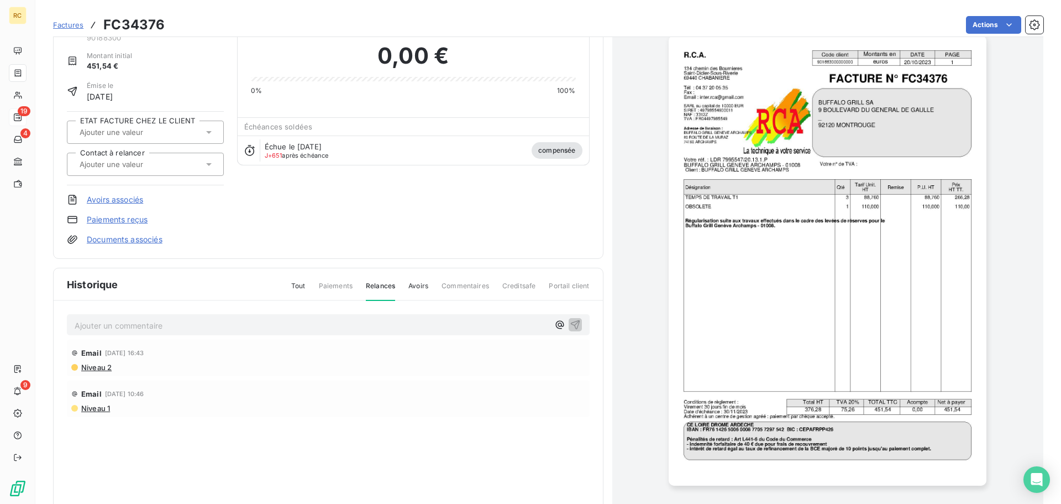
scroll to position [0, 0]
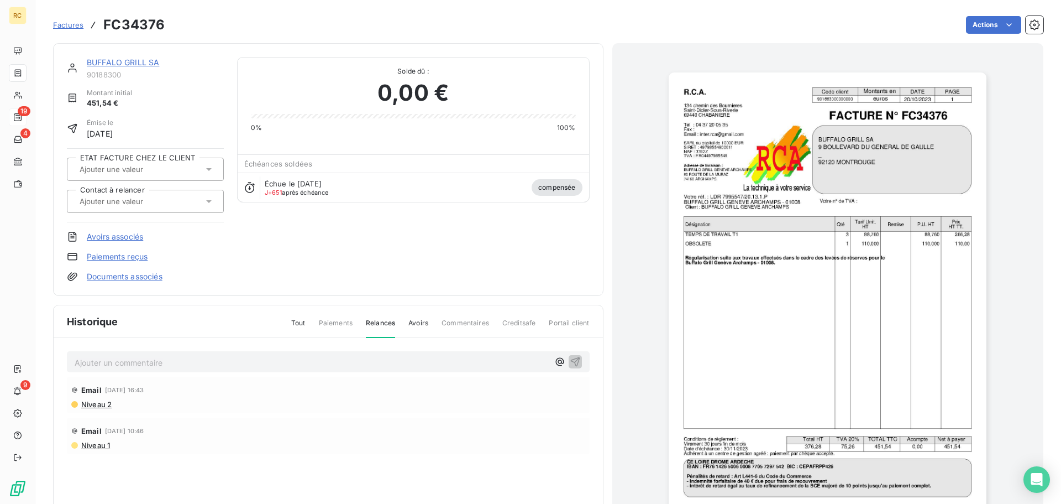
click at [134, 234] on link "Avoirs associés" at bounding box center [115, 236] width 56 height 11
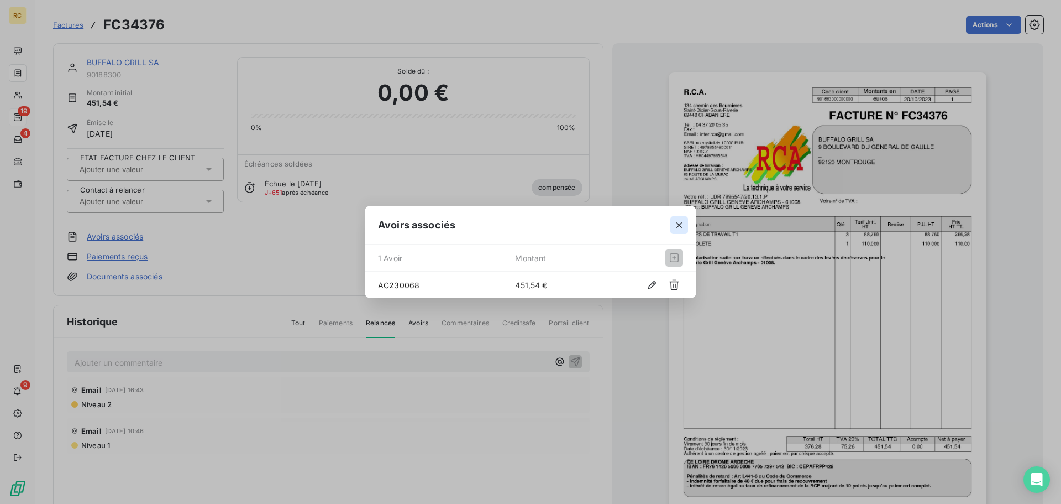
click at [681, 222] on icon "button" at bounding box center [679, 224] width 11 height 11
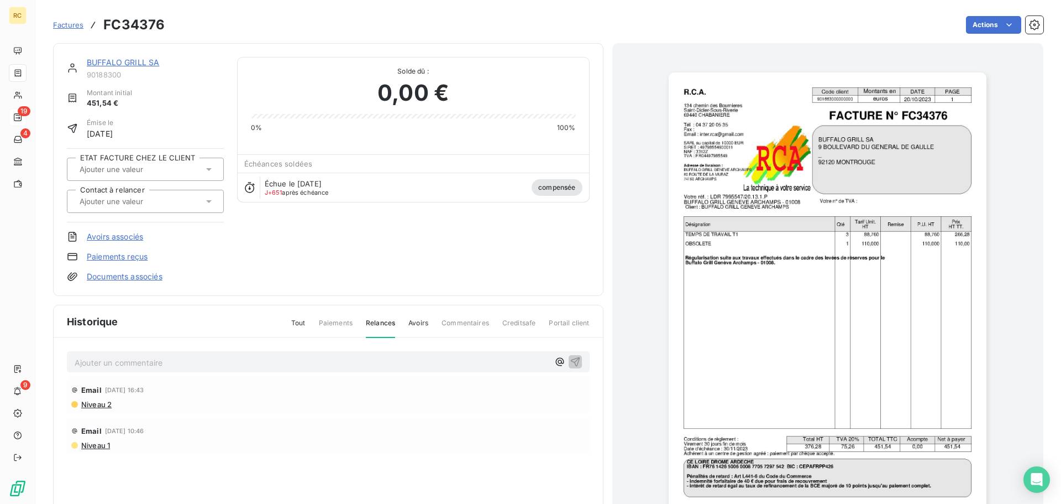
click at [84, 26] on div "Factures FC34376" at bounding box center [109, 25] width 112 height 20
click at [76, 26] on span "Factures" at bounding box center [68, 24] width 30 height 9
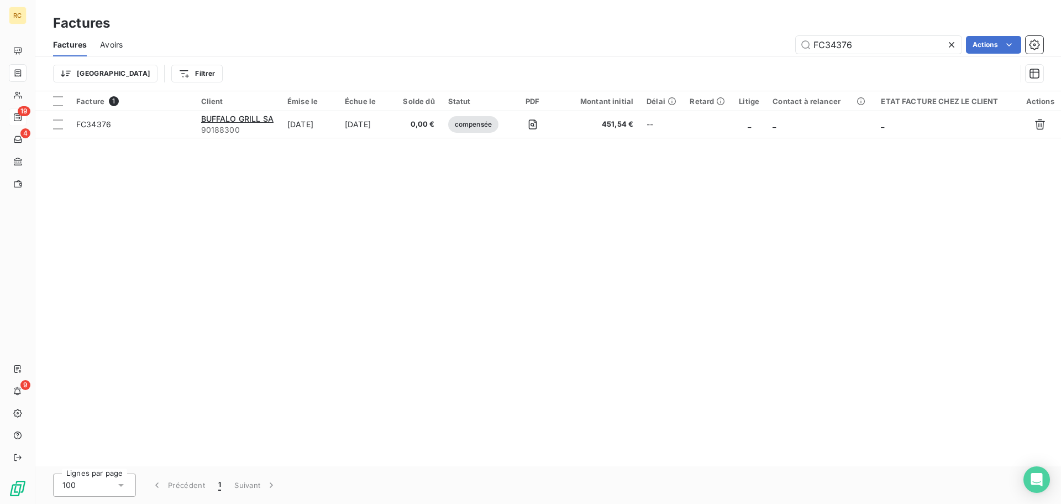
drag, startPoint x: 115, startPoint y: 43, endPoint x: 133, endPoint y: 48, distance: 18.5
click at [115, 43] on span "Avoirs" at bounding box center [111, 44] width 23 height 11
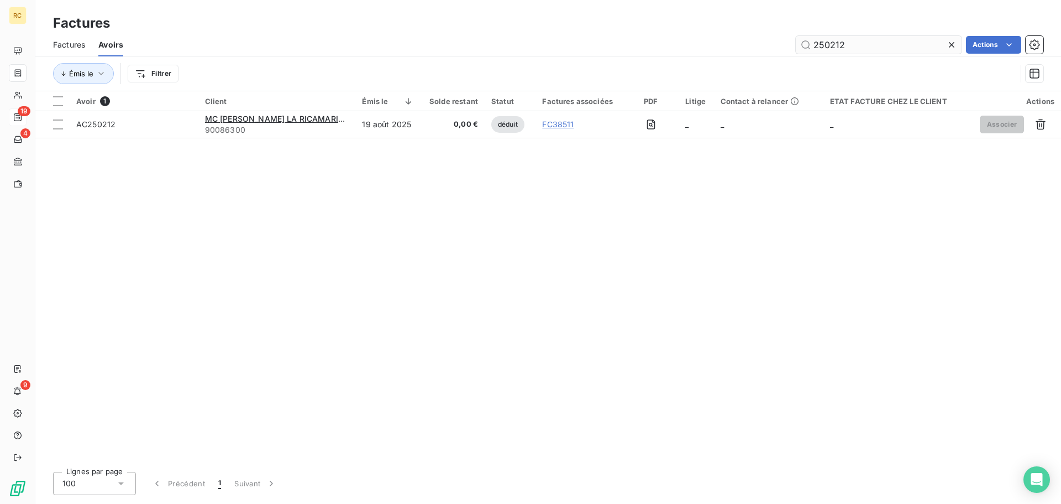
drag, startPoint x: 848, startPoint y: 48, endPoint x: 856, endPoint y: 40, distance: 10.9
click at [856, 40] on input "250212" at bounding box center [879, 45] width 166 height 18
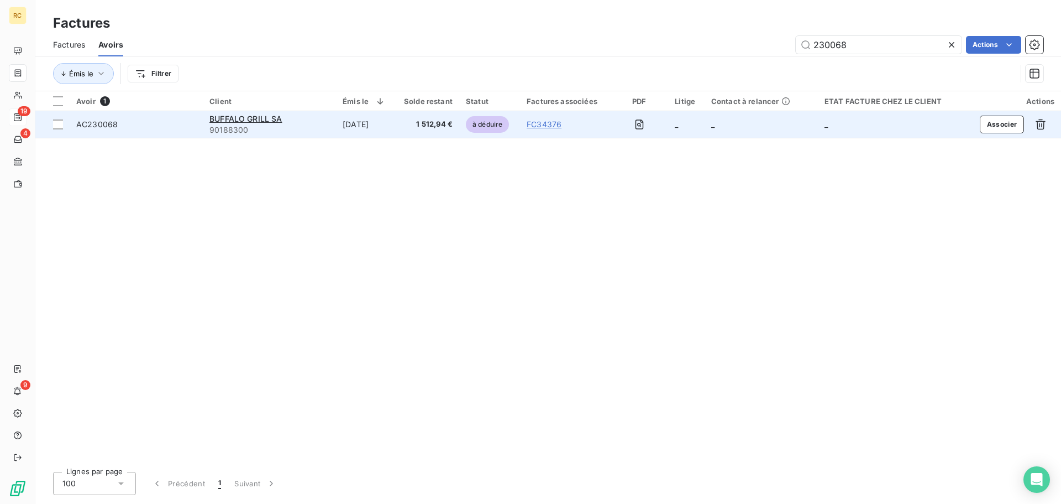
type input "230068"
click at [423, 129] on span "1 512,94 €" at bounding box center [425, 124] width 53 height 11
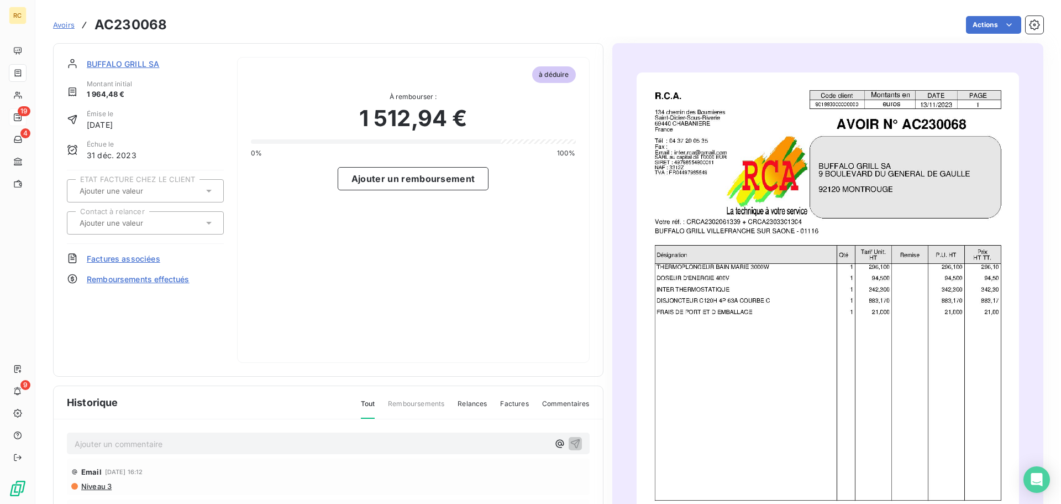
click at [72, 26] on span "Avoirs" at bounding box center [64, 24] width 22 height 9
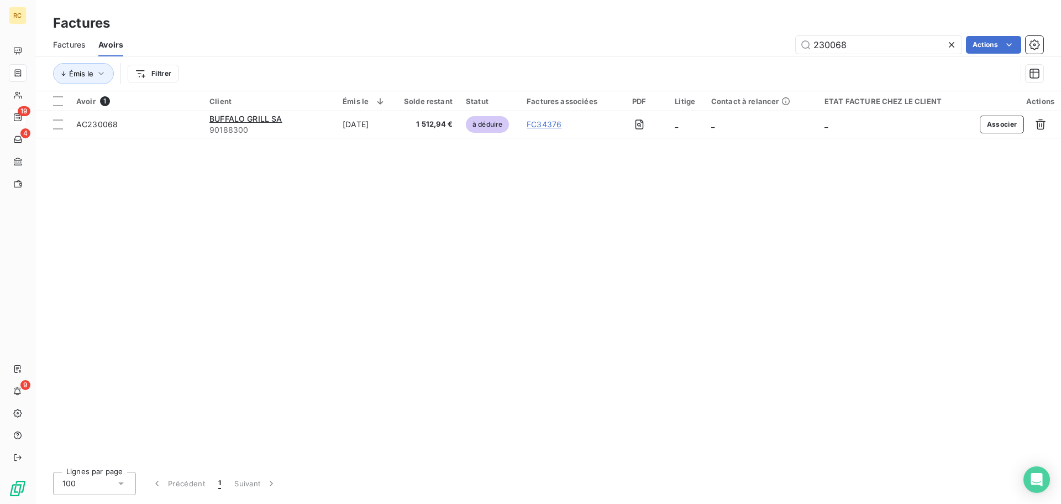
click at [76, 47] on span "Factures" at bounding box center [69, 44] width 32 height 11
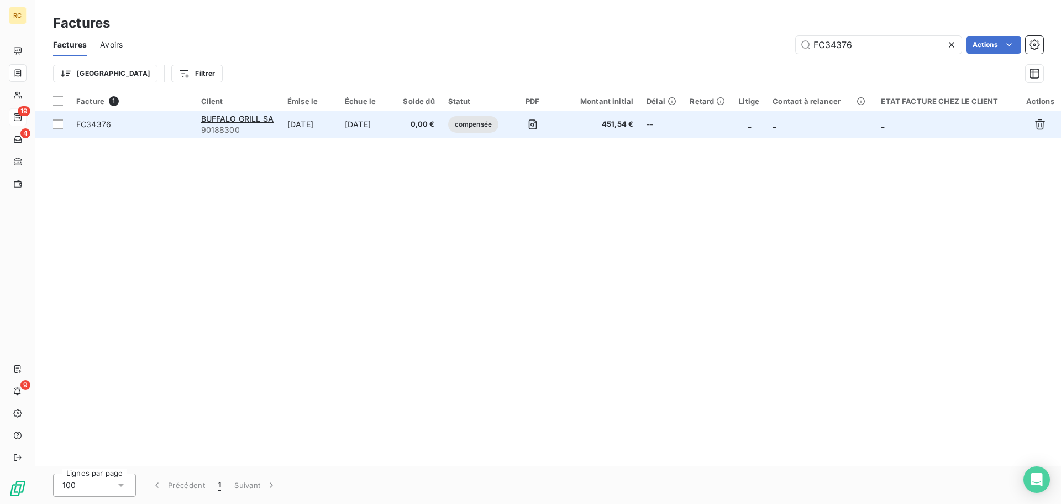
click at [430, 120] on span "0,00 €" at bounding box center [419, 124] width 32 height 11
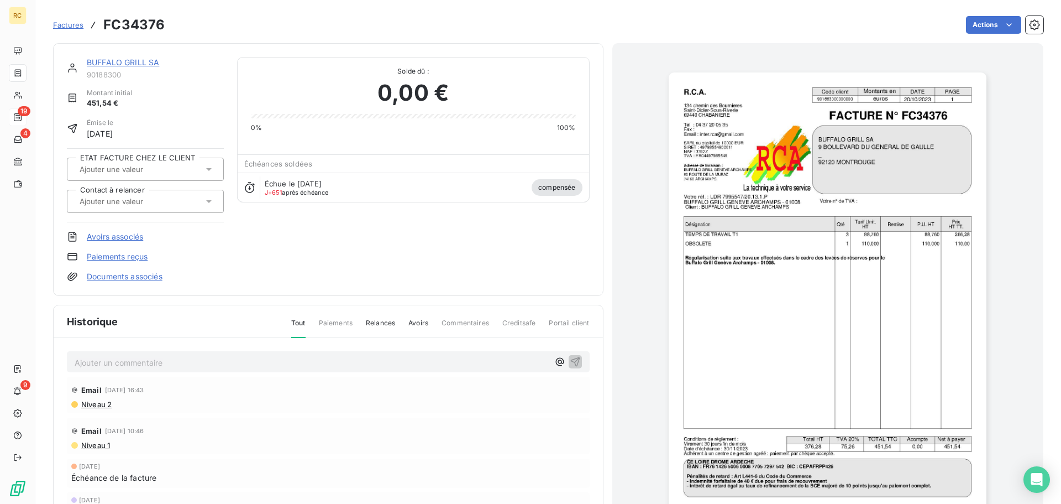
click at [119, 239] on link "Avoirs associés" at bounding box center [115, 236] width 56 height 11
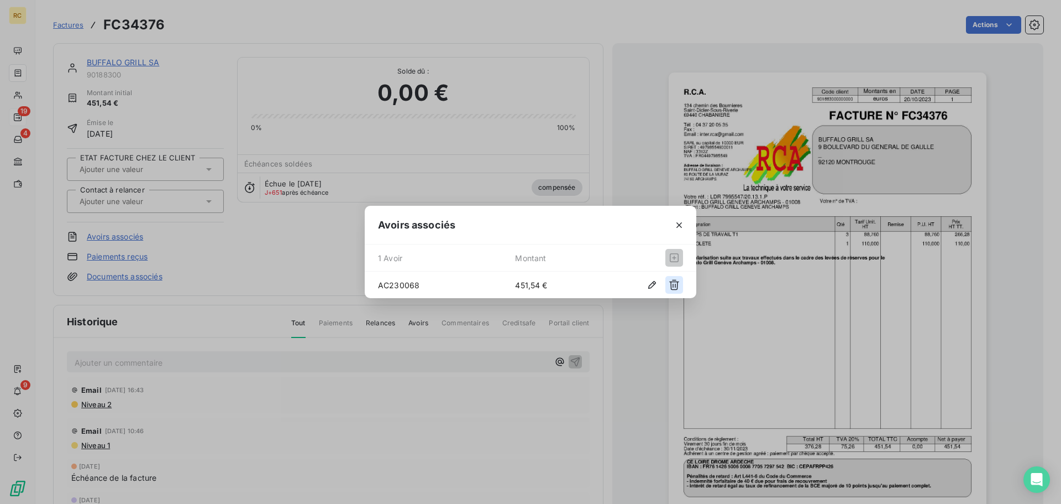
click at [678, 283] on icon "button" at bounding box center [674, 284] width 11 height 11
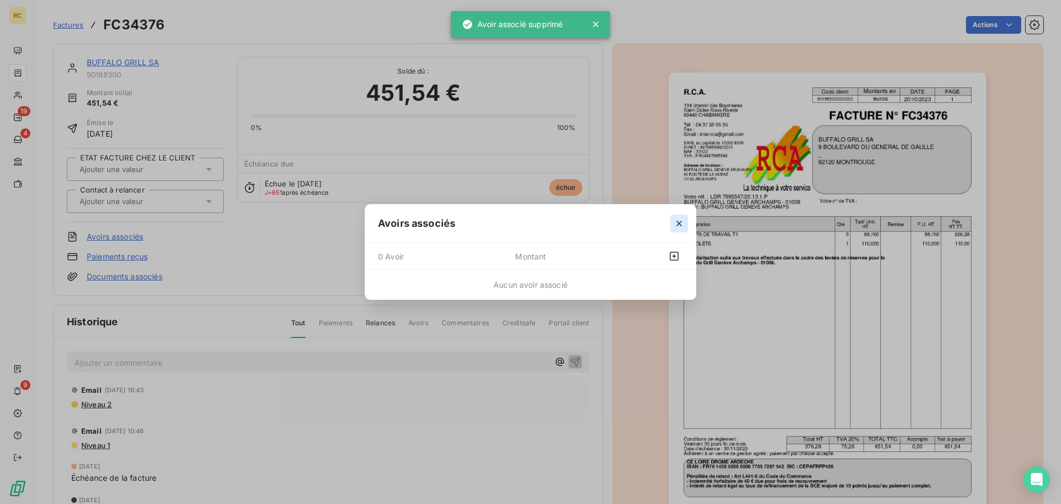
click at [677, 218] on icon "button" at bounding box center [679, 223] width 11 height 11
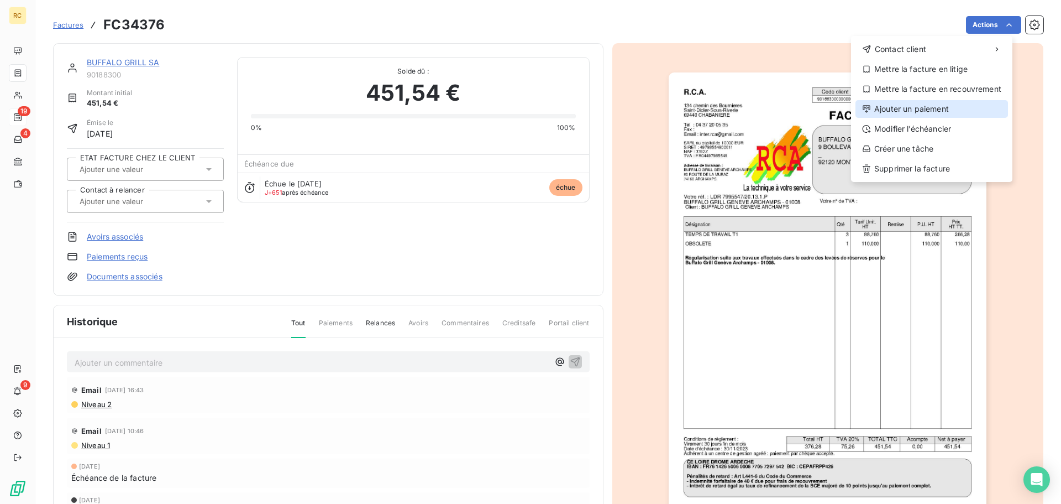
click at [933, 104] on div "Ajouter un paiement" at bounding box center [932, 109] width 153 height 18
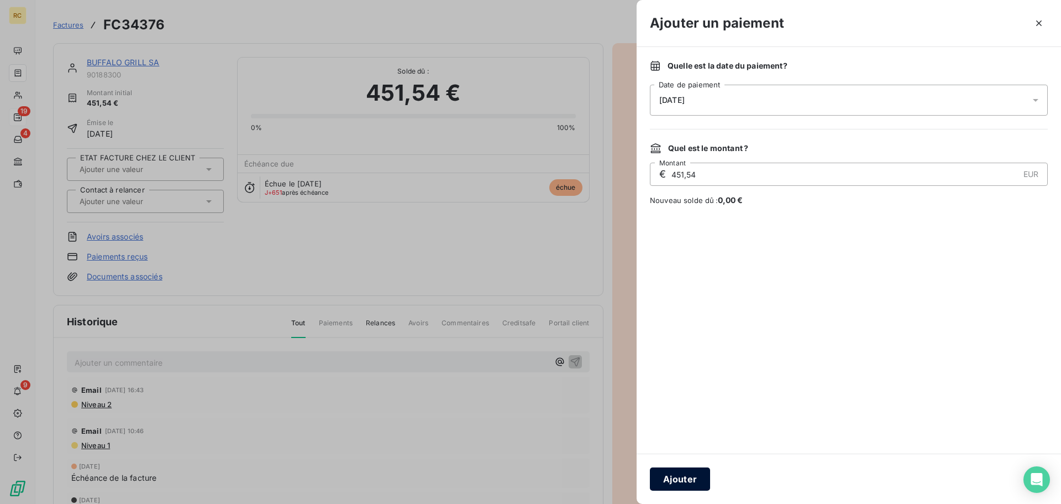
click at [683, 481] on button "Ajouter" at bounding box center [680, 478] width 60 height 23
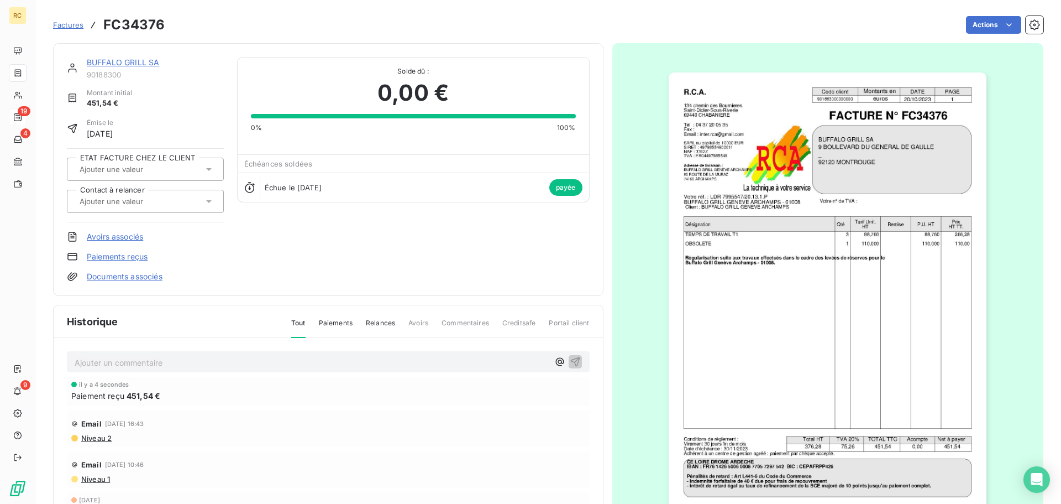
click at [66, 27] on span "Factures" at bounding box center [68, 24] width 30 height 9
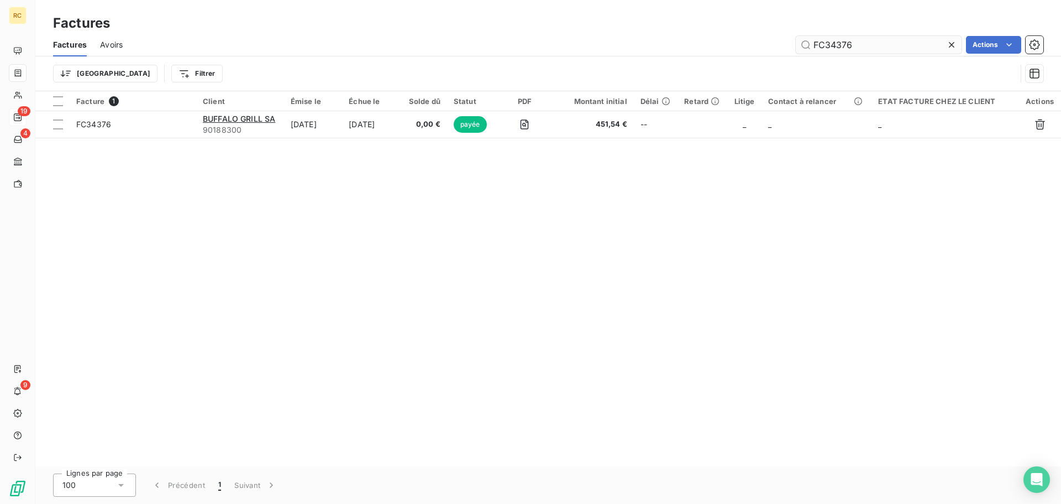
click at [894, 45] on input "FC34376" at bounding box center [879, 45] width 166 height 18
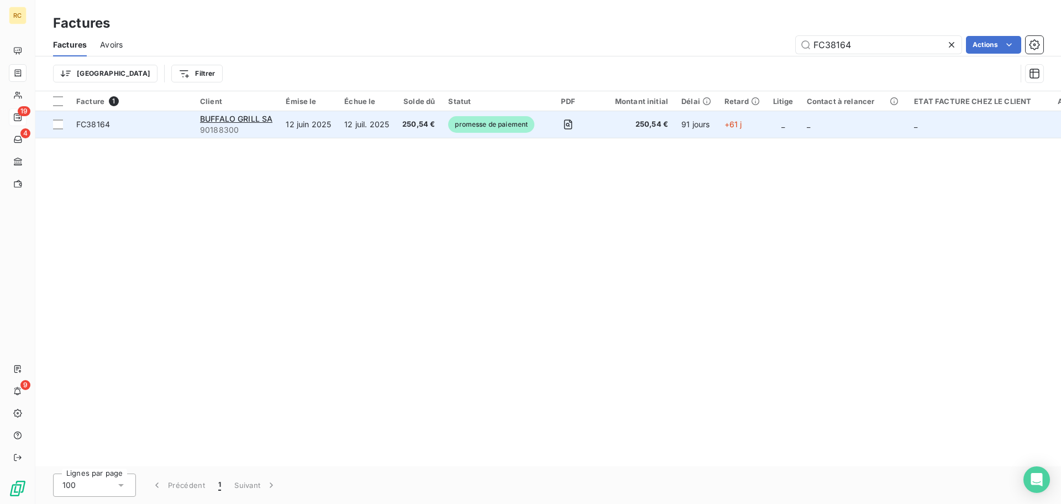
type input "FC38164"
click at [462, 128] on span "promesse de paiement" at bounding box center [491, 124] width 86 height 17
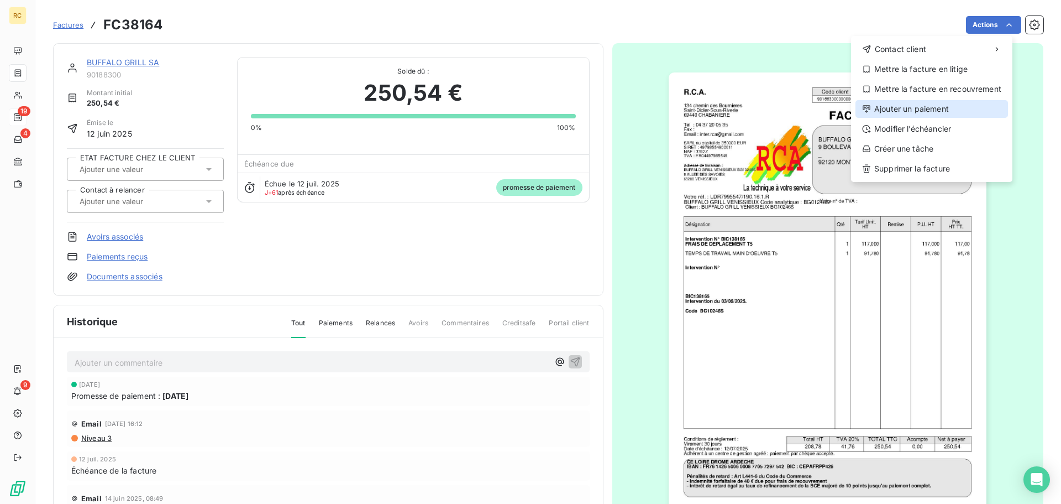
click at [933, 106] on div "Ajouter un paiement" at bounding box center [932, 109] width 153 height 18
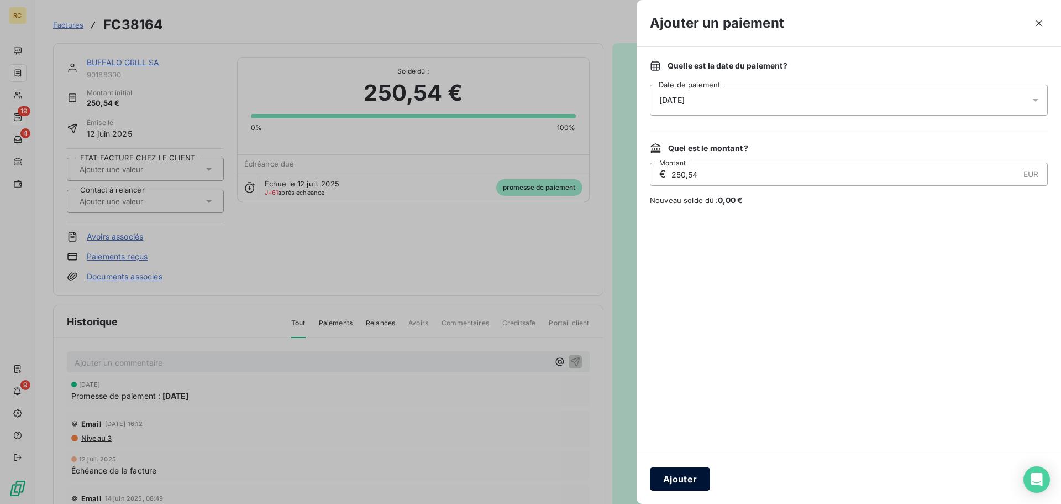
click at [675, 474] on button "Ajouter" at bounding box center [680, 478] width 60 height 23
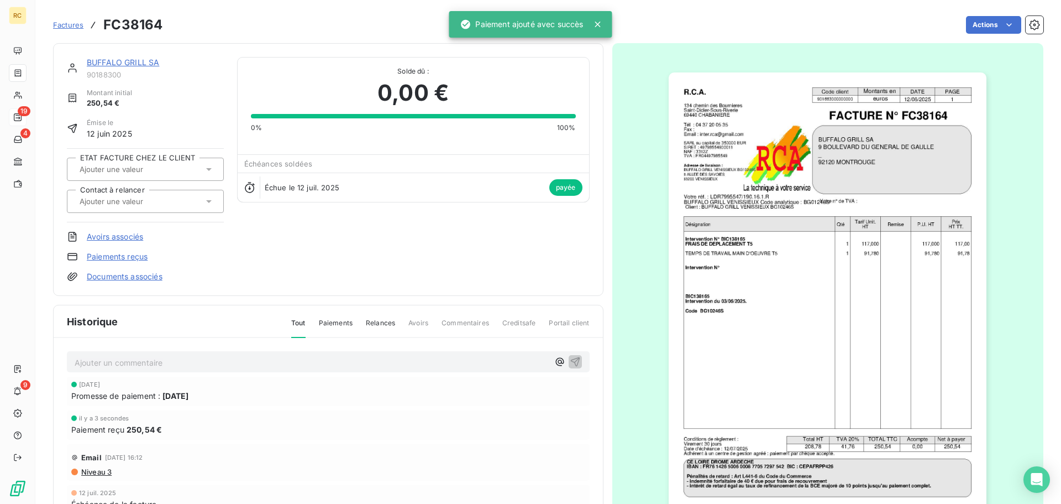
click at [68, 25] on span "Factures" at bounding box center [68, 24] width 30 height 9
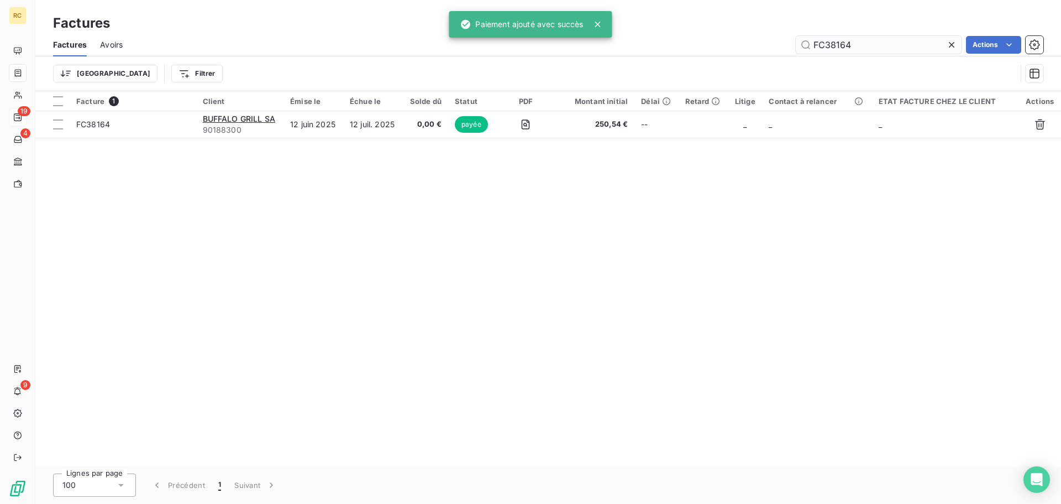
click at [862, 45] on input "FC38164" at bounding box center [879, 45] width 166 height 18
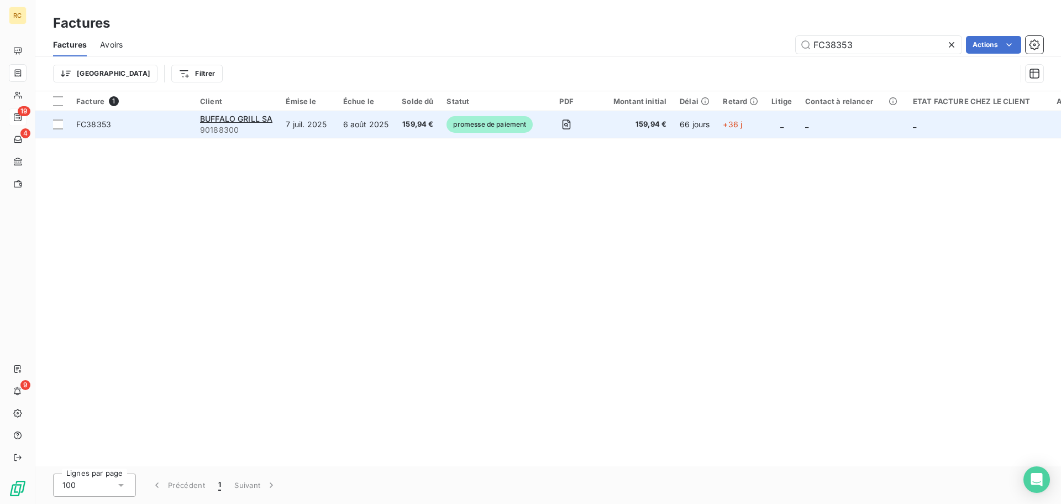
type input "FC38353"
click at [610, 133] on td "159,94 €" at bounding box center [634, 124] width 80 height 27
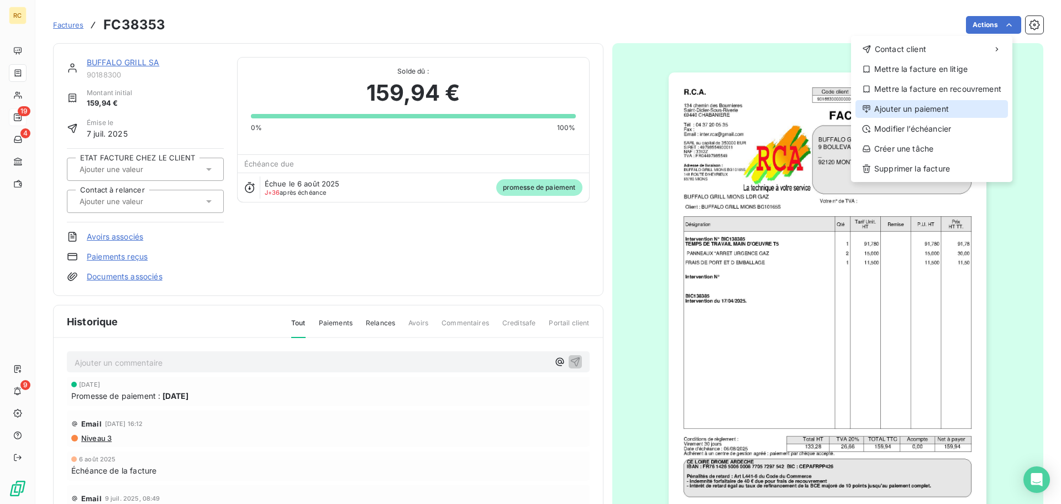
click at [965, 107] on div "Ajouter un paiement" at bounding box center [932, 109] width 153 height 18
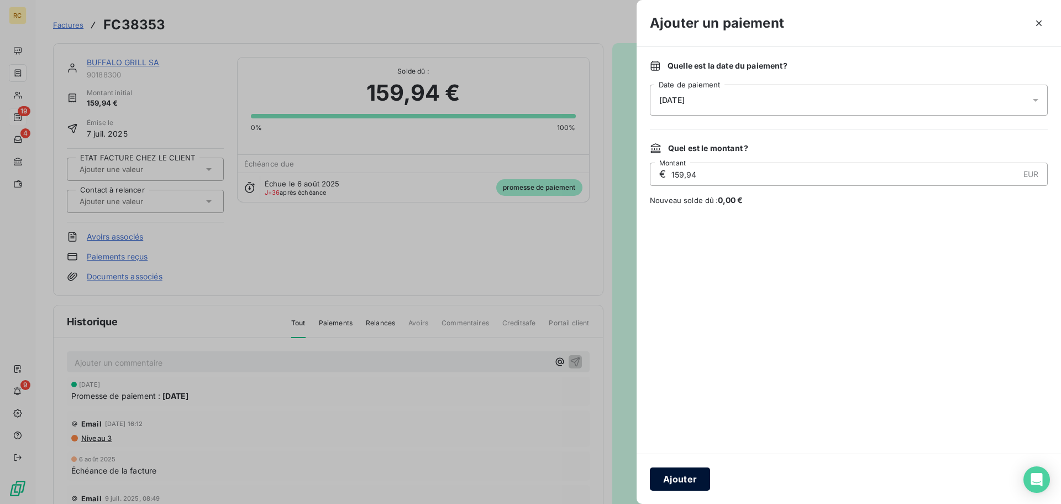
click at [672, 480] on button "Ajouter" at bounding box center [680, 478] width 60 height 23
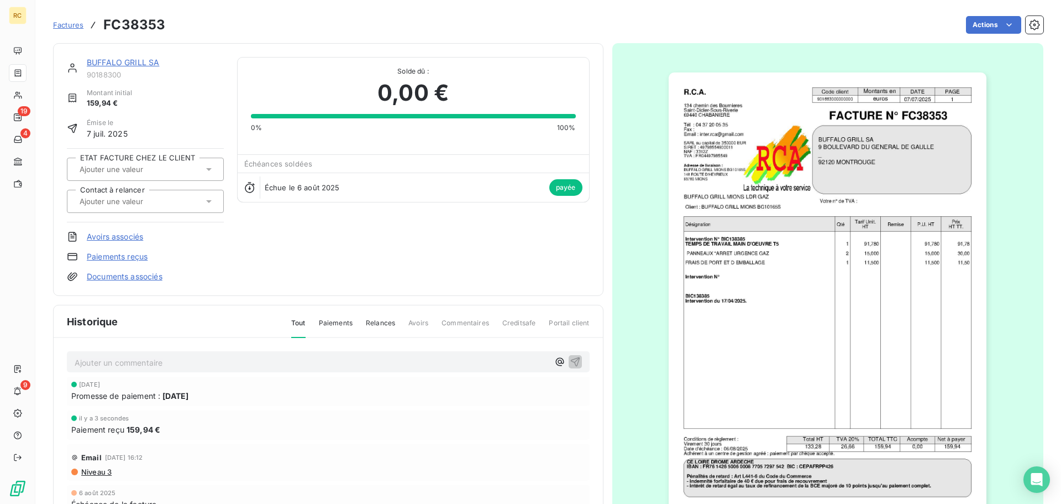
click at [133, 60] on link "BUFFALO GRILL SA" at bounding box center [123, 61] width 72 height 9
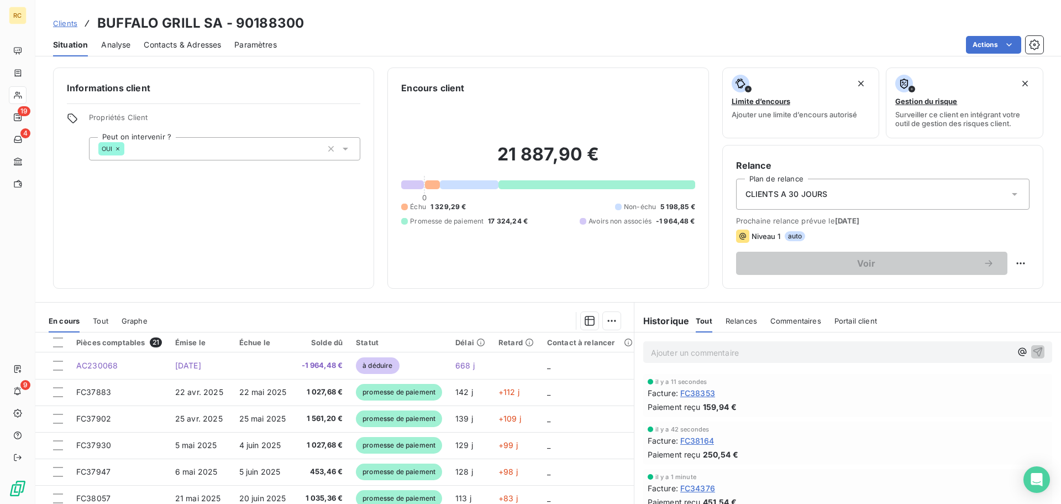
click at [70, 22] on span "Clients" at bounding box center [65, 23] width 24 height 9
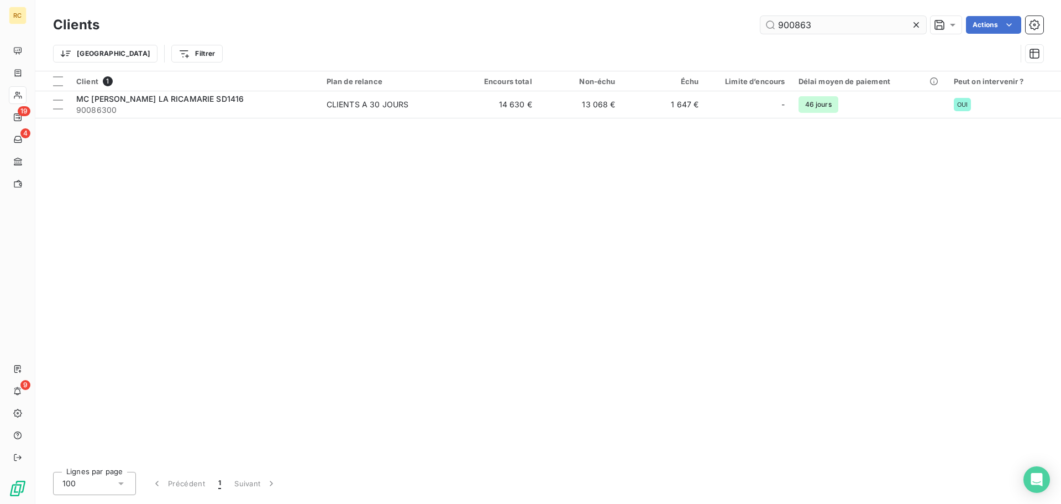
click at [813, 21] on input "900863" at bounding box center [844, 25] width 166 height 18
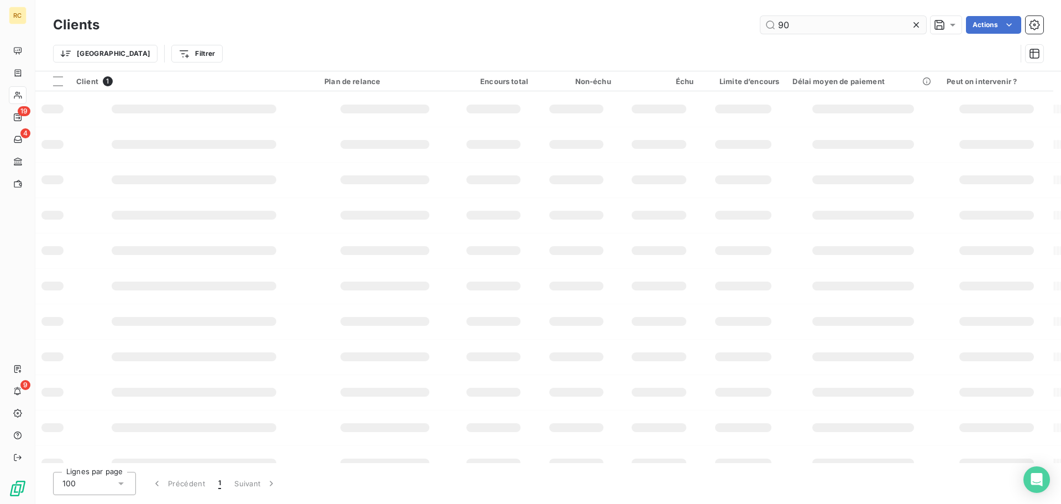
type input "9"
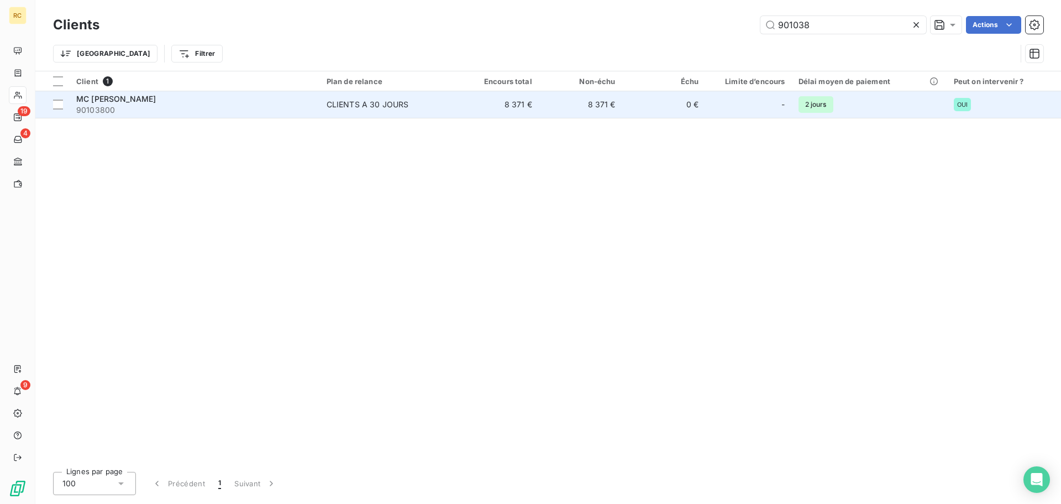
type input "901038"
click at [153, 99] on span "MC [PERSON_NAME]" at bounding box center [116, 98] width 80 height 9
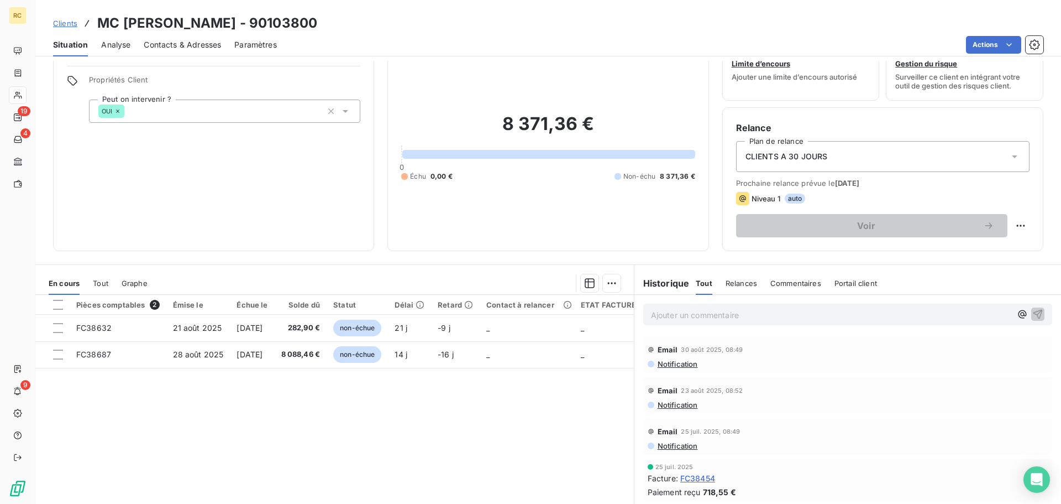
scroll to position [75, 0]
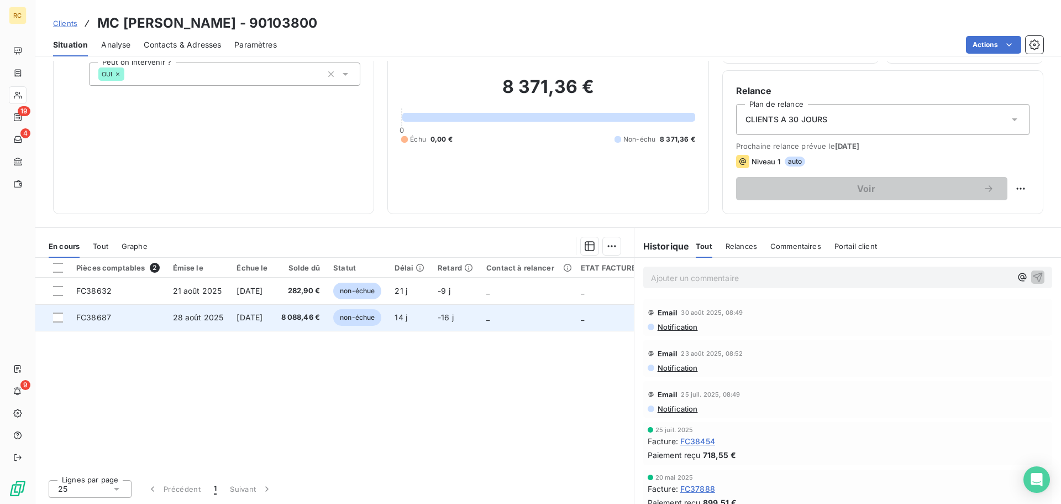
click at [349, 313] on td "non-échue" at bounding box center [357, 317] width 61 height 27
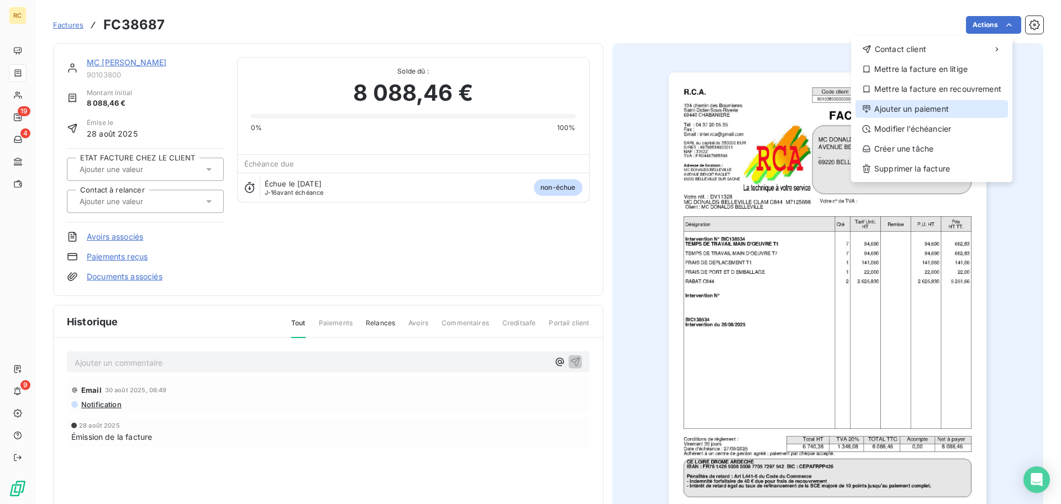
click at [959, 105] on div "Ajouter un paiement" at bounding box center [932, 109] width 153 height 18
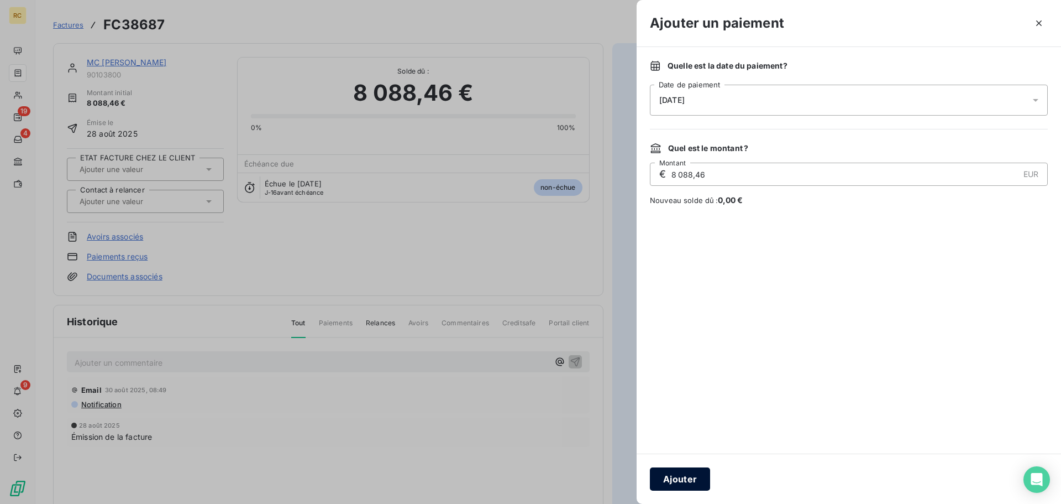
click at [676, 481] on button "Ajouter" at bounding box center [680, 478] width 60 height 23
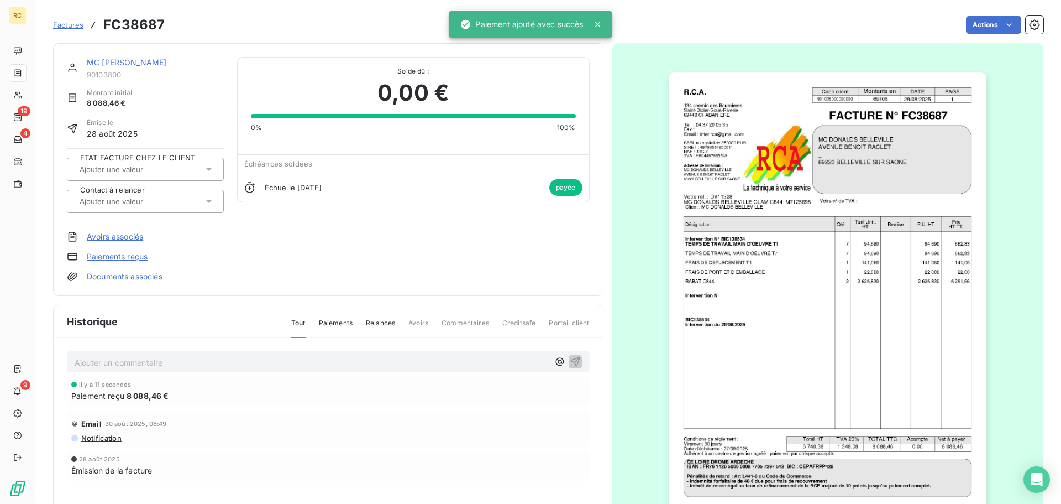
click at [72, 23] on span "Factures" at bounding box center [68, 24] width 30 height 9
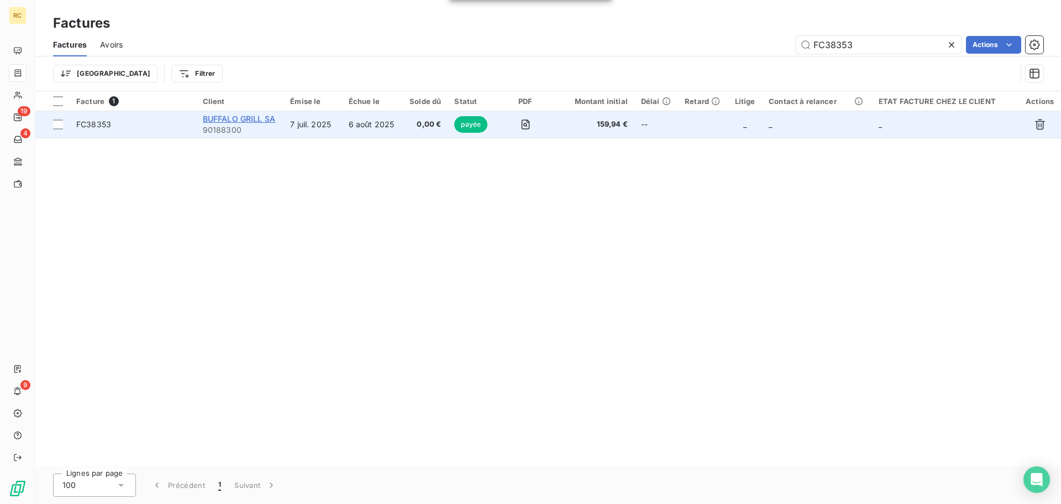
click at [266, 121] on span "BUFFALO GRILL SA" at bounding box center [239, 118] width 72 height 9
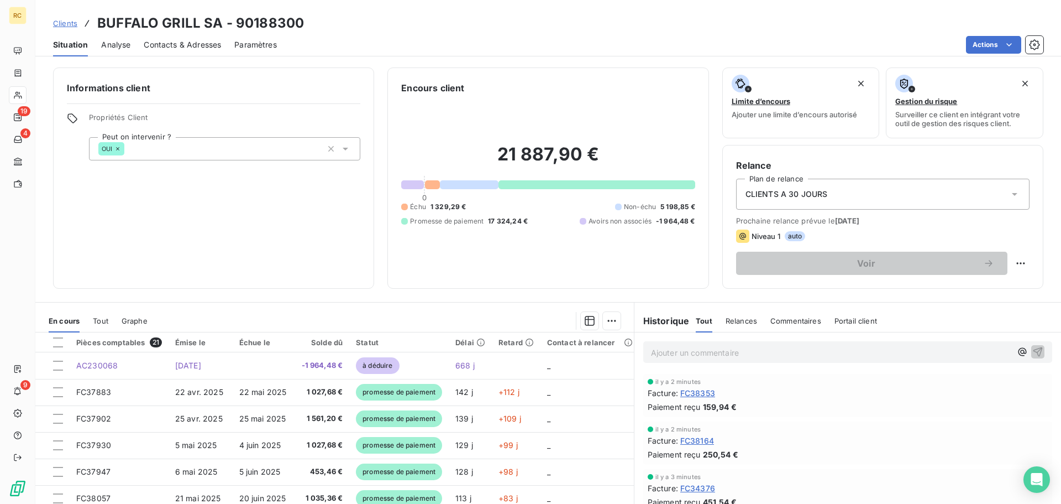
click at [57, 27] on span "Clients" at bounding box center [65, 23] width 24 height 9
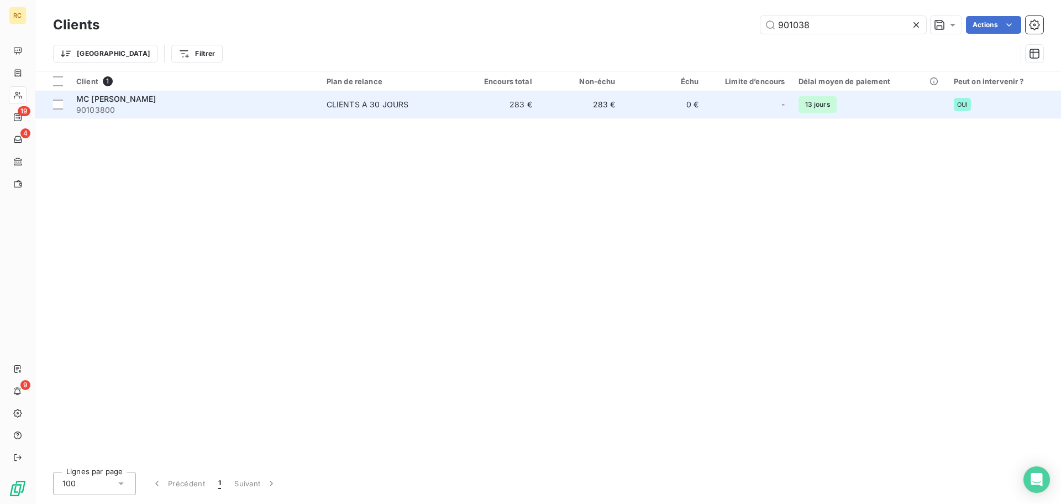
click at [154, 100] on span "MC [PERSON_NAME]" at bounding box center [116, 98] width 80 height 9
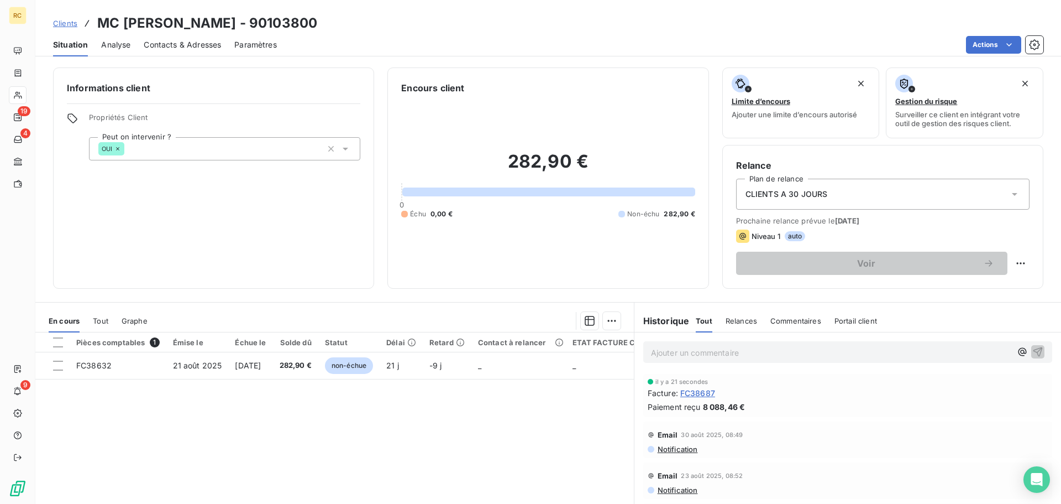
click at [95, 321] on span "Tout" at bounding box center [100, 320] width 15 height 9
